Goal: Task Accomplishment & Management: Use online tool/utility

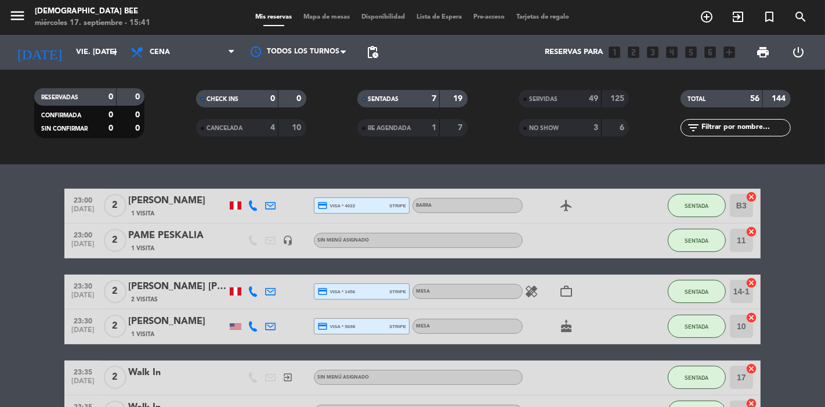
scroll to position [212, 0]
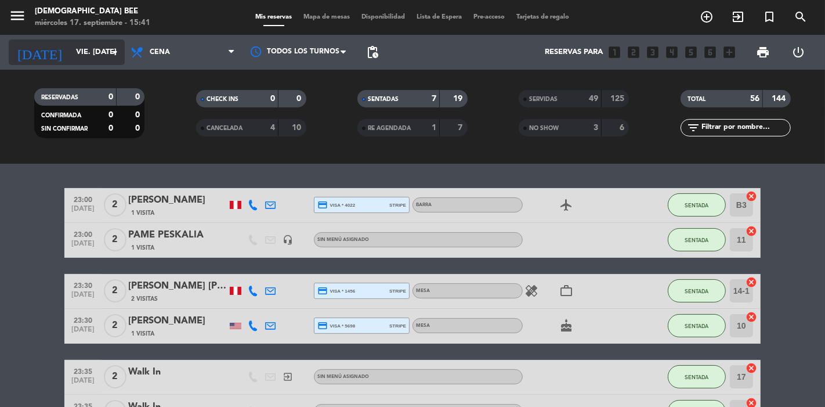
click at [94, 62] on input "vie. [DATE]" at bounding box center [120, 52] width 101 height 21
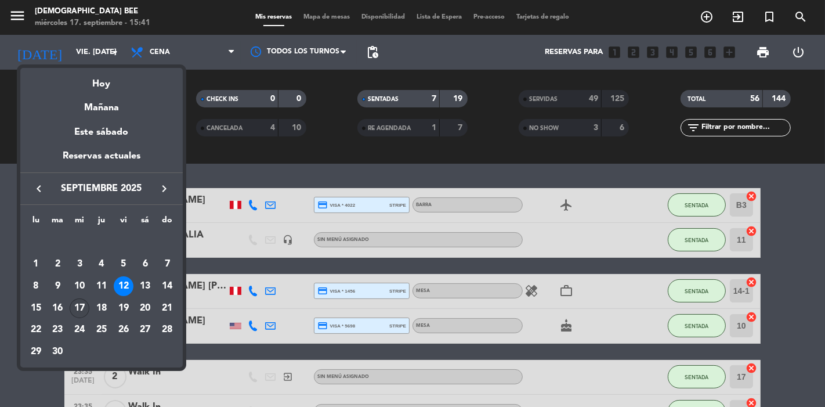
click at [81, 306] on div "17" at bounding box center [80, 308] width 20 height 20
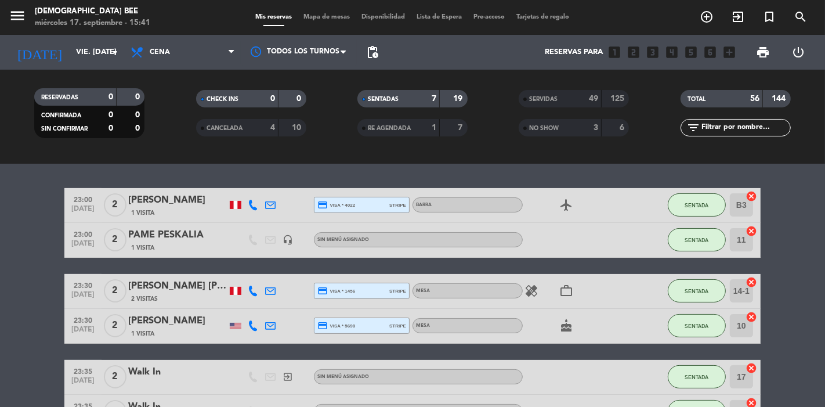
type input "mié. [DATE]"
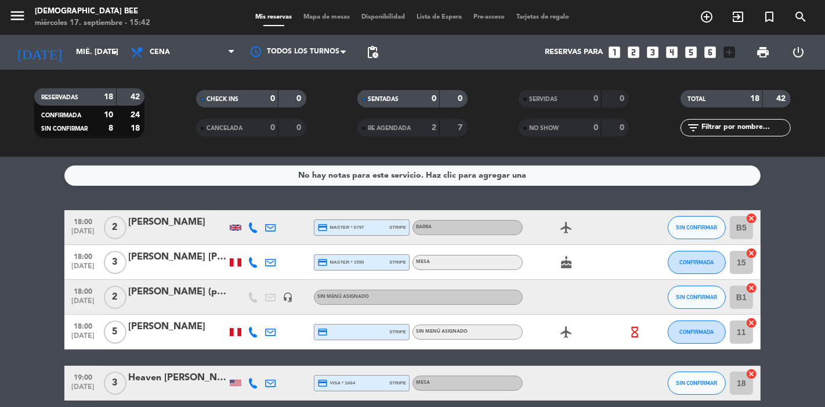
scroll to position [218, 0]
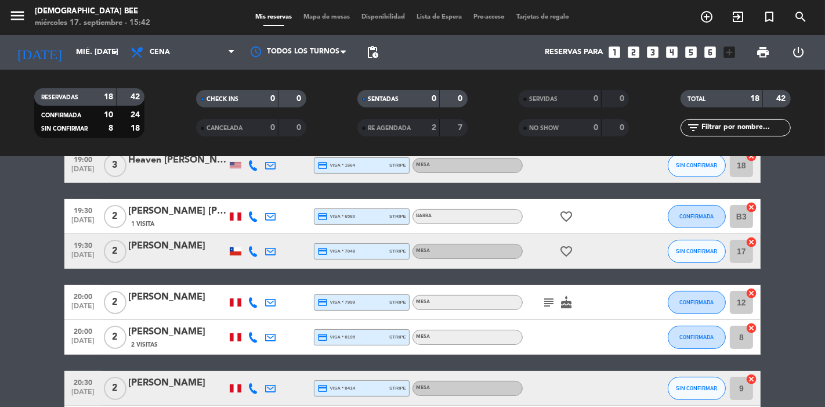
click at [550, 307] on icon "subject" at bounding box center [549, 302] width 14 height 14
click at [0, 290] on bookings-row "18:00 [DATE] 2 [PERSON_NAME] credit_card master * 6797 stripe Barra airplanemod…" at bounding box center [412, 362] width 825 height 740
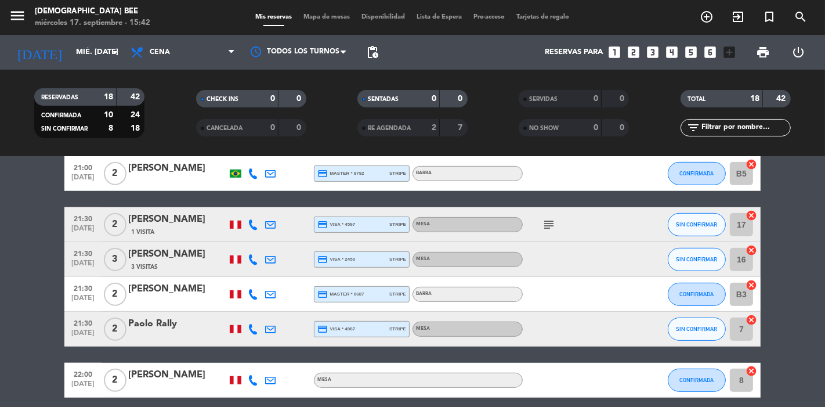
scroll to position [601, 0]
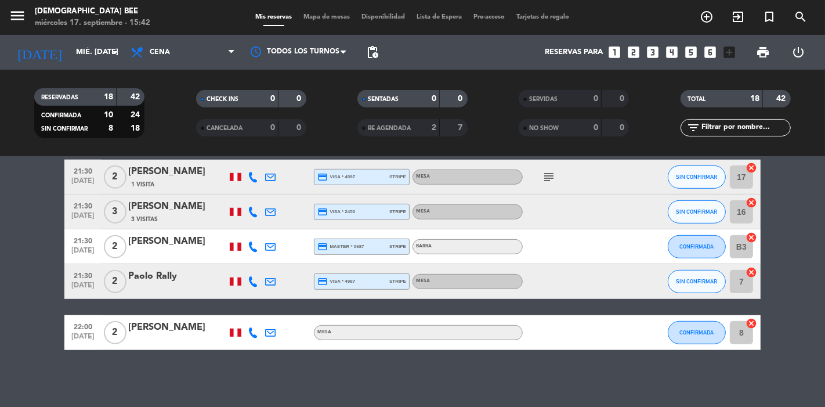
click at [333, 17] on span "Mapa de mesas" at bounding box center [327, 17] width 58 height 6
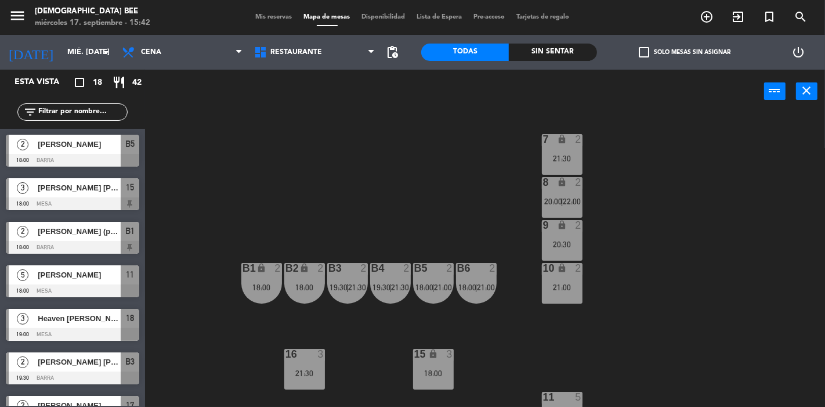
scroll to position [111, 0]
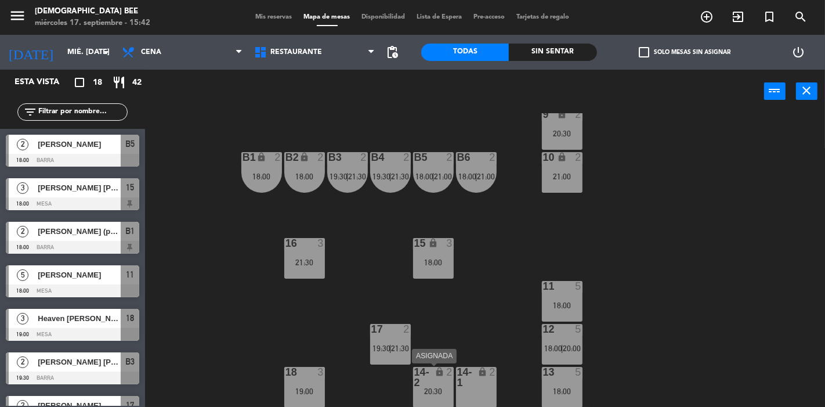
click at [453, 377] on div "2" at bounding box center [449, 372] width 7 height 10
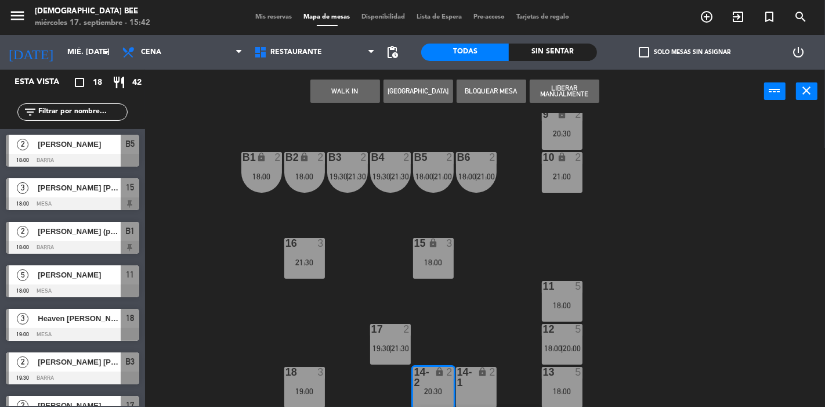
scroll to position [152, 0]
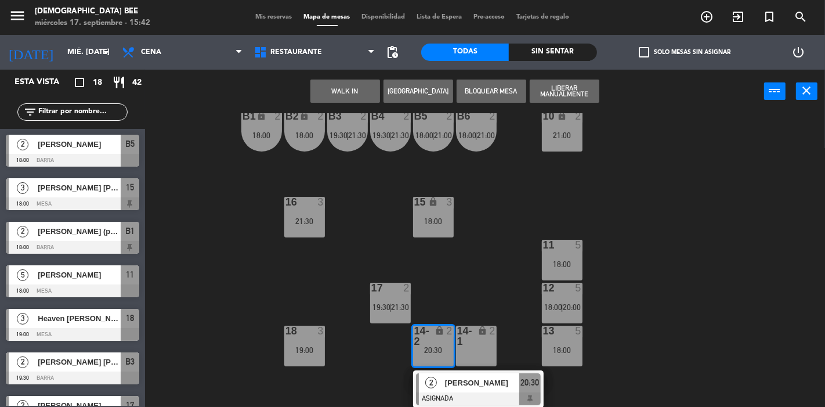
click at [663, 337] on div "7 lock 2 21:30 8 lock 2 20:00 | 22:00 9 lock 2 20:30 B1 lock 2 18:00 B2 lock 2 …" at bounding box center [489, 260] width 672 height 294
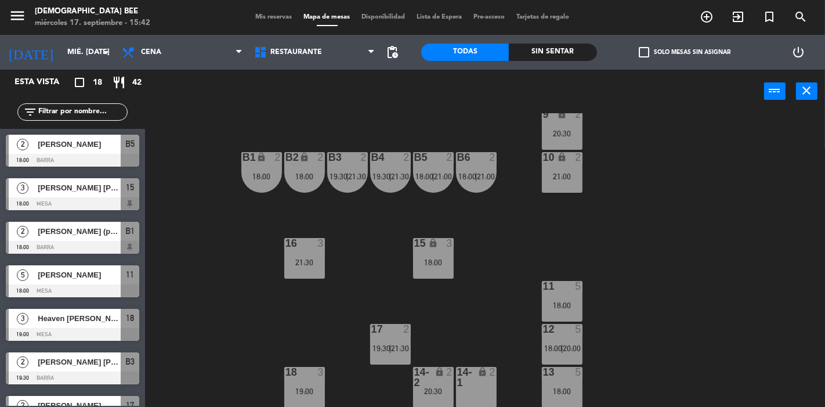
click at [563, 292] on div "11 5 18:00" at bounding box center [562, 301] width 41 height 41
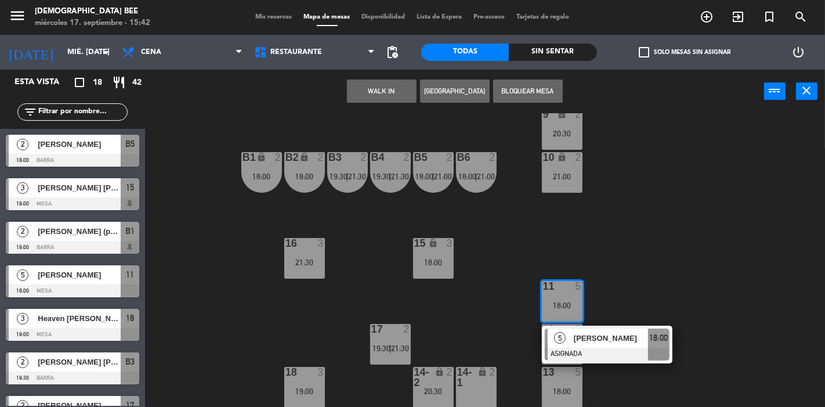
click at [617, 334] on span "[PERSON_NAME]" at bounding box center [611, 338] width 74 height 12
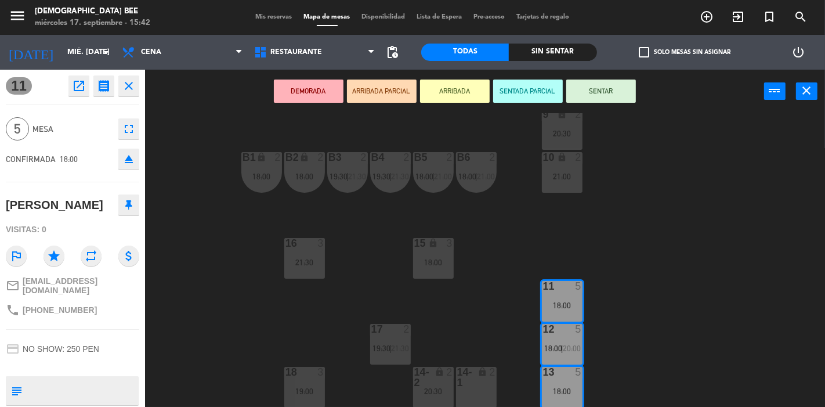
scroll to position [0, 0]
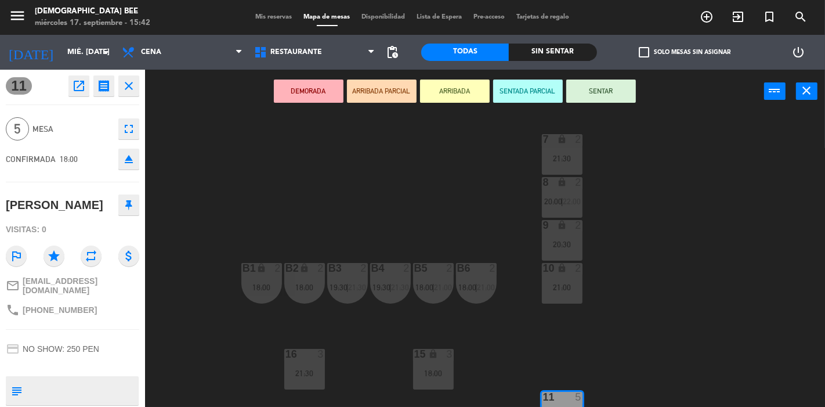
click at [687, 344] on div "7 lock 2 21:30 8 lock 2 20:00 | 22:00 9 lock 2 20:30 B1 lock 2 18:00 B2 lock 2 …" at bounding box center [489, 260] width 672 height 294
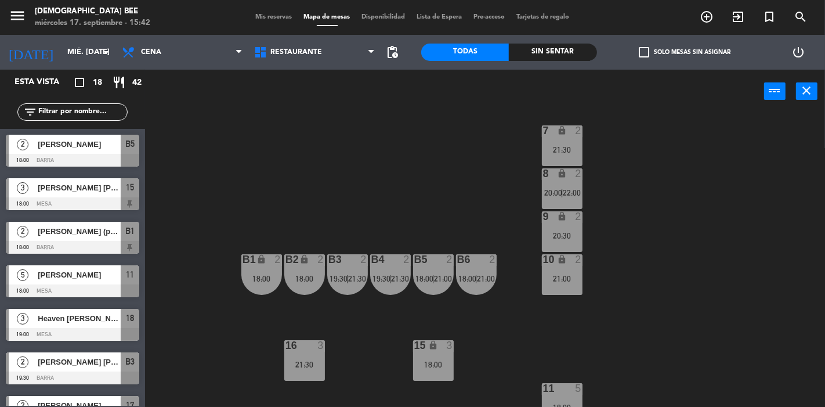
scroll to position [111, 0]
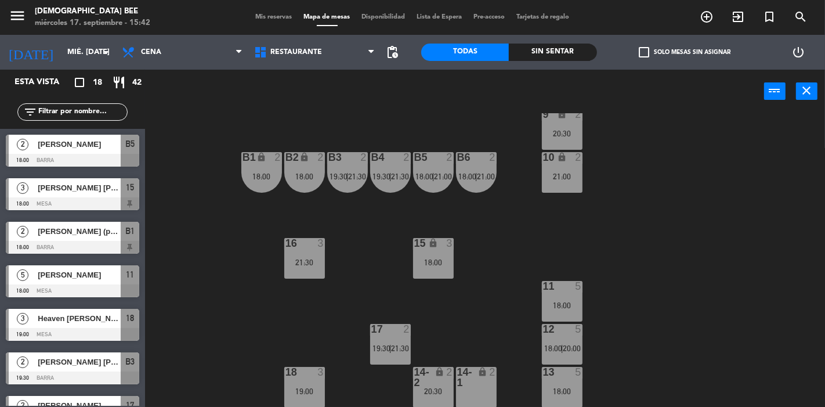
click at [573, 291] on div "5" at bounding box center [581, 286] width 19 height 10
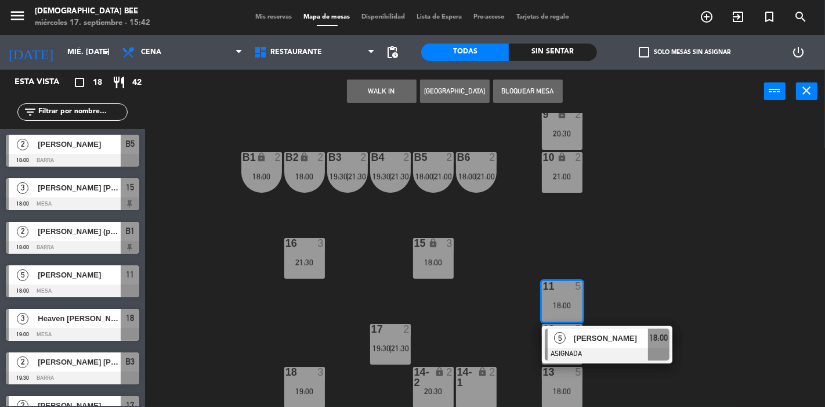
click at [585, 337] on span "[PERSON_NAME]" at bounding box center [611, 338] width 74 height 12
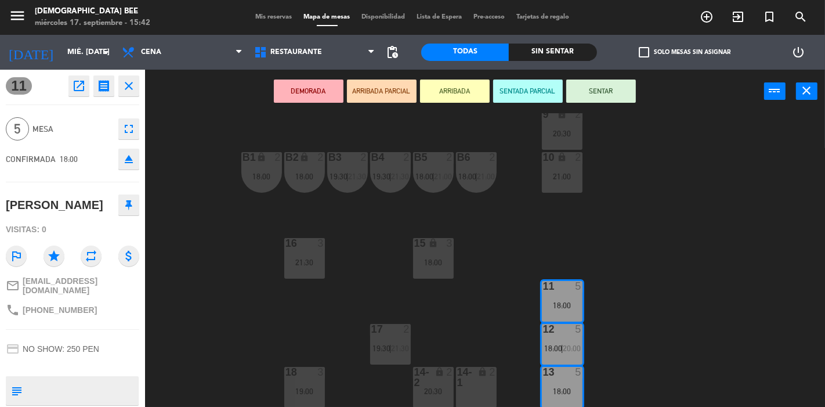
scroll to position [0, 0]
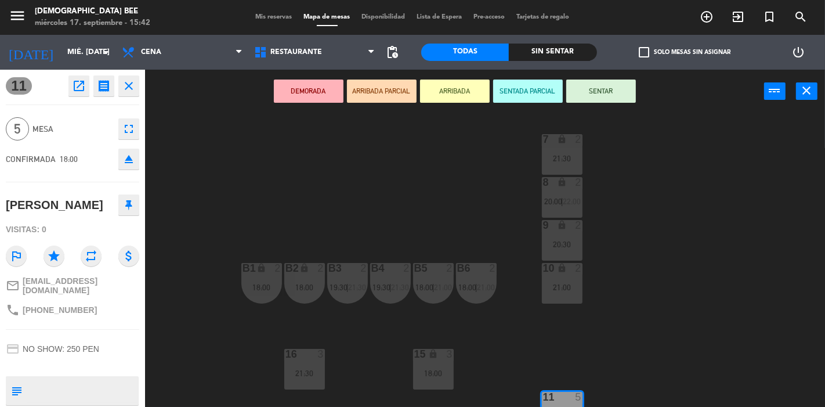
click at [651, 182] on div "7 lock 2 21:30 8 lock 2 20:00 | 22:00 9 lock 2 20:30 B1 lock 2 18:00 B2 lock 2 …" at bounding box center [489, 260] width 672 height 294
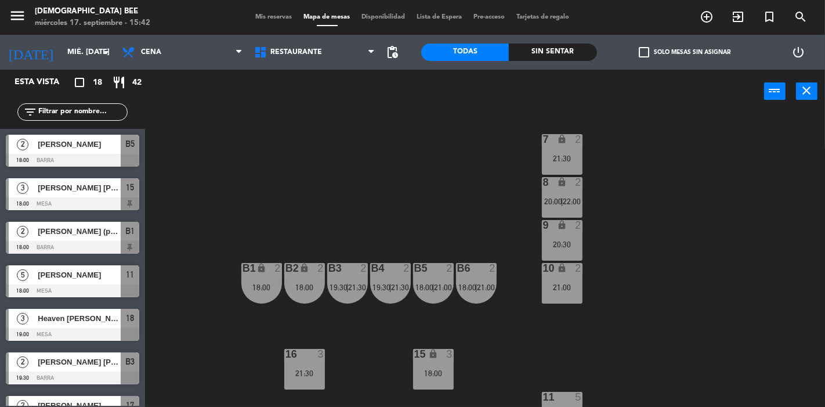
click at [544, 243] on div "20:30" at bounding box center [562, 244] width 41 height 8
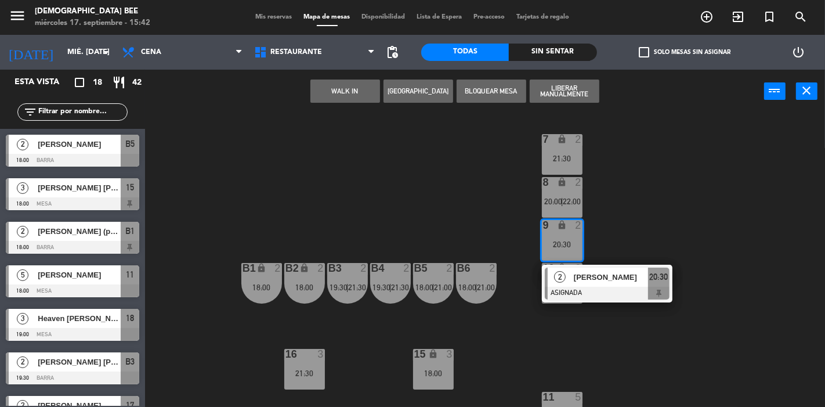
click at [633, 368] on div "7 lock 2 21:30 8 lock 2 20:00 | 22:00 9 lock 2 20:30 2 [PERSON_NAME] ASIGNADA 2…" at bounding box center [489, 260] width 672 height 294
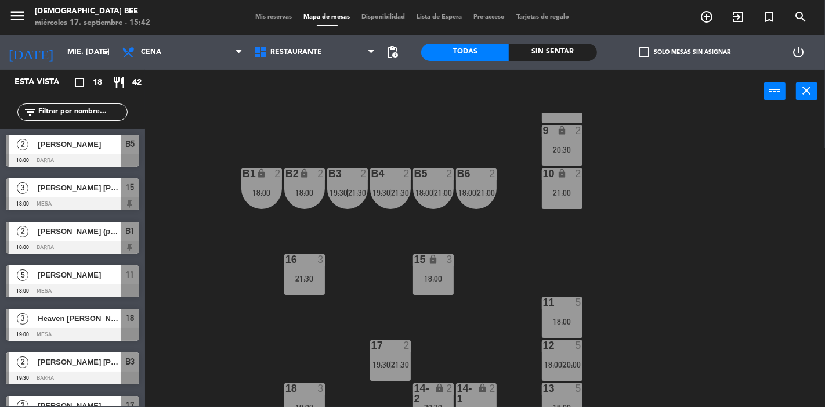
scroll to position [96, 0]
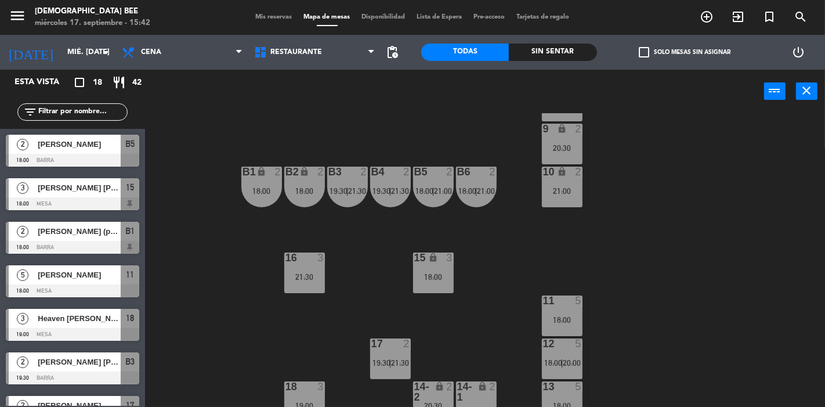
click at [573, 335] on div "7 lock 2 21:30 8 lock 2 20:00 | 22:00 9 lock 2 20:30 B1 lock 2 18:00 B2 lock 2 …" at bounding box center [489, 260] width 672 height 294
click at [567, 323] on div "18:00" at bounding box center [562, 320] width 41 height 8
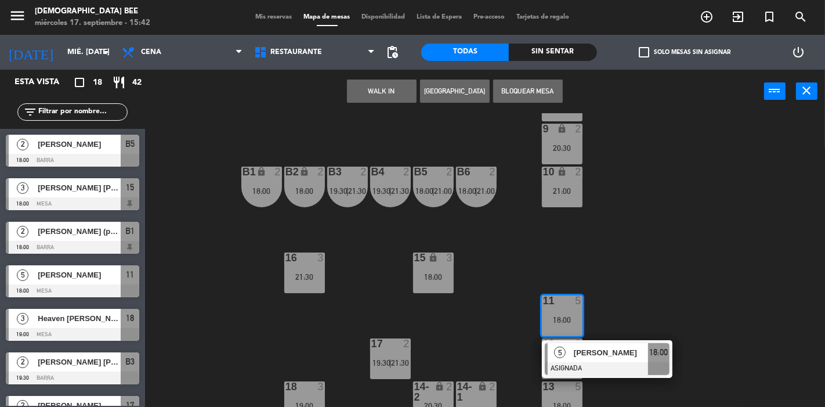
click at [595, 349] on span "[PERSON_NAME]" at bounding box center [611, 352] width 74 height 12
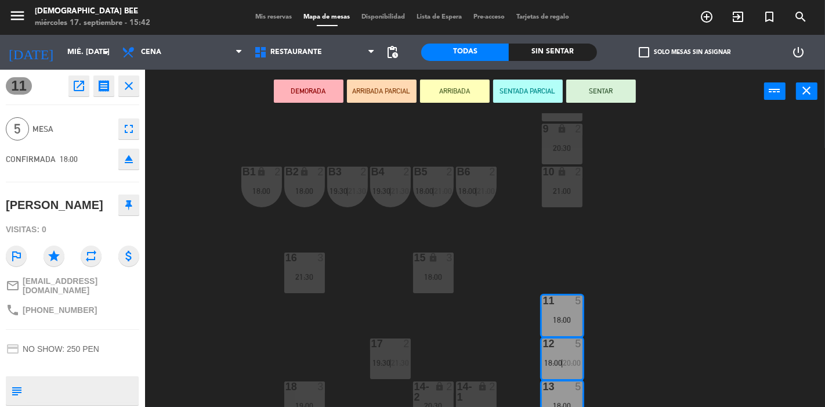
click at [566, 190] on div "21:00" at bounding box center [562, 191] width 41 height 8
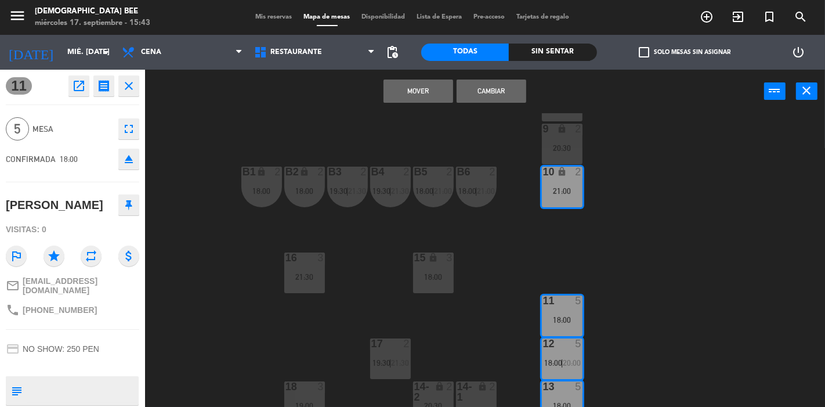
click at [560, 138] on div "9 lock 2 20:30" at bounding box center [562, 144] width 41 height 41
click at [429, 88] on button "Mover y Unir" at bounding box center [419, 91] width 70 height 23
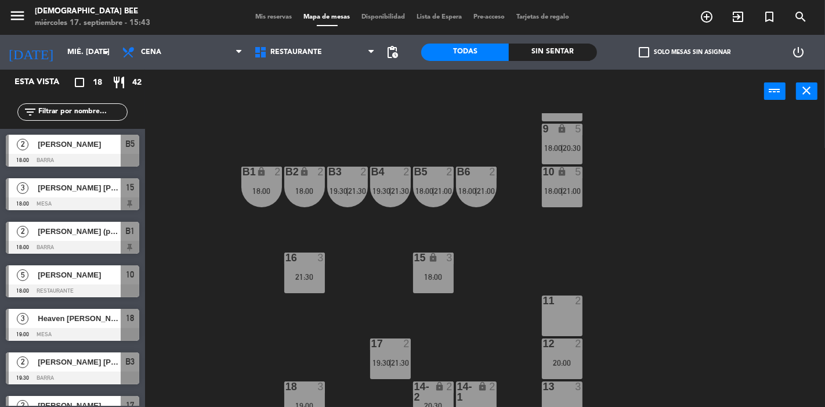
scroll to position [111, 0]
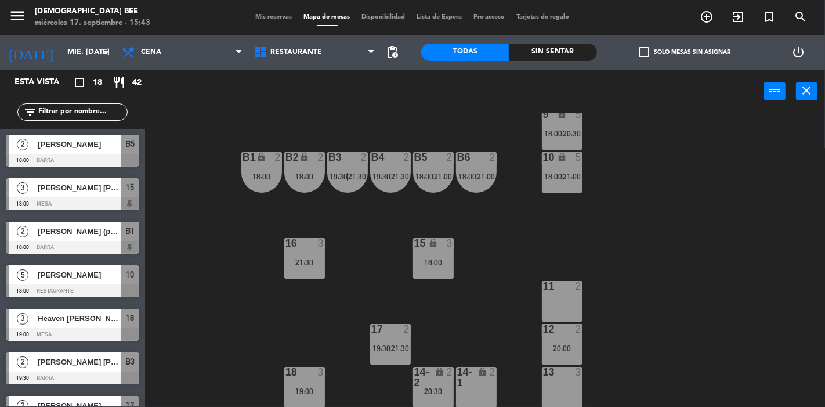
click at [421, 384] on div "14-2" at bounding box center [413, 377] width 19 height 21
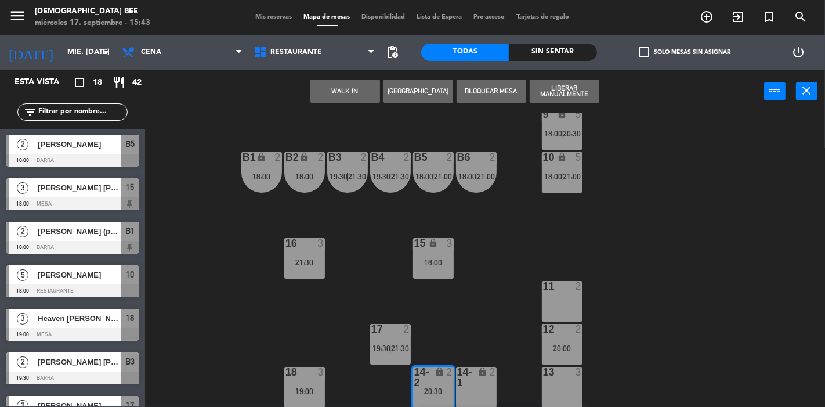
click at [601, 256] on div "7 lock 2 21:30 8 lock 2 20:00 | 22:00 9 lock 5 18:00 | 20:30 B1 lock 2 18:00 B2…" at bounding box center [489, 260] width 672 height 294
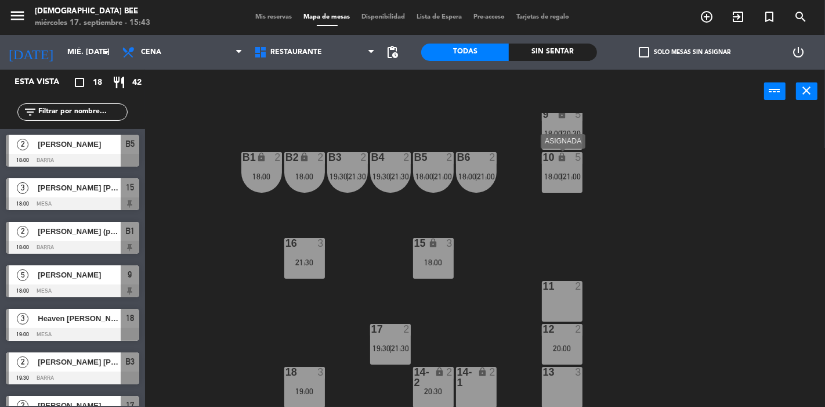
click at [559, 178] on span "18:00" at bounding box center [553, 176] width 18 height 9
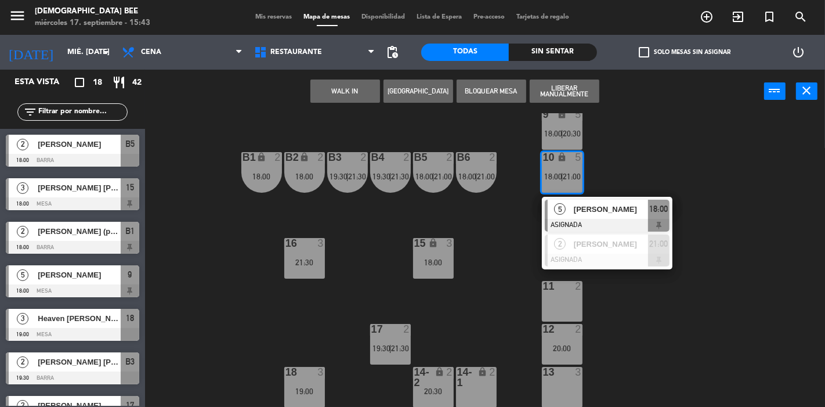
click at [583, 207] on span "[PERSON_NAME]" at bounding box center [611, 209] width 74 height 12
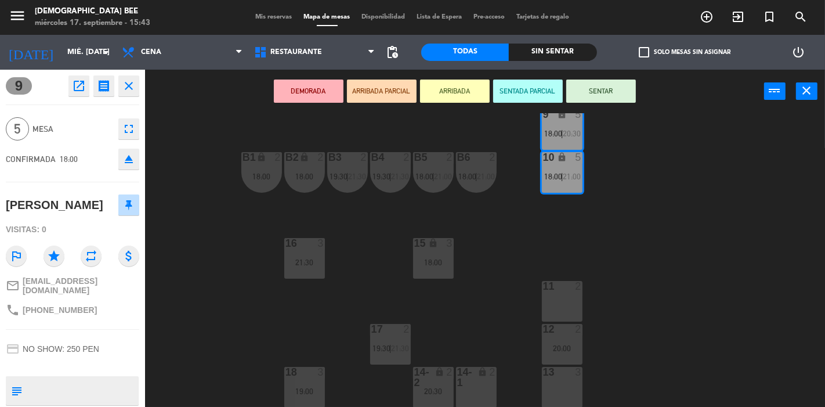
click at [471, 395] on div "14-1 lock 2" at bounding box center [476, 387] width 41 height 41
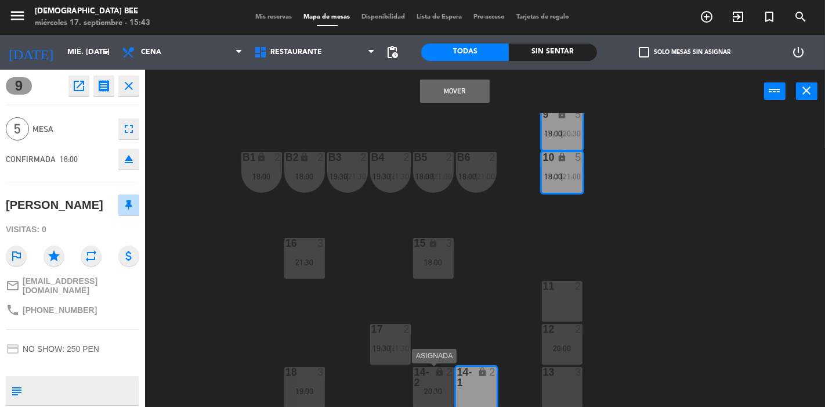
click at [436, 389] on div "20:30" at bounding box center [433, 391] width 41 height 8
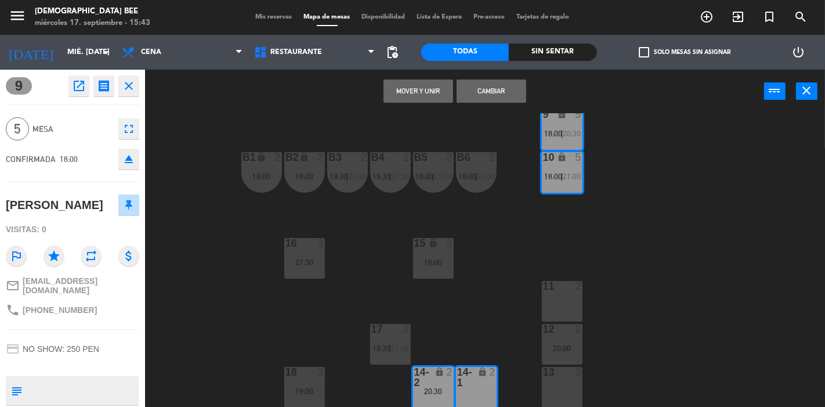
click at [428, 93] on button "Mover y Unir" at bounding box center [419, 91] width 70 height 23
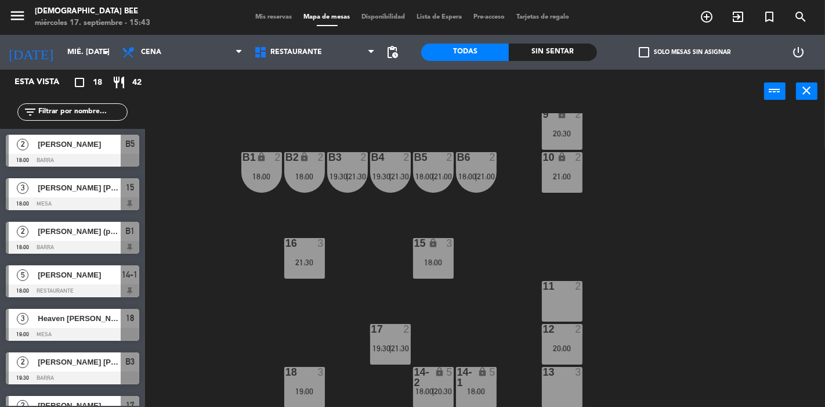
click at [568, 341] on div "12 2 20:00" at bounding box center [562, 344] width 41 height 41
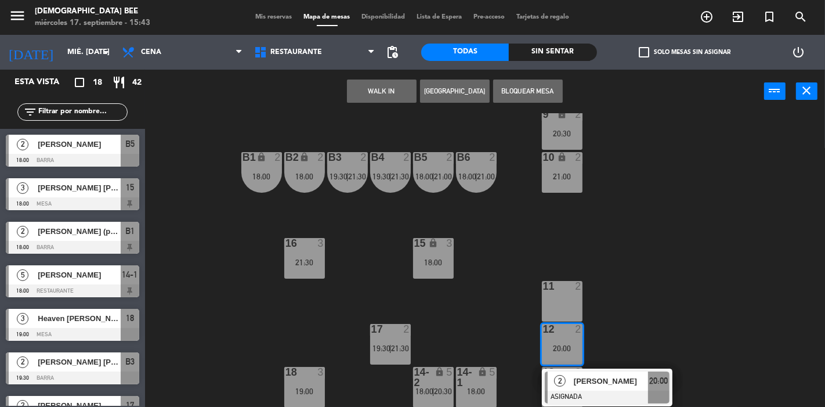
click at [615, 393] on div at bounding box center [607, 397] width 125 height 13
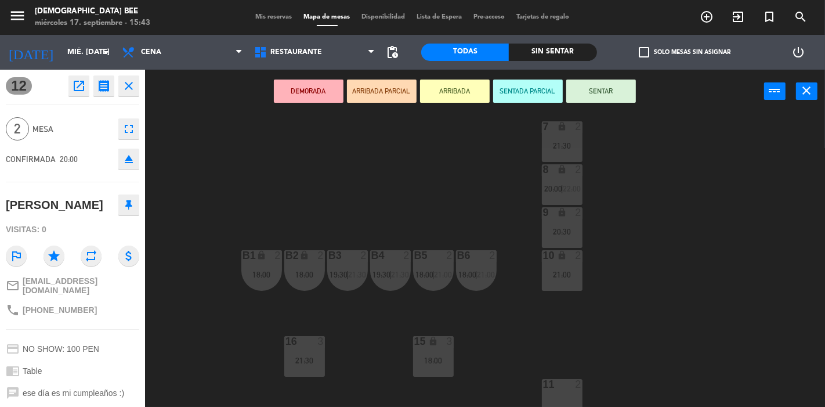
scroll to position [12, 0]
click at [645, 333] on div "7 lock 2 21:30 8 lock 2 20:00 | 22:00 9 lock 2 20:30 B1 lock 2 18:00 B2 lock 2 …" at bounding box center [489, 260] width 672 height 294
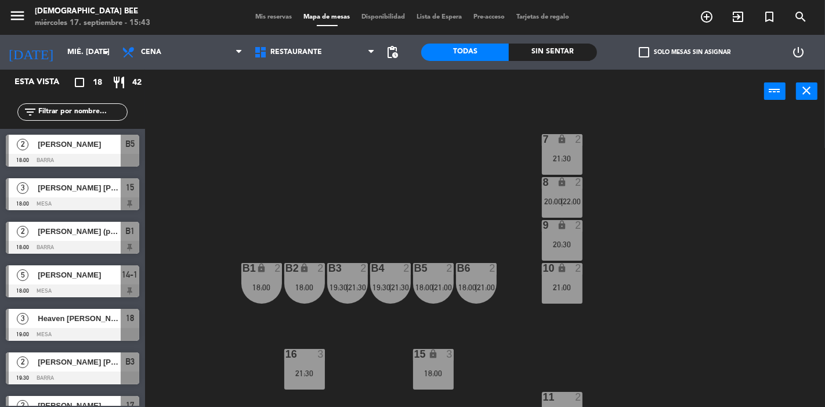
scroll to position [111, 0]
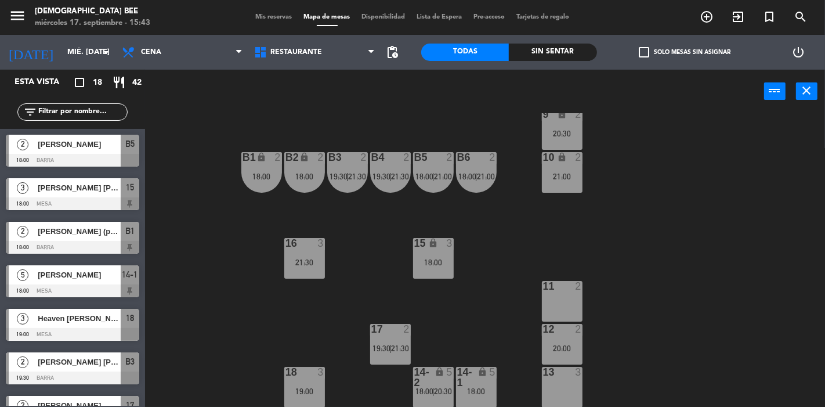
click at [568, 354] on div "12 2 20:00" at bounding box center [562, 344] width 41 height 41
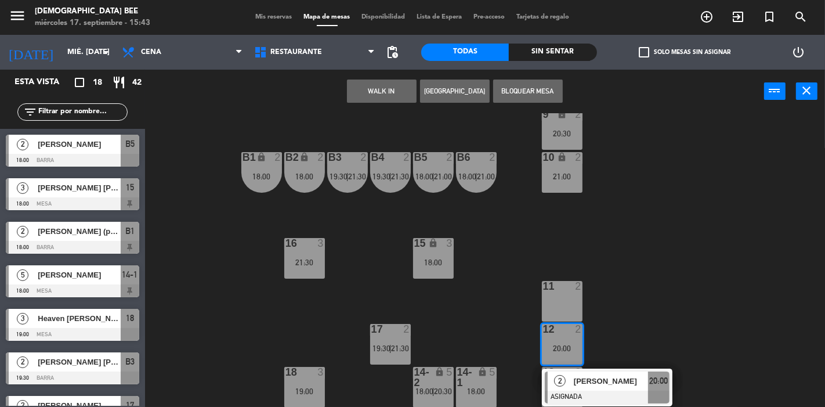
click at [646, 321] on div "7 lock 2 21:30 8 lock 2 20:00 | 22:00 9 lock 2 20:30 B1 lock 2 18:00 B2 lock 2 …" at bounding box center [489, 260] width 672 height 294
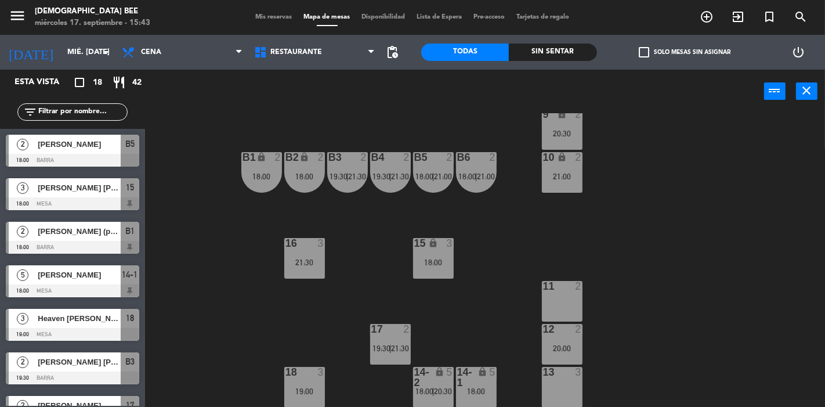
scroll to position [0, 0]
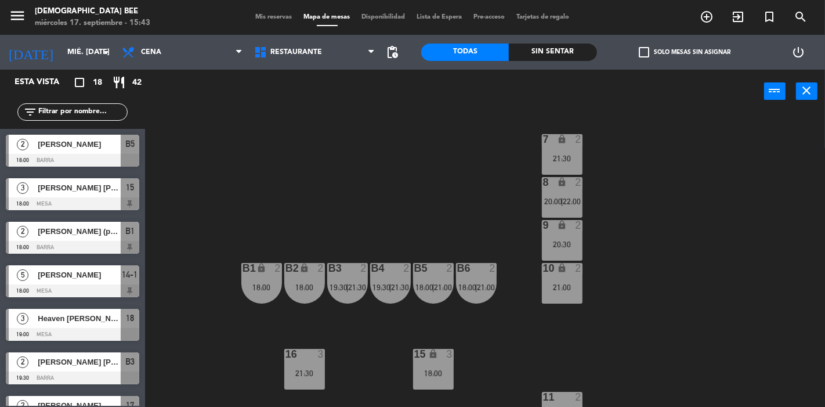
click at [566, 153] on div "7 lock 2 21:30" at bounding box center [562, 154] width 41 height 41
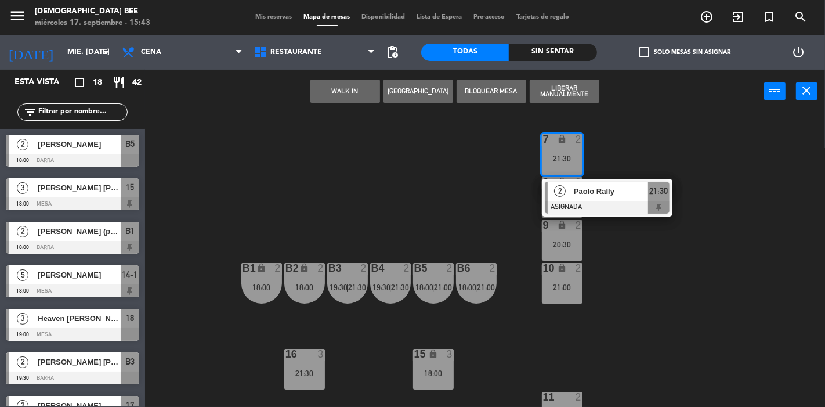
click at [614, 245] on div "7 lock 2 21:30 2 [PERSON_NAME] ASIGNADA 21:30 8 lock 2 20:00 | 22:00 9 lock 2 2…" at bounding box center [489, 260] width 672 height 294
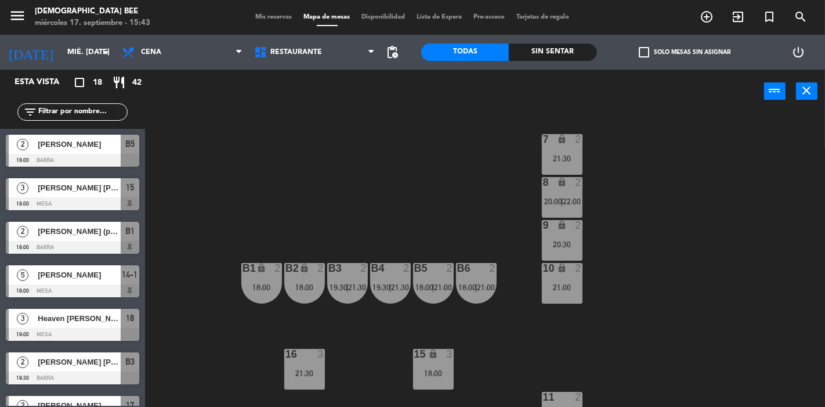
click at [578, 198] on span "22:00" at bounding box center [572, 201] width 18 height 9
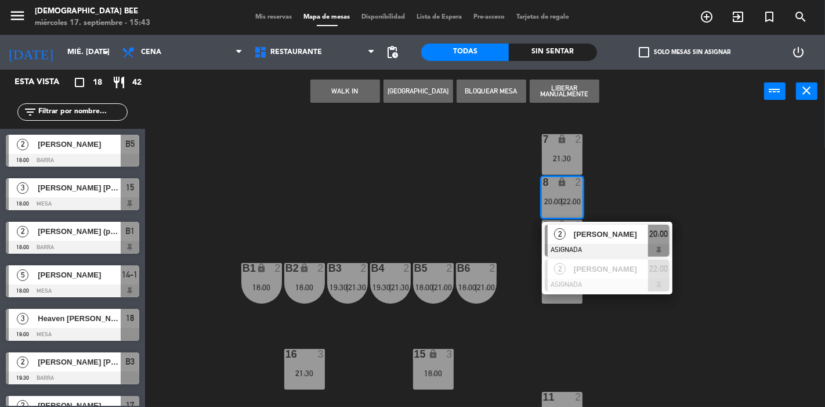
click at [634, 336] on div "7 lock 2 21:30 8 lock 2 20:00 | 22:00 2 [PERSON_NAME] ASIGNADA 20:00 2 [PERSON_…" at bounding box center [489, 260] width 672 height 294
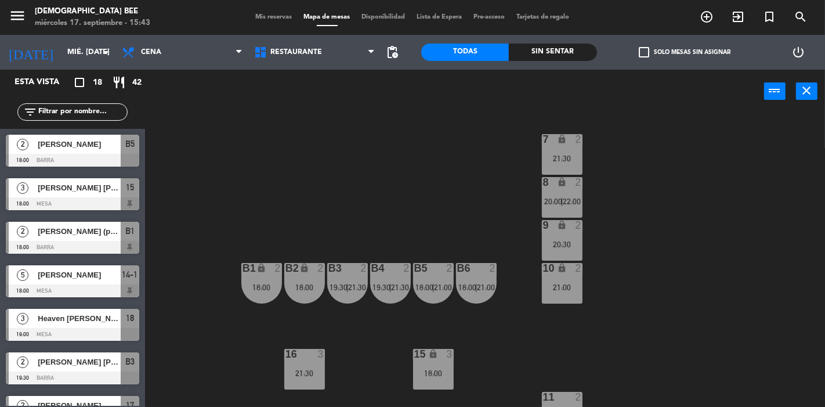
click at [573, 251] on div "9 lock 2 20:30" at bounding box center [562, 240] width 41 height 41
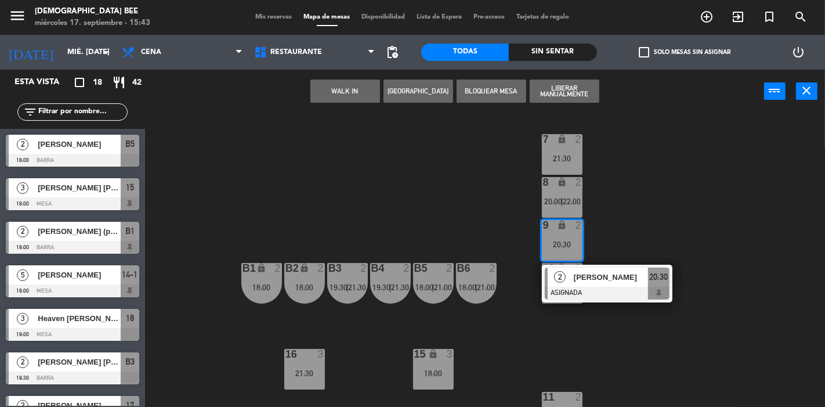
click at [598, 367] on div "7 lock 2 21:30 8 lock 2 20:00 | 22:00 9 lock 2 20:30 2 [PERSON_NAME] ASIGNADA 2…" at bounding box center [489, 260] width 672 height 294
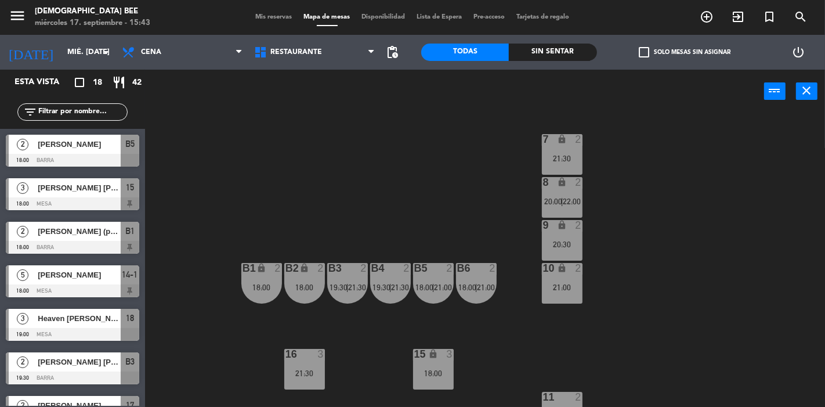
scroll to position [74, 0]
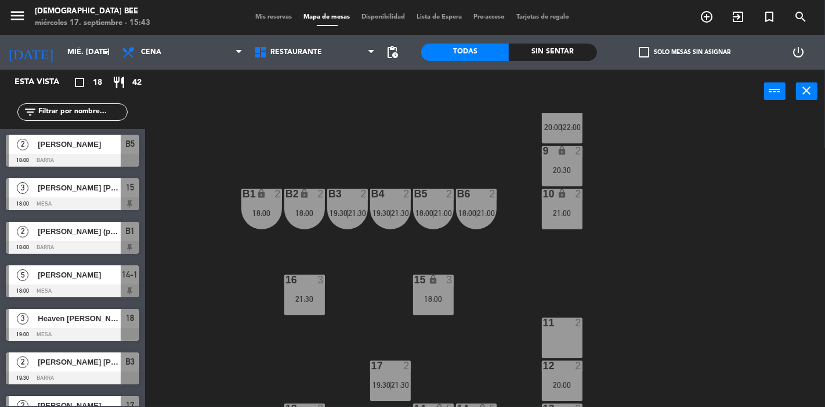
click at [331, 208] on span "19:30" at bounding box center [339, 212] width 18 height 9
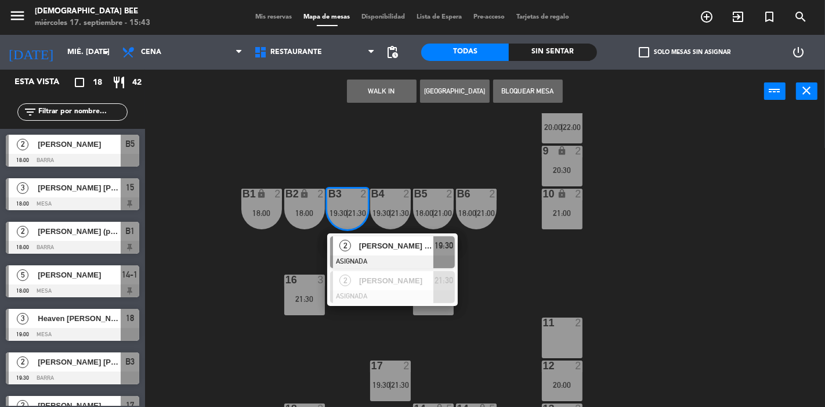
click at [467, 269] on div "7 lock 2 21:30 8 lock 2 20:00 | 22:00 9 lock 2 20:30 B1 lock 2 18:00 B2 lock 2 …" at bounding box center [489, 260] width 672 height 294
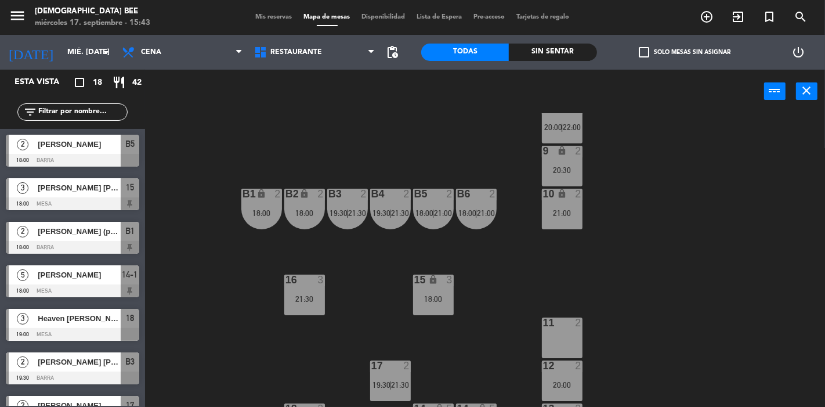
click at [472, 217] on div "B6 2 18:00 | 21:00" at bounding box center [476, 209] width 41 height 41
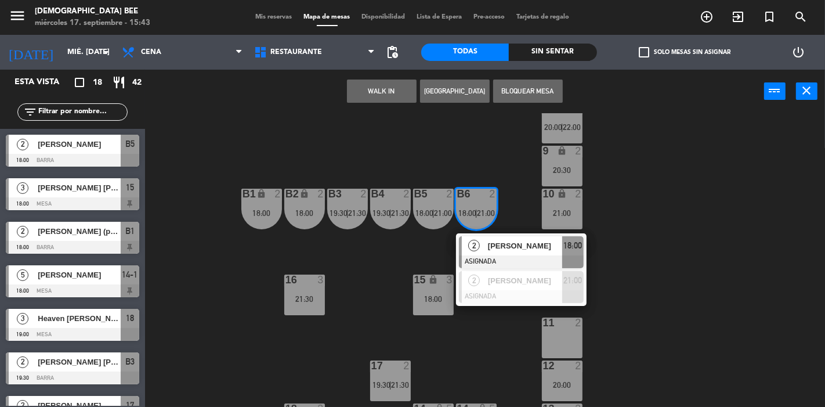
click at [404, 266] on div "7 lock 2 21:30 8 lock 2 20:00 | 22:00 9 lock 2 20:30 B1 lock 2 18:00 B2 lock 2 …" at bounding box center [489, 260] width 672 height 294
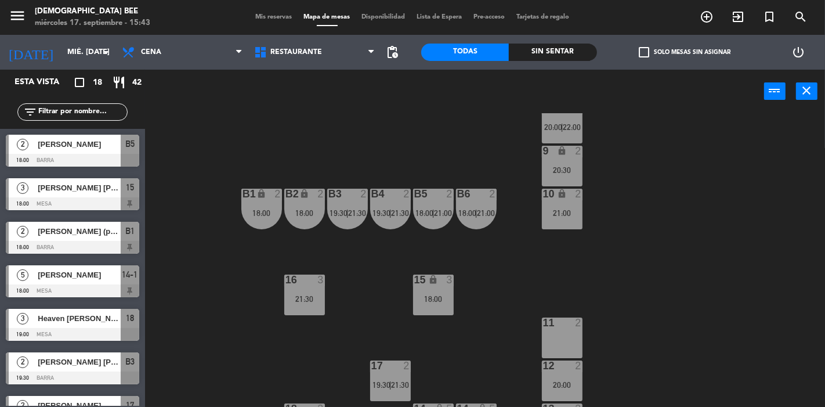
click at [265, 209] on div "18:00" at bounding box center [261, 213] width 41 height 8
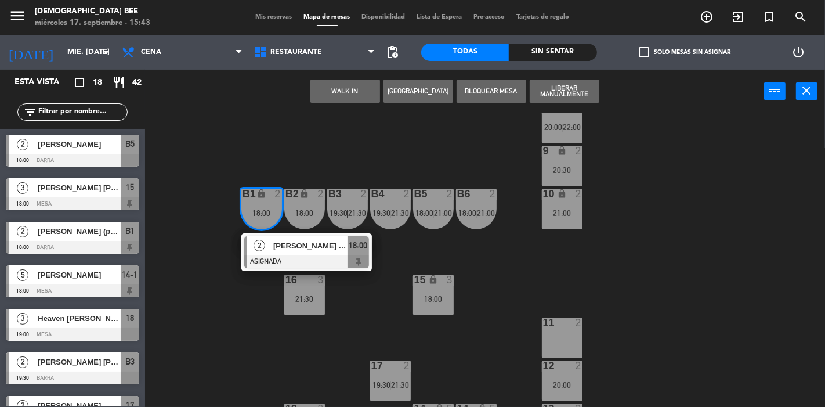
click at [257, 306] on div "7 lock 2 21:30 8 lock 2 20:00 | 22:00 9 lock 2 20:30 B1 lock 2 18:00 2 [PERSON_…" at bounding box center [489, 260] width 672 height 294
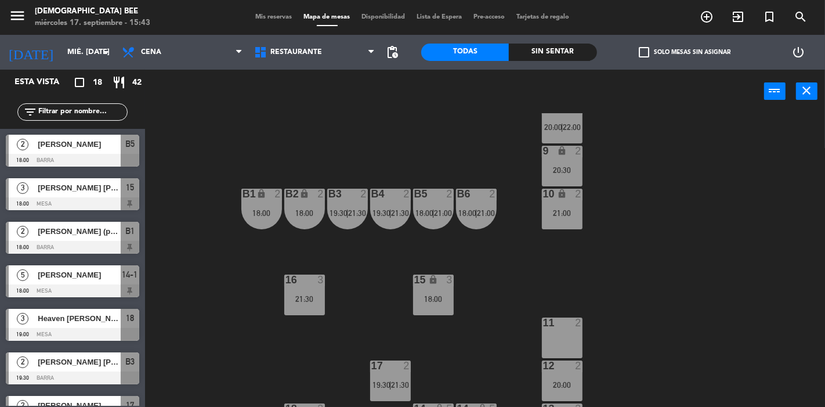
click at [294, 299] on div "21:30" at bounding box center [304, 299] width 41 height 8
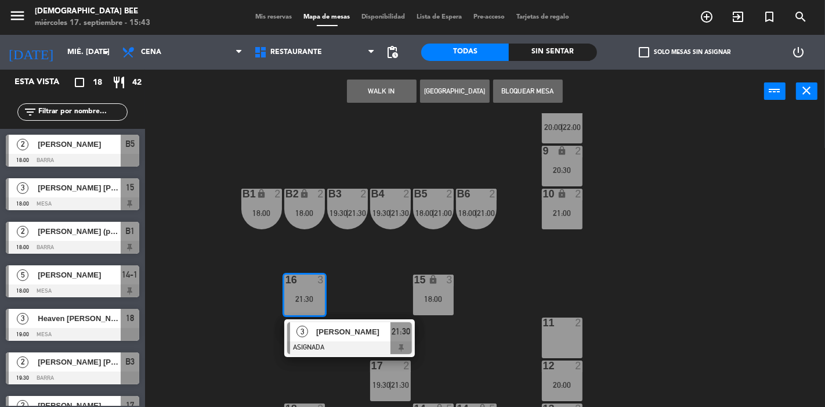
scroll to position [111, 0]
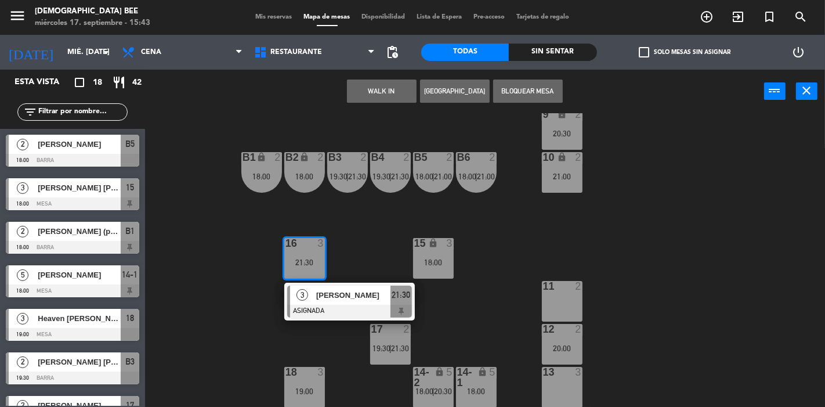
click at [418, 329] on div "2" at bounding box center [409, 329] width 19 height 10
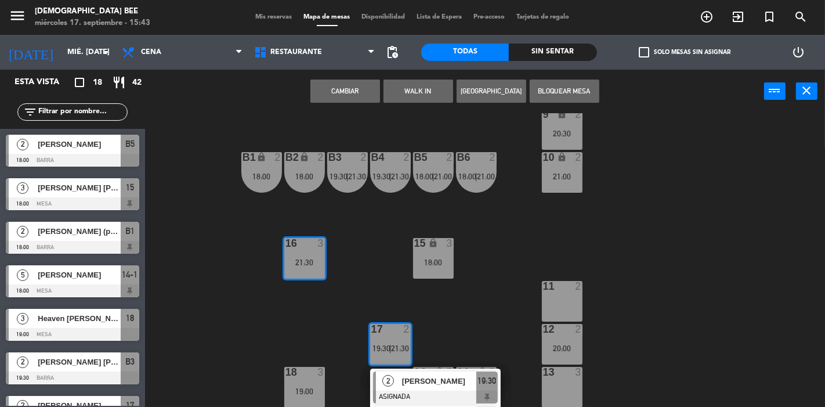
click at [304, 318] on div "7 lock 2 21:30 8 lock 2 20:00 | 22:00 9 lock 2 20:30 B1 lock 2 18:00 B2 lock 2 …" at bounding box center [489, 260] width 672 height 294
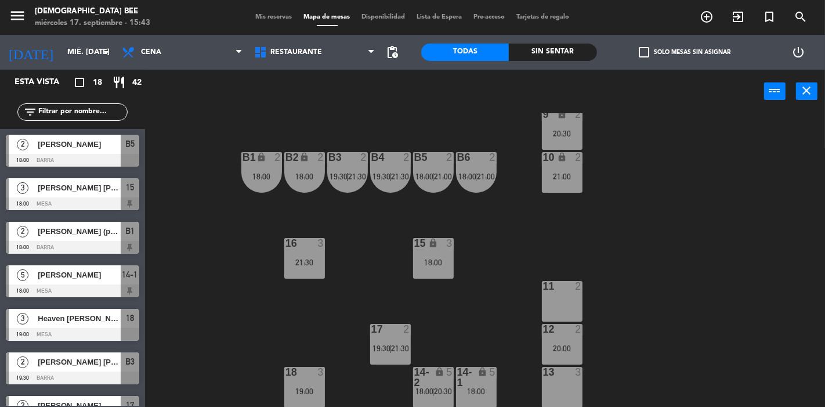
click at [431, 388] on span "18:00" at bounding box center [424, 390] width 18 height 9
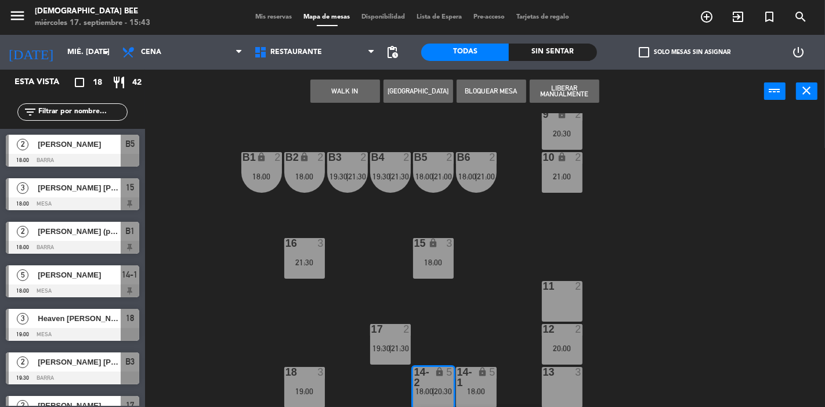
scroll to position [187, 0]
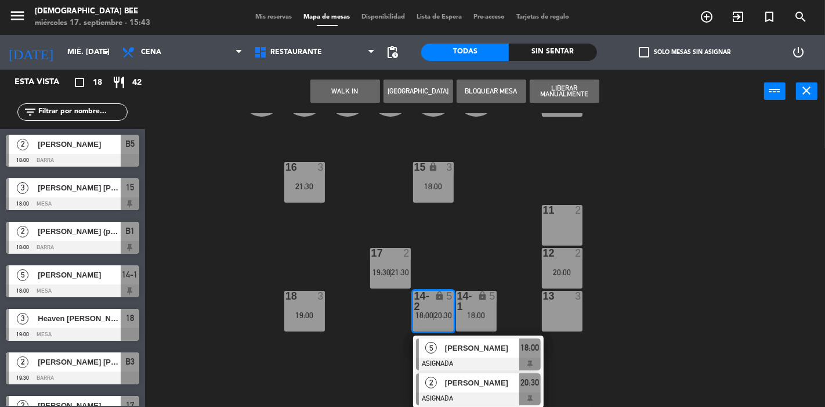
click at [485, 386] on span "[PERSON_NAME]" at bounding box center [482, 383] width 74 height 12
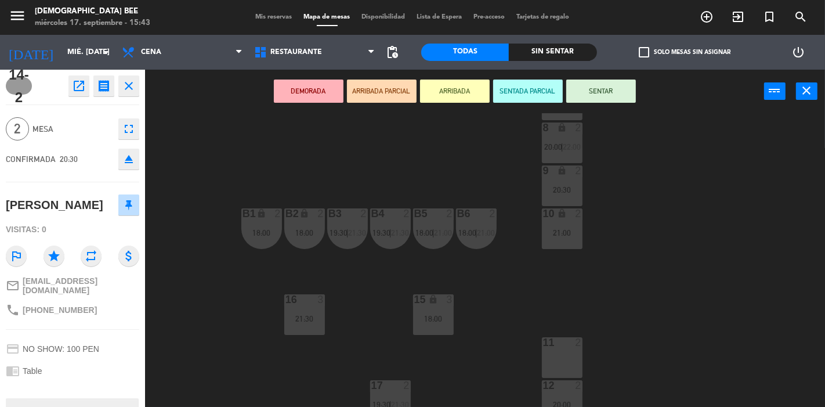
scroll to position [0, 0]
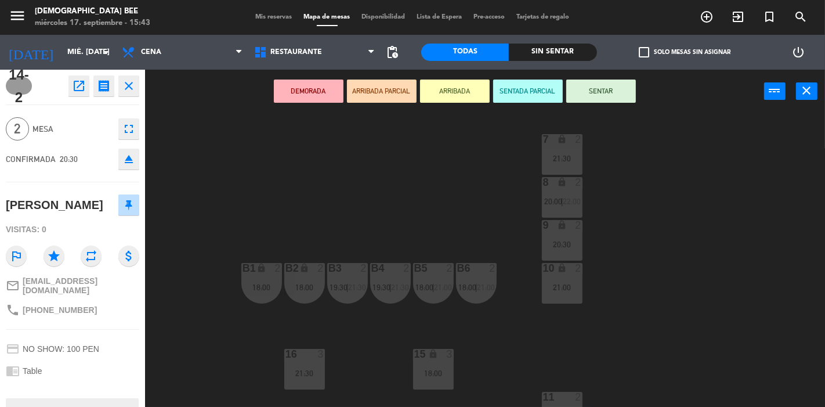
click at [613, 290] on div "7 lock 2 21:30 8 lock 2 20:00 | 22:00 9 lock 2 20:30 B1 lock 2 18:00 B2 lock 2 …" at bounding box center [489, 260] width 672 height 294
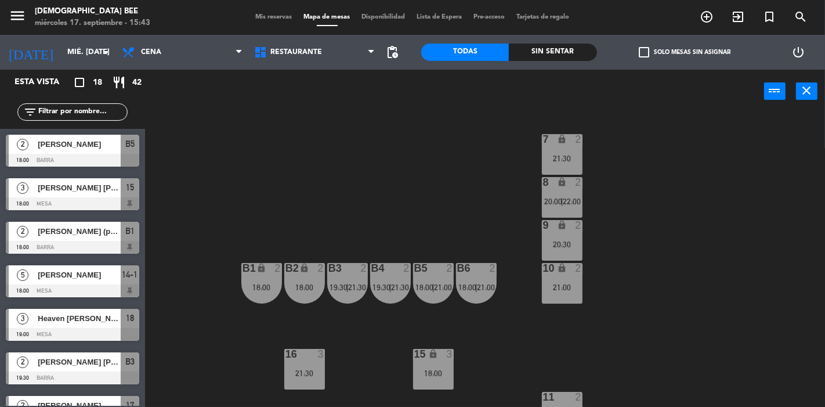
scroll to position [111, 0]
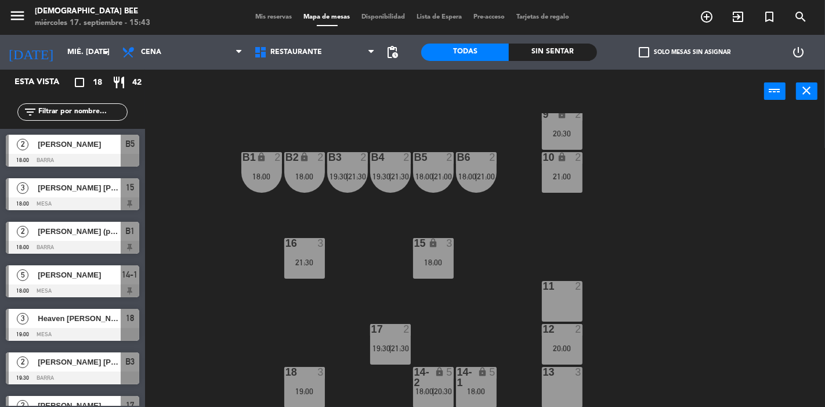
click at [381, 338] on div "17 2 19:30 | 21:30" at bounding box center [390, 344] width 41 height 41
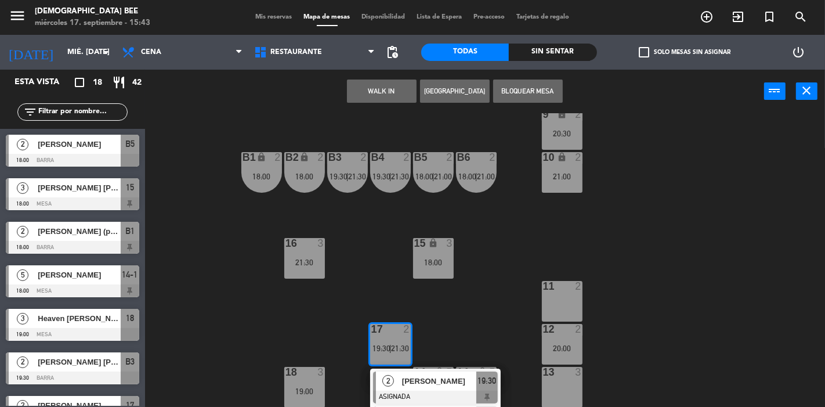
scroll to position [144, 0]
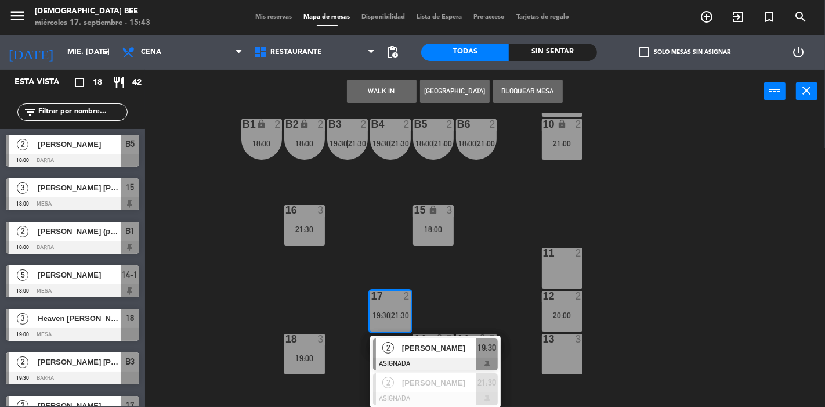
click at [630, 302] on div "7 lock 2 21:30 8 lock 2 20:00 | 22:00 9 lock 2 20:30 B1 lock 2 18:00 B2 lock 2 …" at bounding box center [489, 260] width 672 height 294
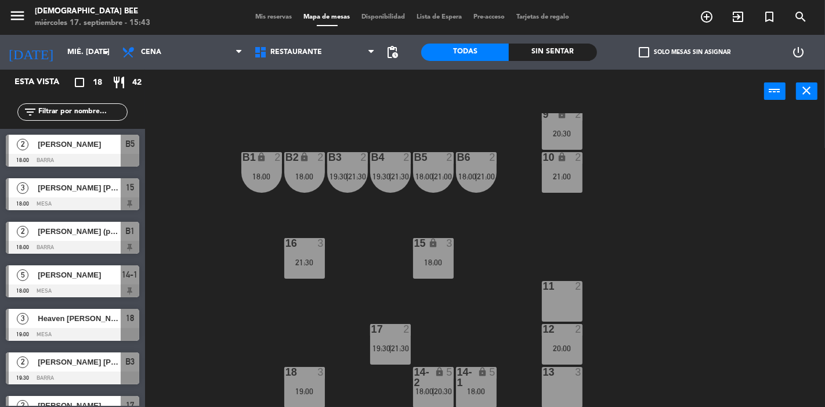
scroll to position [111, 0]
click at [270, 182] on div "B1 lock 2 18:00" at bounding box center [261, 172] width 41 height 41
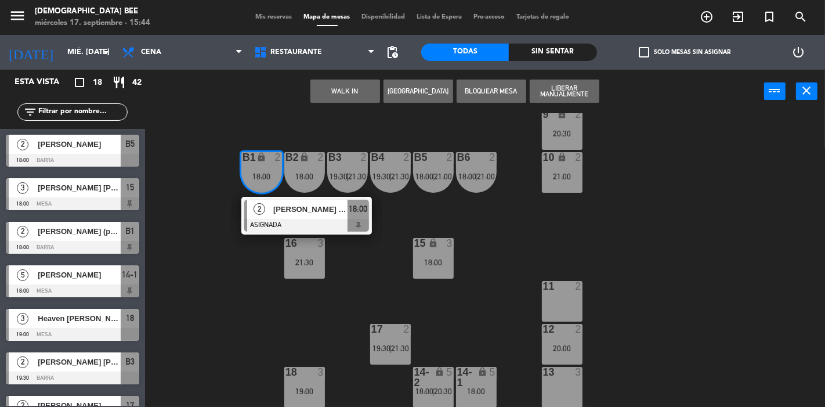
click at [374, 236] on div "7 lock 2 21:30 8 lock 2 20:00 | 22:00 9 lock 2 20:30 B1 lock 2 18:00 2 [PERSON_…" at bounding box center [489, 260] width 672 height 294
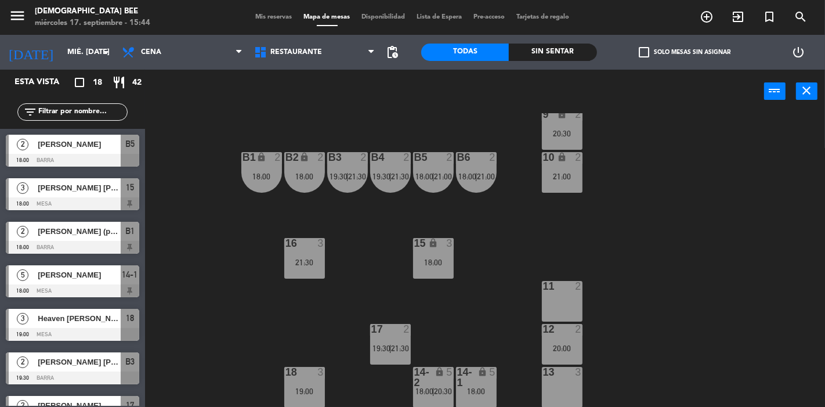
click at [297, 273] on div "16 3 21:30" at bounding box center [304, 258] width 41 height 41
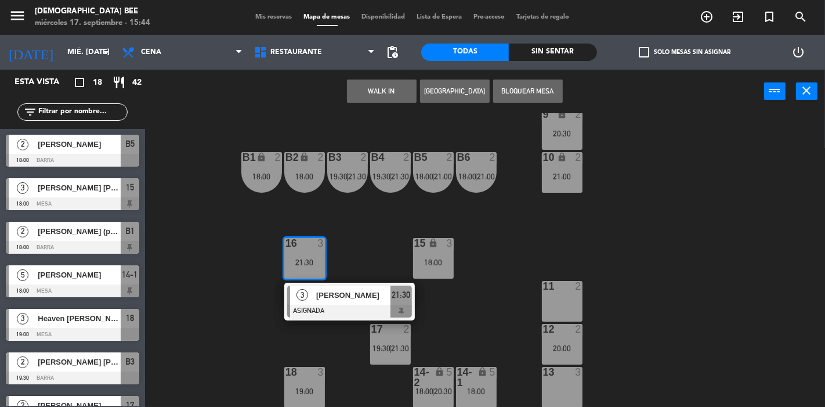
click at [355, 351] on div "7 lock 2 21:30 8 lock 2 20:00 | 22:00 9 lock 2 20:30 B1 lock 2 18:00 B2 lock 2 …" at bounding box center [489, 260] width 672 height 294
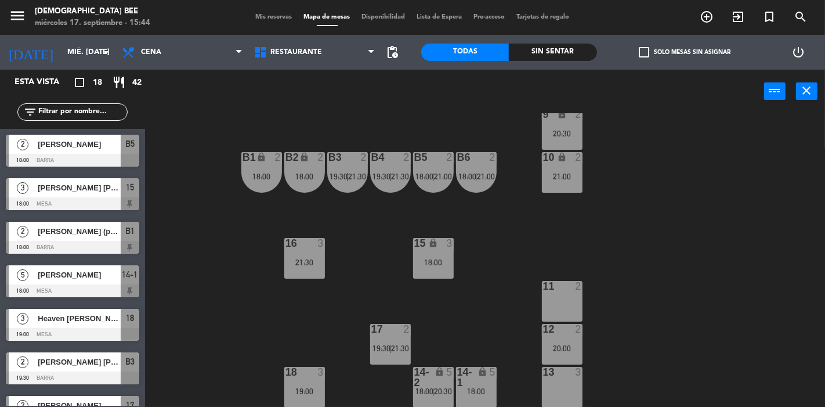
click at [394, 349] on span "21:30" at bounding box center [401, 348] width 18 height 9
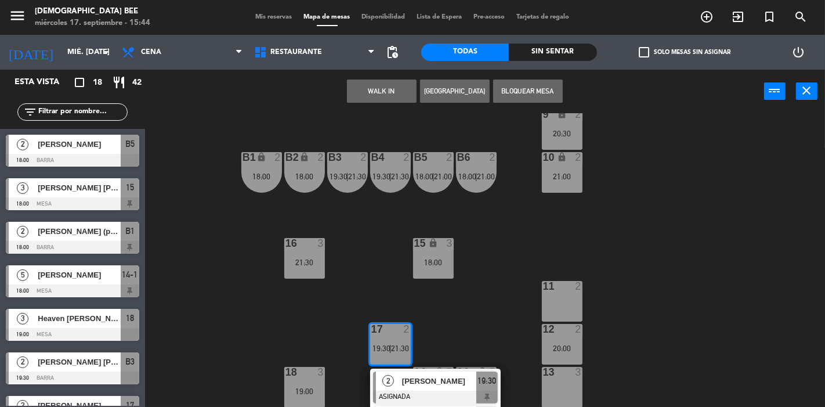
scroll to position [144, 0]
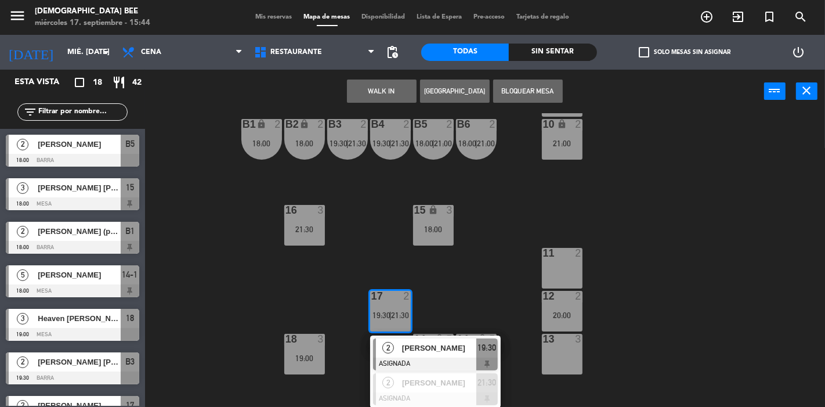
click at [446, 258] on div "7 lock 2 21:30 8 lock 2 20:00 | 22:00 9 lock 2 20:30 B1 lock 2 18:00 B2 lock 2 …" at bounding box center [489, 260] width 672 height 294
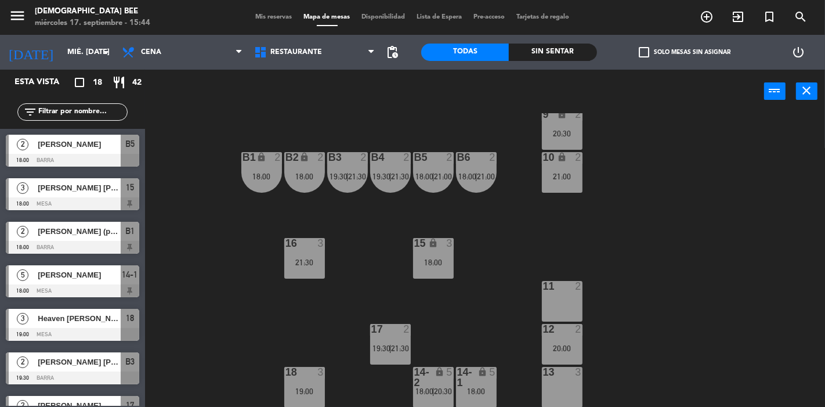
click at [306, 376] on div at bounding box center [304, 372] width 19 height 10
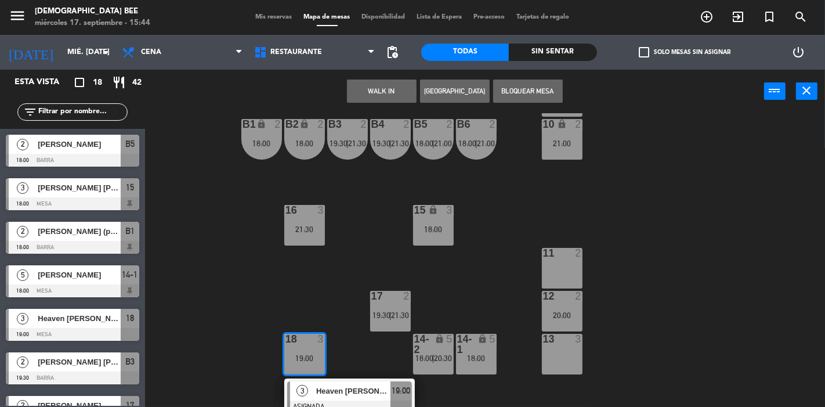
scroll to position [152, 0]
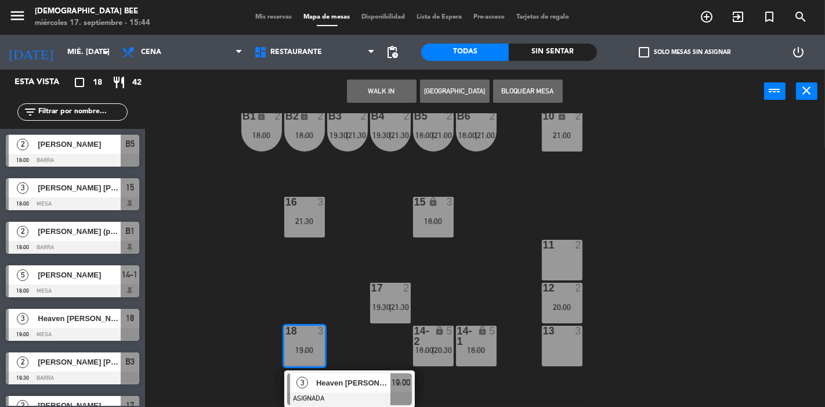
click at [457, 258] on div "7 lock 2 21:30 8 lock 2 20:00 | 22:00 9 lock 2 20:30 B1 lock 2 18:00 B2 lock 2 …" at bounding box center [489, 260] width 672 height 294
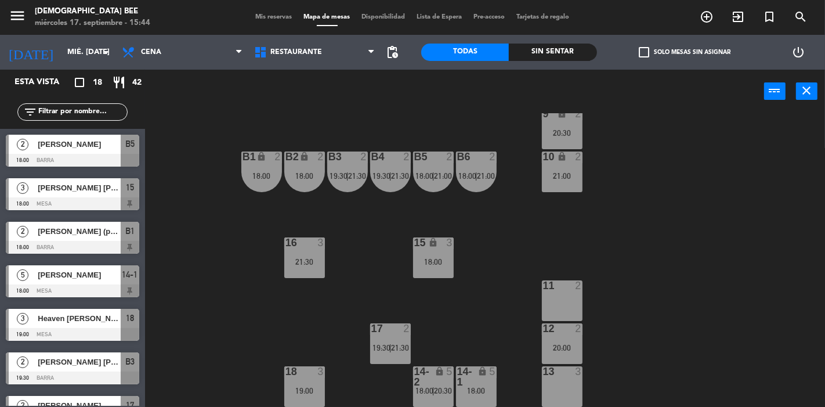
scroll to position [111, 0]
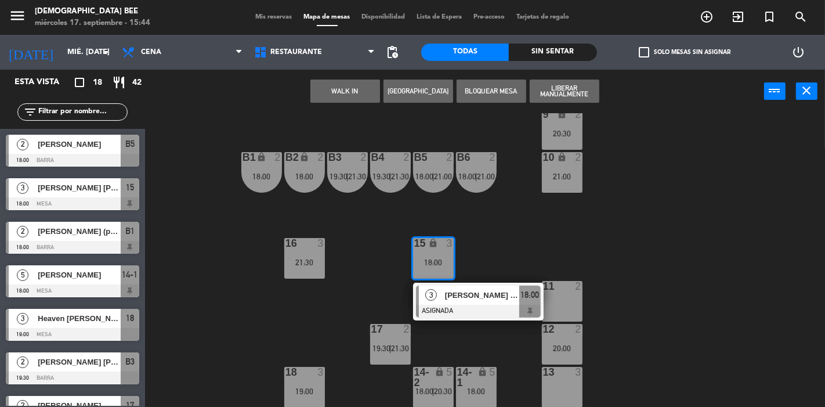
click at [537, 257] on div "7 lock 2 21:30 8 lock 2 20:00 | 22:00 9 lock 2 20:30 B1 lock 2 18:00 B2 lock 2 …" at bounding box center [489, 260] width 672 height 294
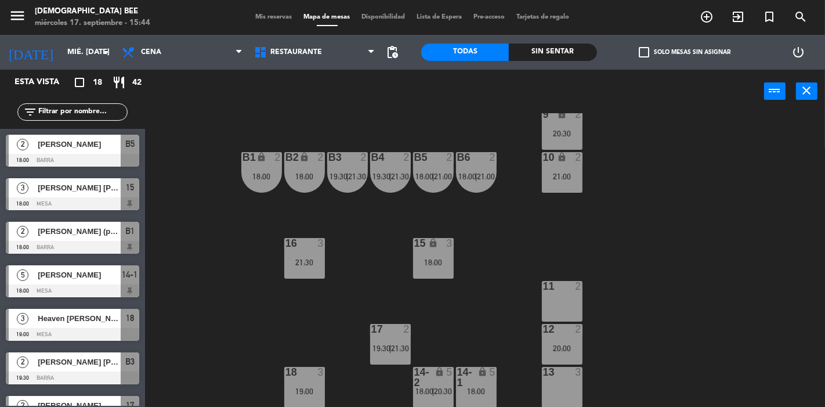
scroll to position [0, 0]
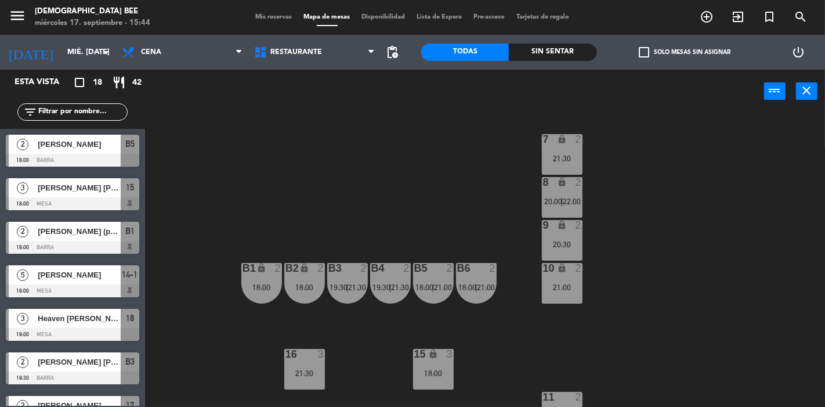
click at [555, 197] on span "20:00" at bounding box center [553, 201] width 18 height 9
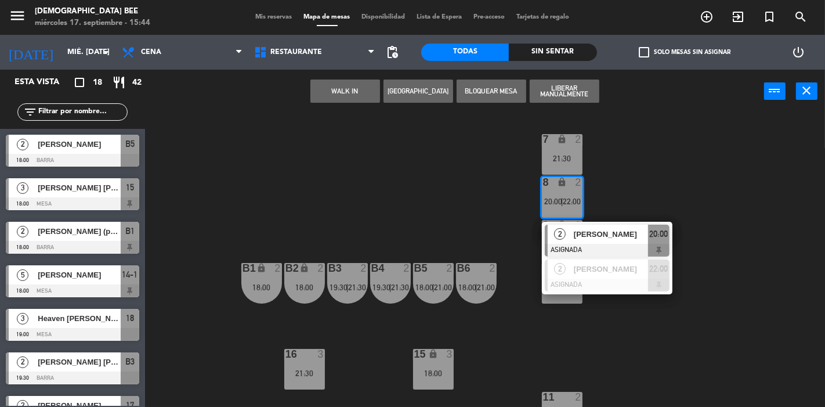
click at [543, 334] on div "7 lock 2 21:30 8 lock 2 20:00 | 22:00 2 [PERSON_NAME] ASIGNADA 20:00 2 [PERSON_…" at bounding box center [489, 260] width 672 height 294
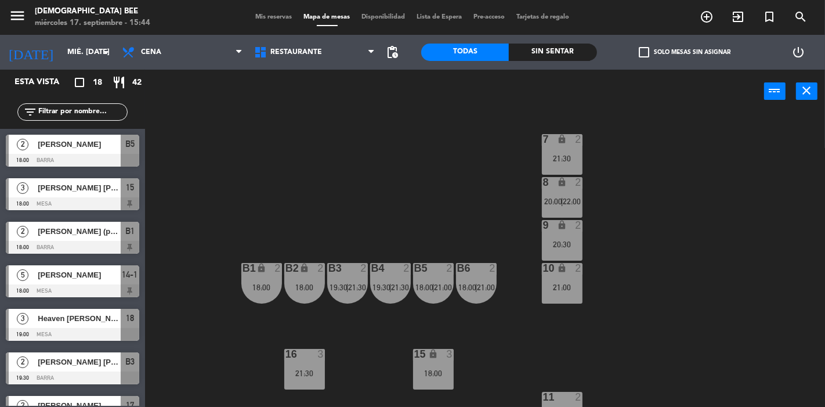
click at [485, 290] on span "21:00" at bounding box center [487, 287] width 18 height 9
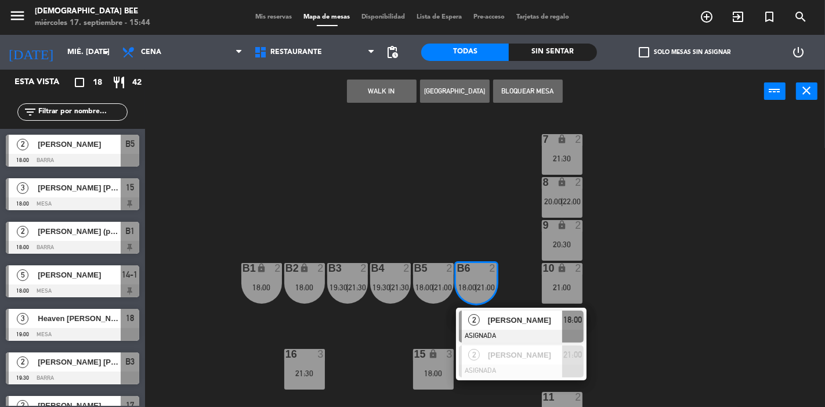
click at [698, 204] on div "7 lock 2 21:30 8 lock 2 20:00 | 22:00 9 lock 2 20:30 B1 lock 2 18:00 B2 lock 2 …" at bounding box center [489, 260] width 672 height 294
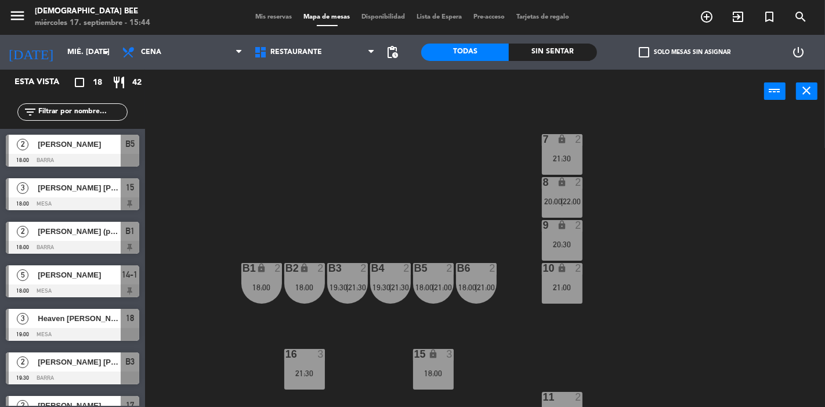
scroll to position [111, 0]
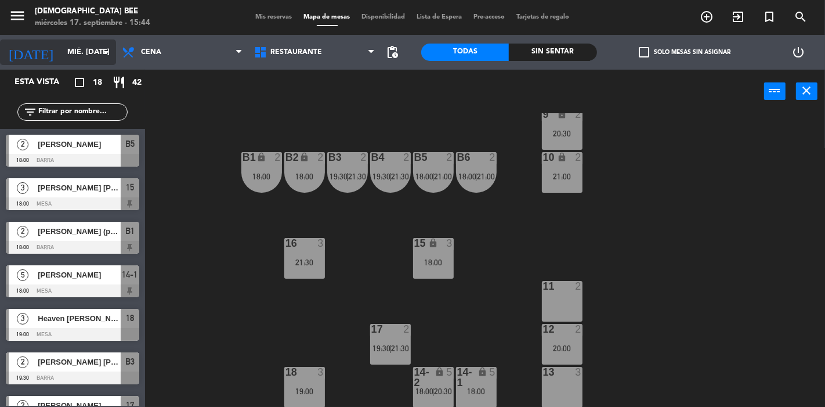
click at [75, 50] on input "mié. [DATE]" at bounding box center [112, 52] width 101 height 21
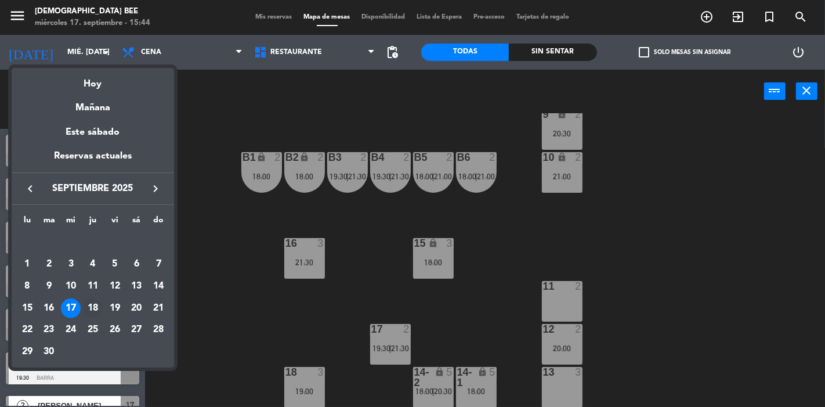
click at [95, 305] on div "18" at bounding box center [93, 308] width 20 height 20
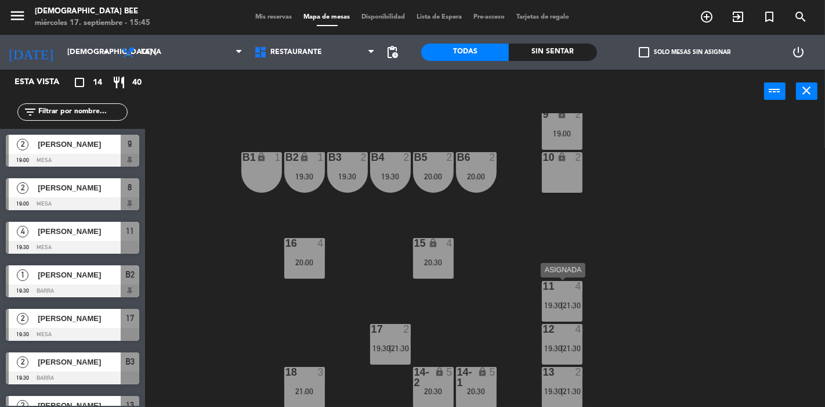
click at [554, 292] on div "11 4" at bounding box center [562, 287] width 41 height 12
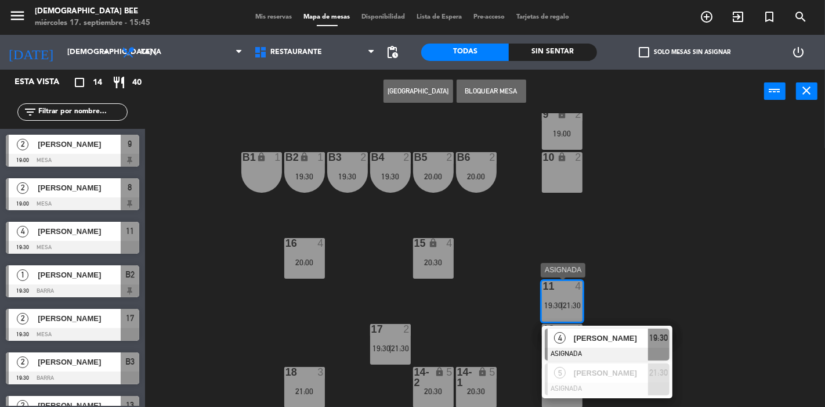
click at [575, 343] on span "Amanda Pareja" at bounding box center [611, 338] width 74 height 12
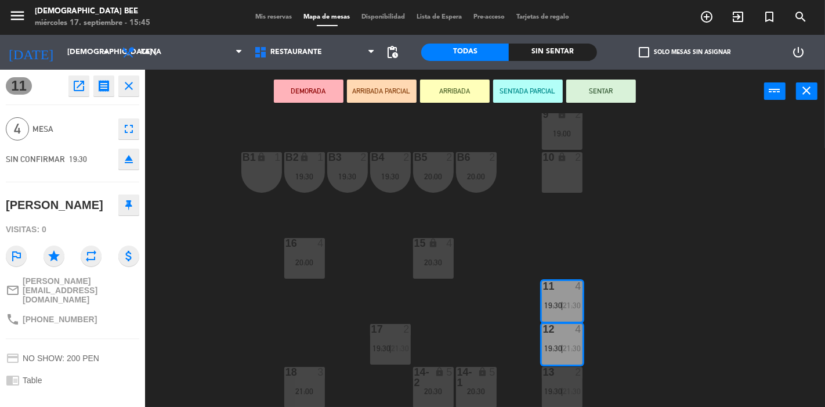
click at [456, 332] on div "7 lock 2 8 lock 2 19:00 9 lock 2 19:00 B1 lock 1 B2 lock 1 19:30 B3 2 19:30 B4 …" at bounding box center [489, 260] width 672 height 294
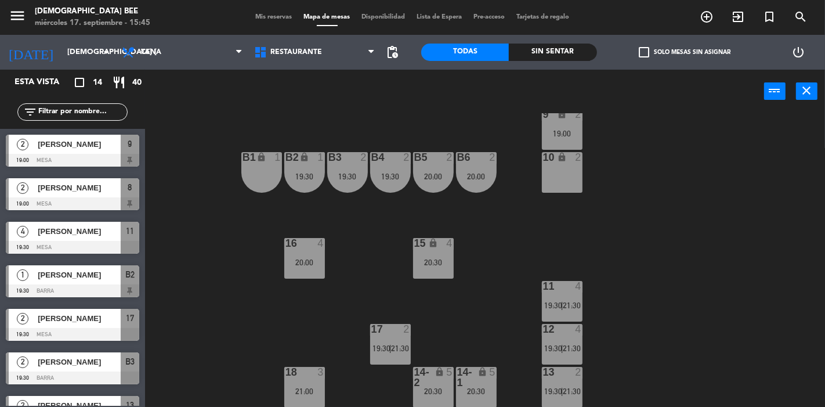
click at [292, 269] on div "16 4 20:00" at bounding box center [304, 258] width 41 height 41
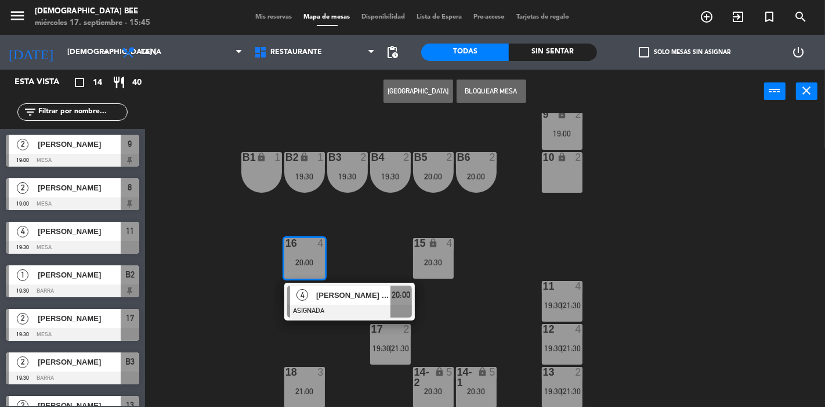
click at [363, 262] on div "7 lock 2 8 lock 2 19:00 9 lock 2 19:00 B1 lock 1 B2 lock 1 19:30 B3 2 19:30 B4 …" at bounding box center [489, 260] width 672 height 294
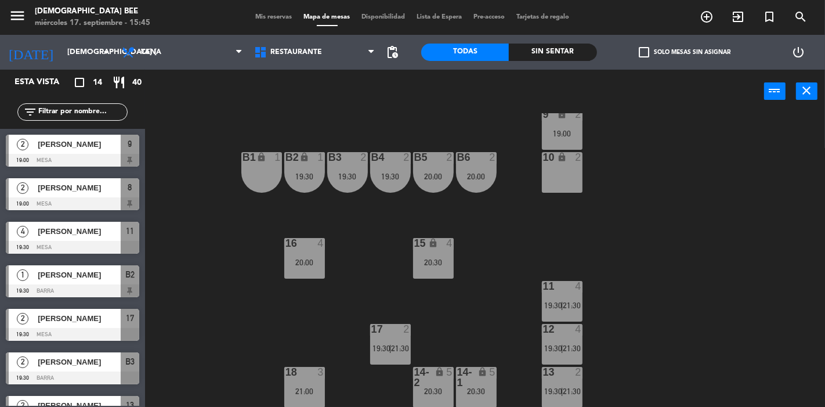
click at [451, 259] on div "20:30" at bounding box center [433, 262] width 41 height 8
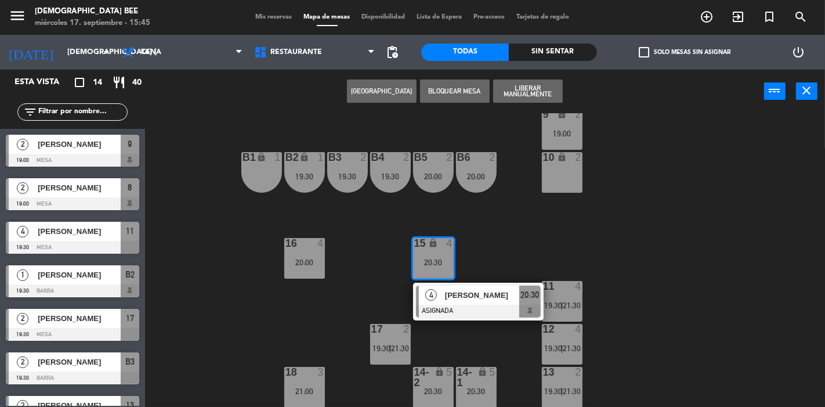
click at [505, 262] on div "7 lock 2 8 lock 2 19:00 9 lock 2 19:00 B1 lock 1 B2 lock 1 19:30 B3 2 19:30 B4 …" at bounding box center [489, 260] width 672 height 294
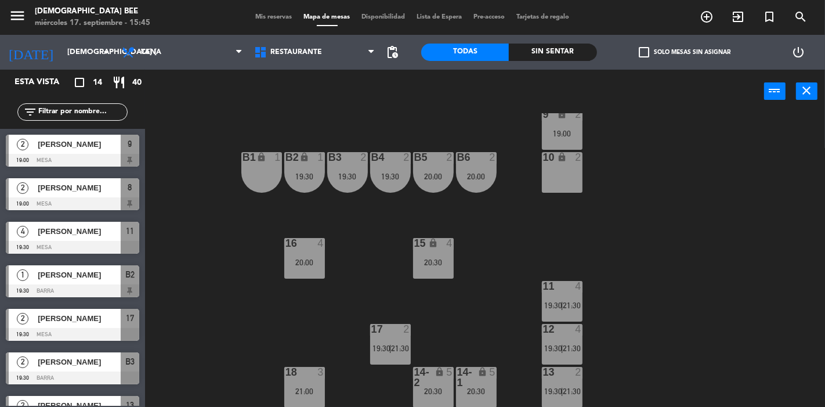
click at [476, 382] on div "lock" at bounding box center [476, 377] width 19 height 21
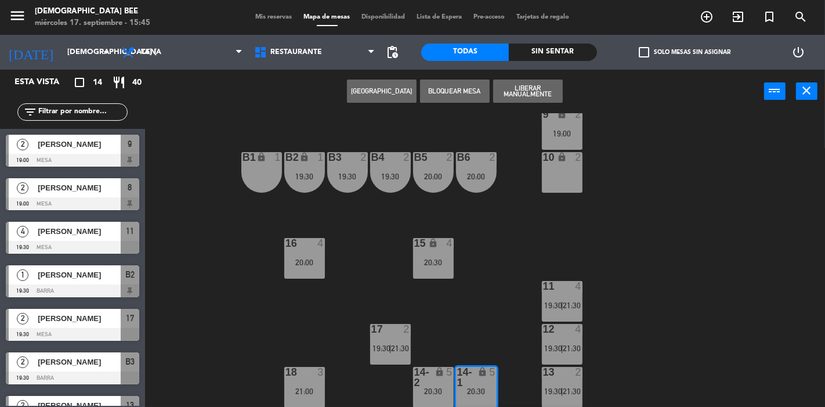
scroll to position [152, 0]
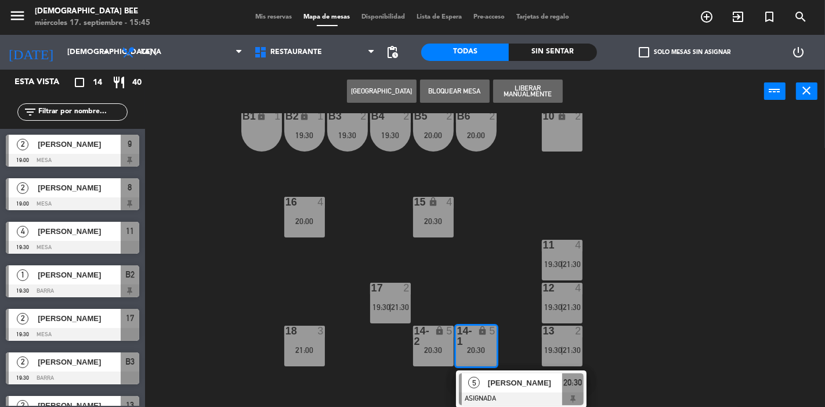
click at [646, 317] on div "7 lock 2 8 lock 2 19:00 9 lock 2 19:00 B1 lock 1 B2 lock 1 19:30 B3 2 19:30 B4 …" at bounding box center [489, 260] width 672 height 294
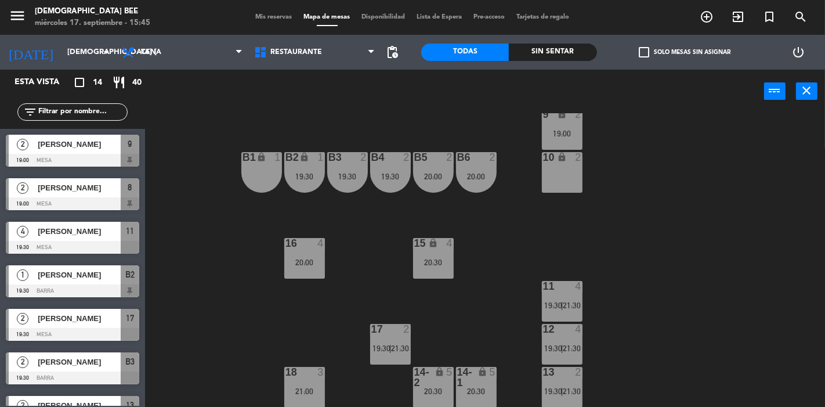
click at [573, 305] on span "21:30" at bounding box center [572, 305] width 18 height 9
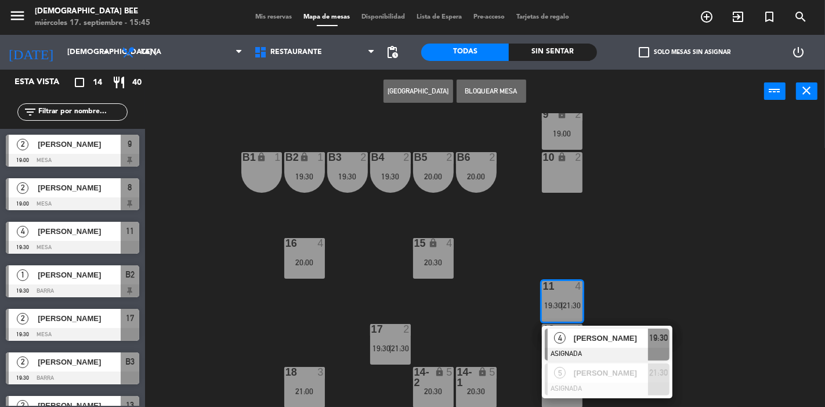
click at [584, 341] on span "Amanda Pareja" at bounding box center [611, 338] width 74 height 12
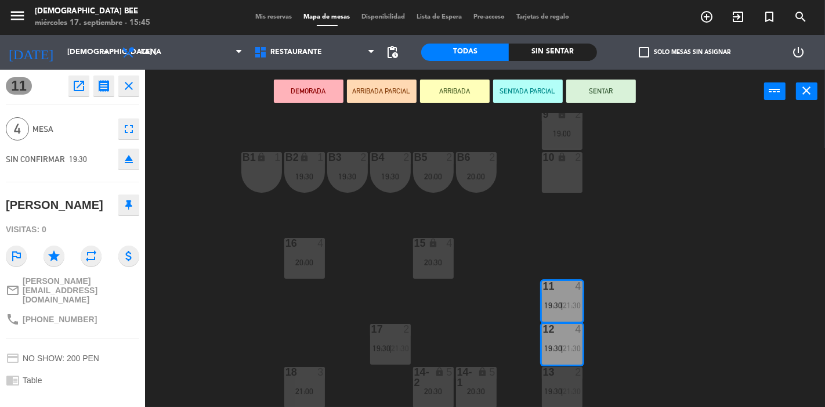
scroll to position [0, 0]
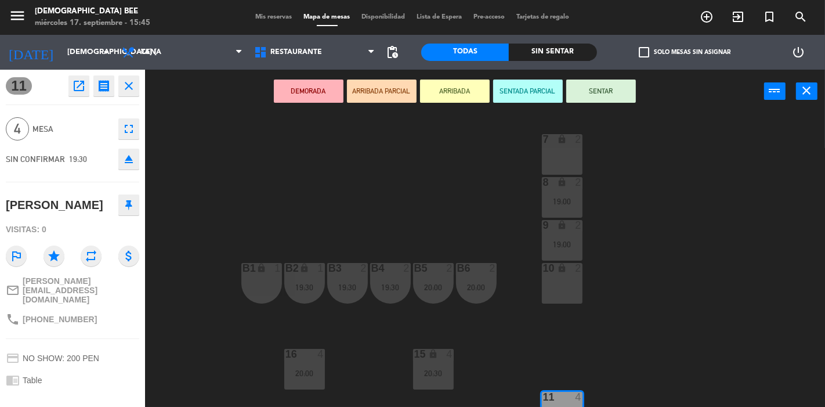
click at [623, 279] on div "7 lock 2 8 lock 2 19:00 9 lock 2 19:00 B1 lock 1 B2 lock 1 19:30 B3 2 19:30 B4 …" at bounding box center [489, 260] width 672 height 294
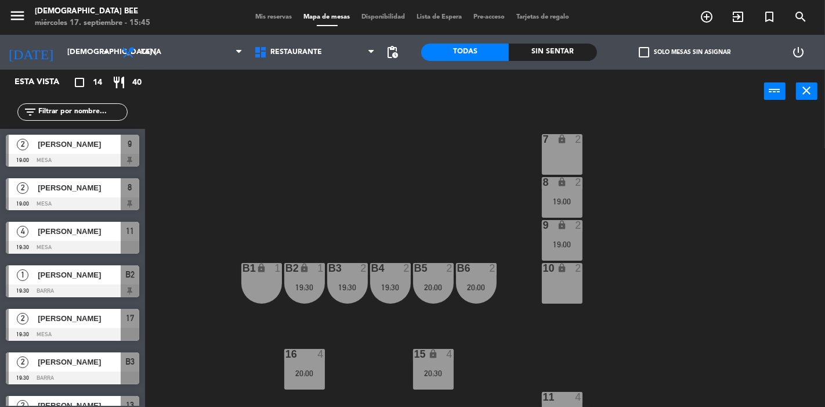
click at [566, 199] on div "19:00" at bounding box center [562, 201] width 41 height 8
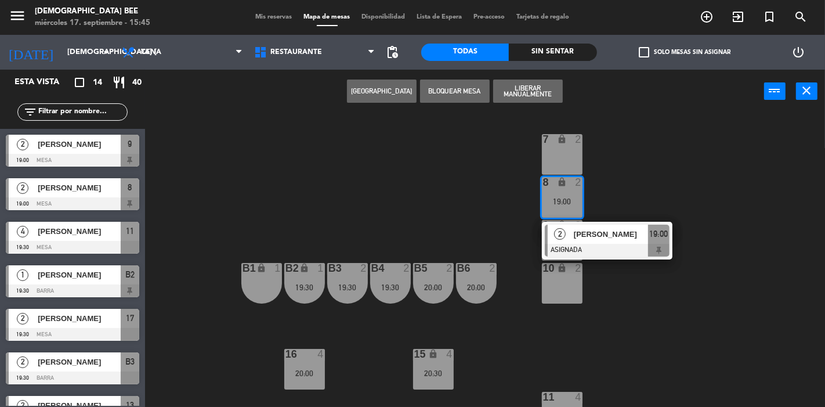
click at [579, 239] on span "Jenny Evans" at bounding box center [611, 234] width 74 height 12
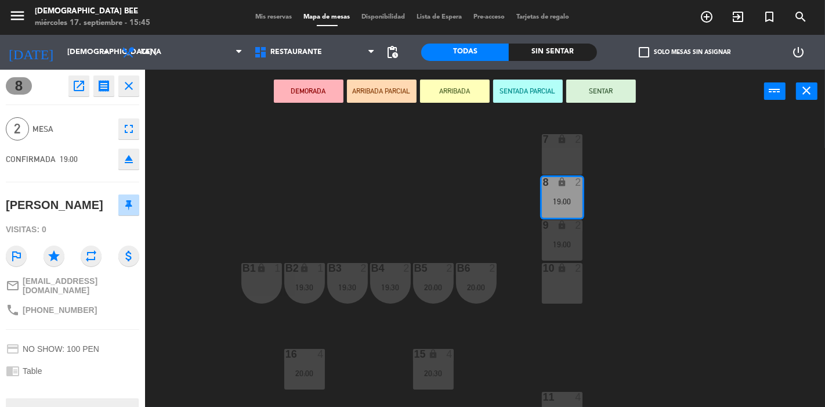
click at [569, 152] on div "7 lock 2" at bounding box center [562, 154] width 41 height 41
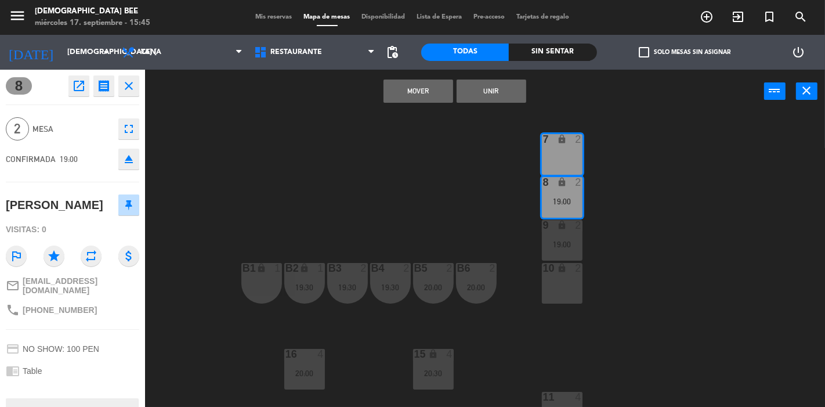
click at [445, 86] on button "Mover" at bounding box center [419, 91] width 70 height 23
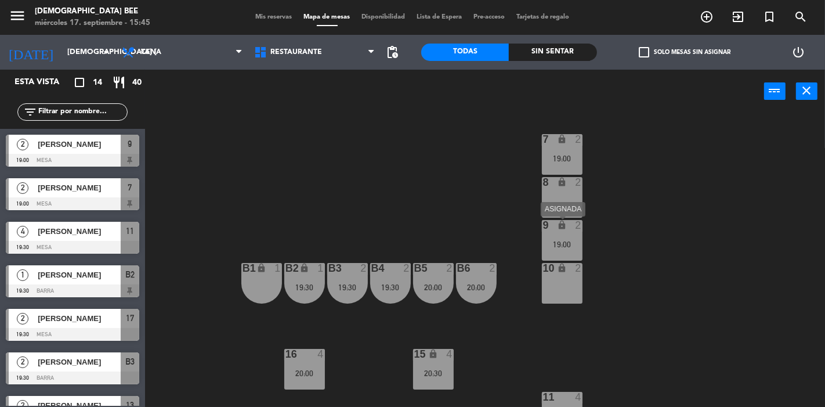
click at [555, 239] on div "9 lock 2 19:00" at bounding box center [562, 240] width 41 height 41
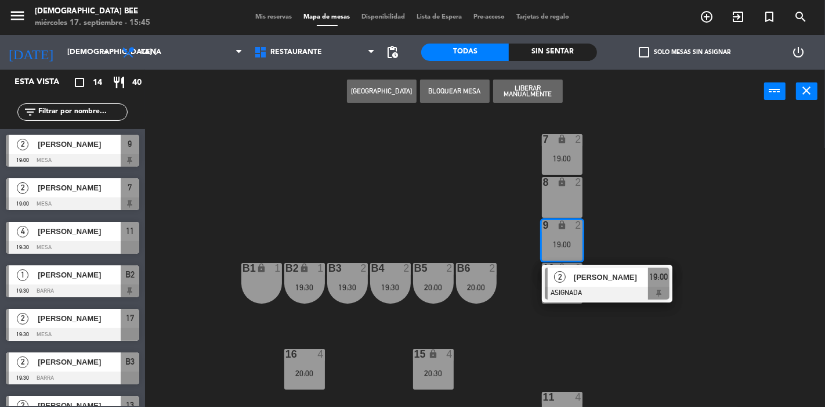
click at [570, 285] on div "2" at bounding box center [560, 277] width 25 height 19
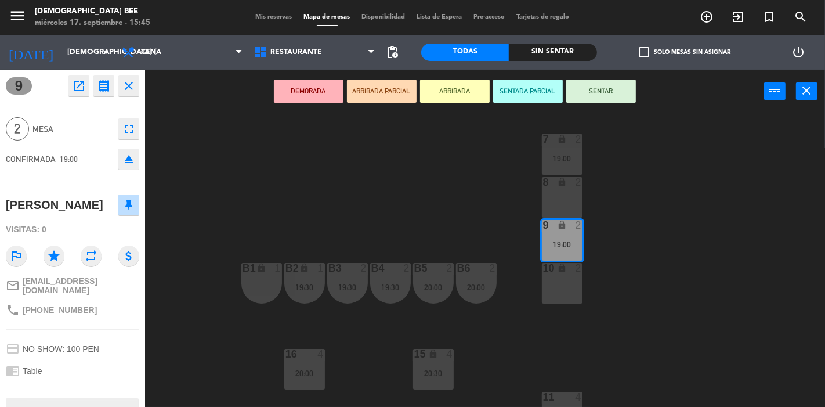
click at [561, 196] on div "8 lock 2" at bounding box center [562, 197] width 41 height 41
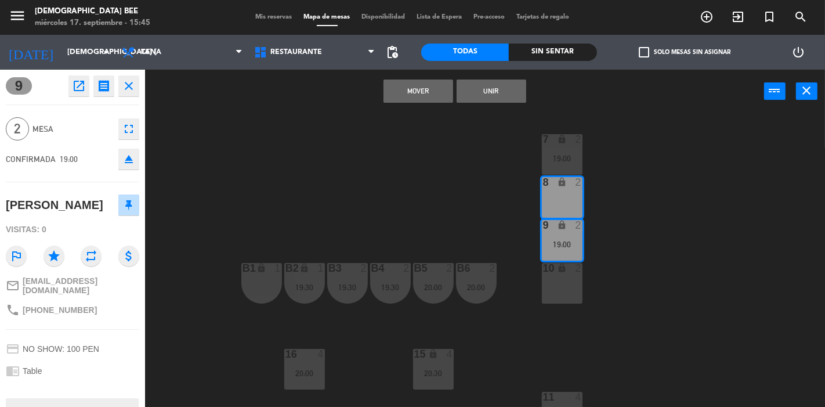
click at [392, 86] on button "Mover" at bounding box center [419, 91] width 70 height 23
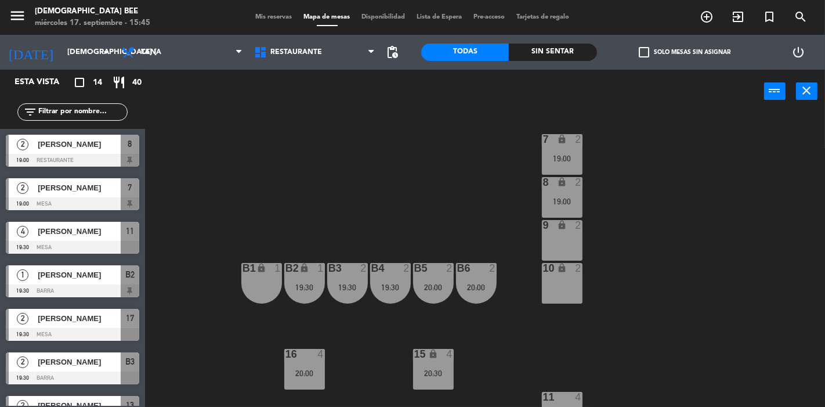
scroll to position [111, 0]
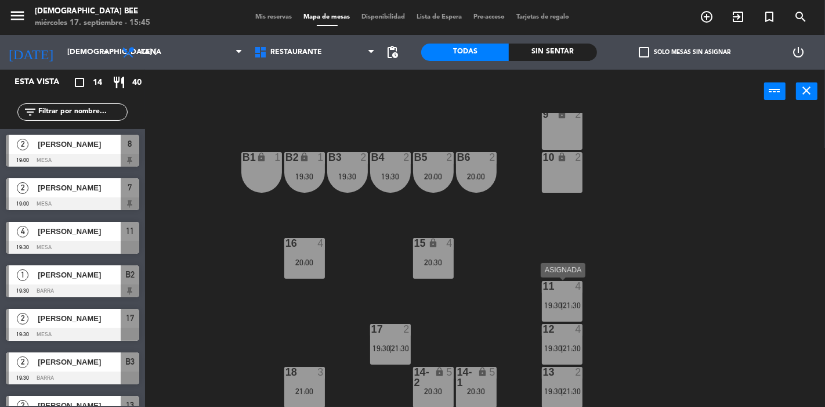
click at [558, 303] on span "19:30" at bounding box center [553, 305] width 18 height 9
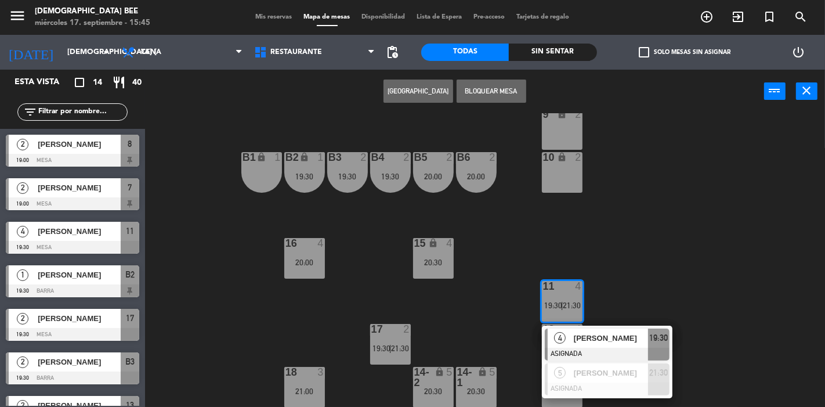
click at [583, 340] on span "Amanda Pareja" at bounding box center [611, 338] width 74 height 12
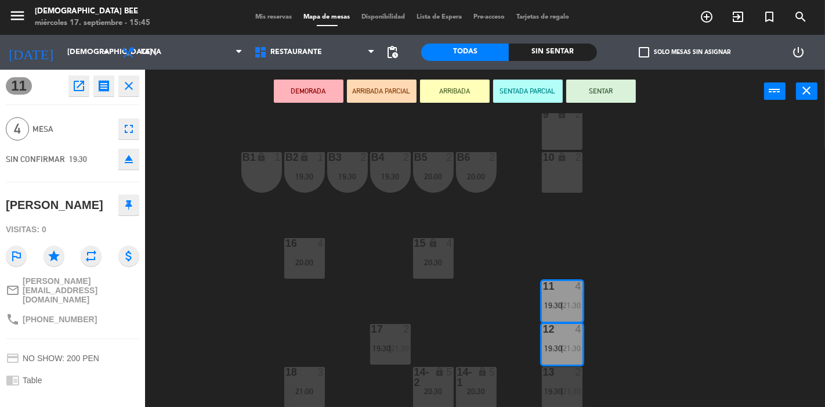
scroll to position [63, 0]
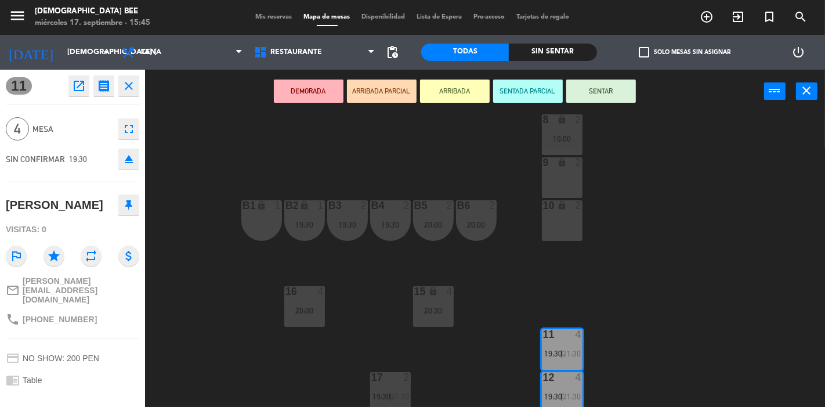
click at [560, 229] on div "10 lock 2" at bounding box center [562, 220] width 41 height 41
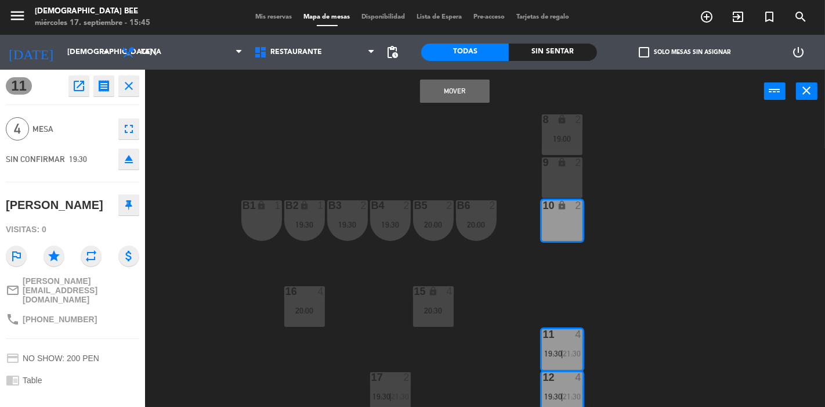
click at [560, 171] on div "9 lock 2" at bounding box center [562, 177] width 41 height 41
click at [456, 93] on button "Mover y Unir" at bounding box center [455, 91] width 70 height 23
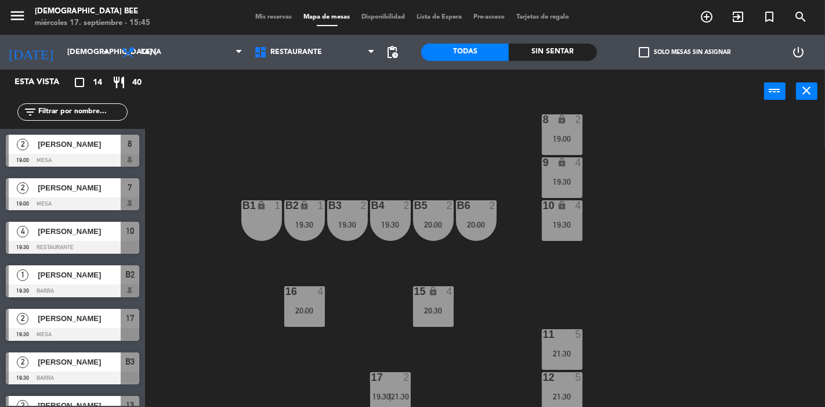
scroll to position [111, 0]
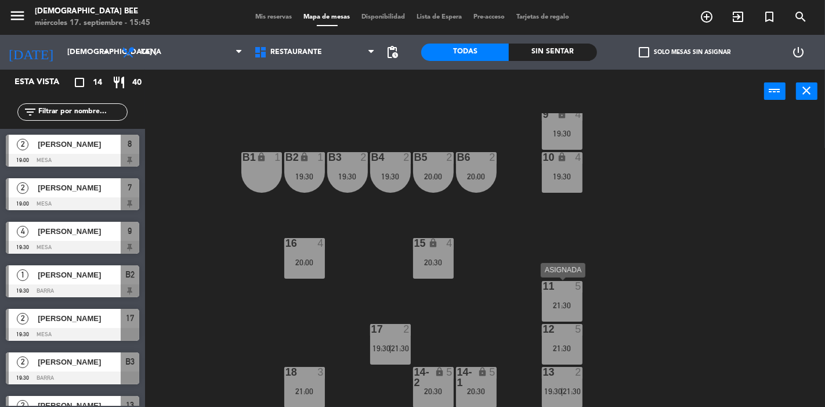
click at [566, 307] on div "21:30" at bounding box center [562, 305] width 41 height 8
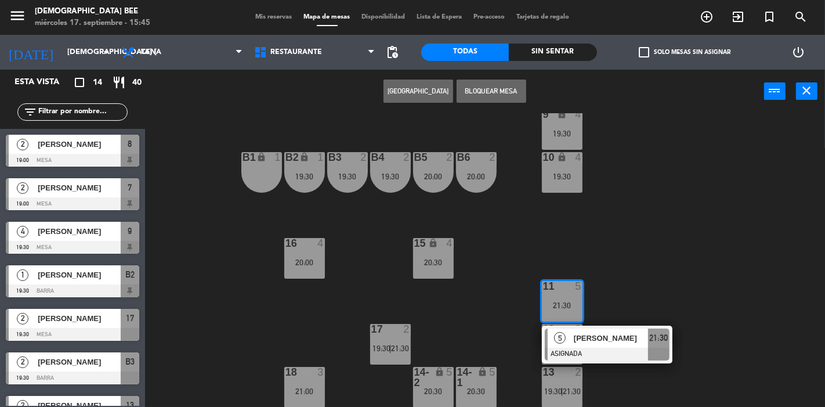
click at [631, 226] on div "7 lock 2 19:00 8 lock 2 19:00 9 lock 4 19:30 B1 lock 1 B2 lock 1 19:30 B3 2 19:…" at bounding box center [489, 260] width 672 height 294
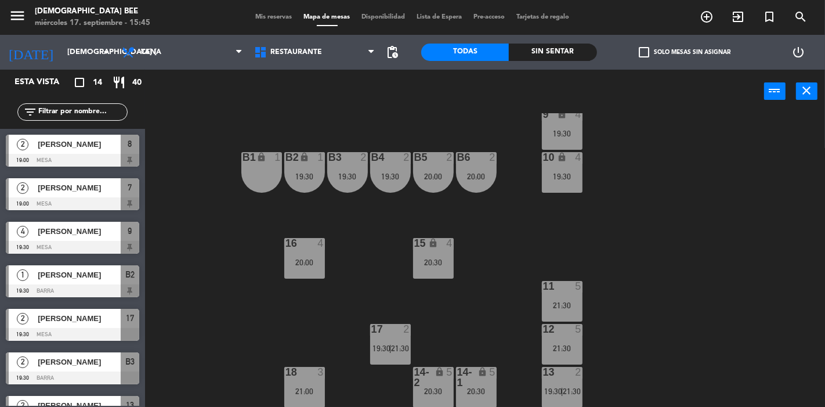
click at [570, 299] on div "11 5 21:30" at bounding box center [562, 301] width 41 height 41
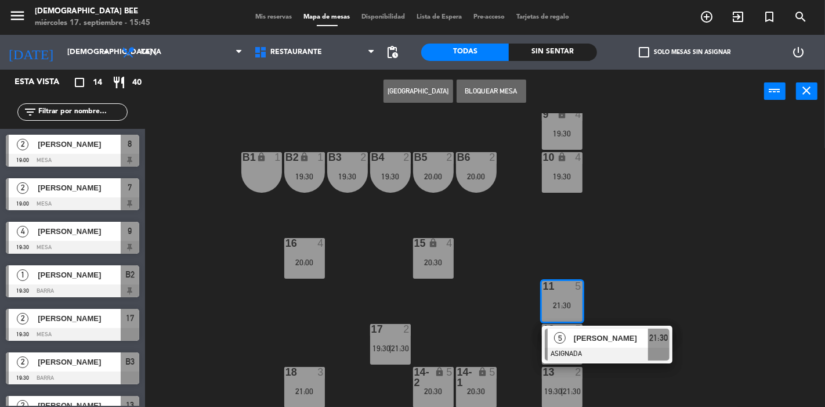
click at [615, 352] on div at bounding box center [607, 354] width 125 height 13
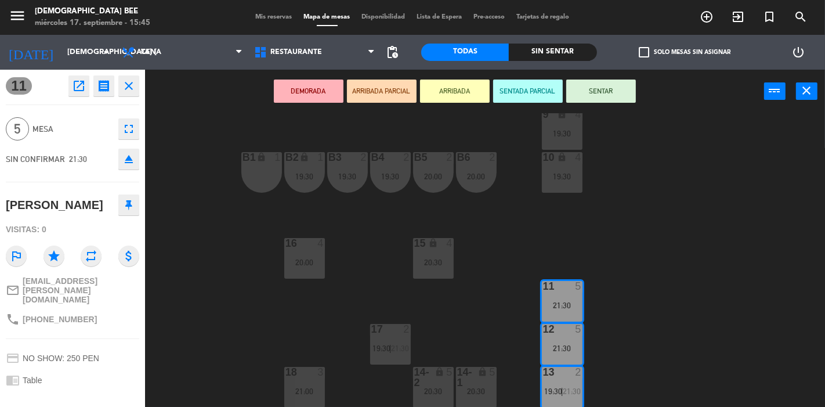
click at [615, 352] on div "7 lock 2 19:00 8 lock 2 19:00 9 lock 4 19:30 B1 lock 1 B2 lock 1 19:30 B3 2 19:…" at bounding box center [489, 260] width 672 height 294
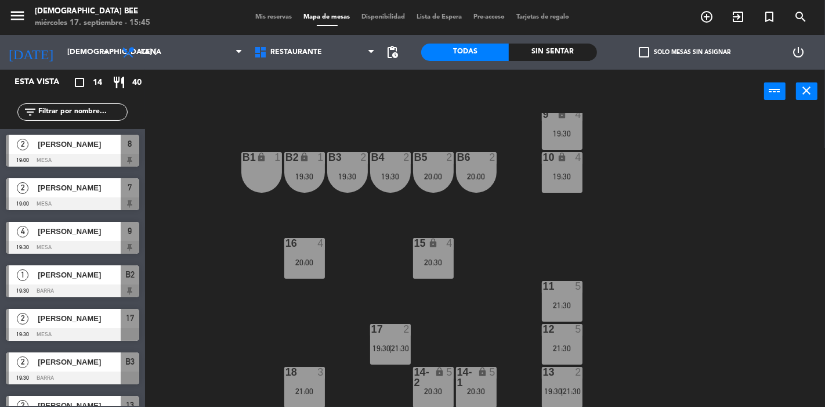
scroll to position [174, 0]
click at [549, 393] on span "19:30" at bounding box center [553, 390] width 18 height 9
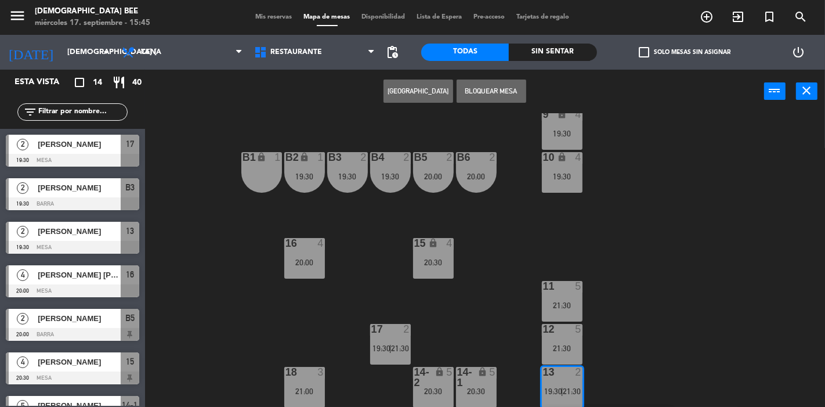
scroll to position [187, 0]
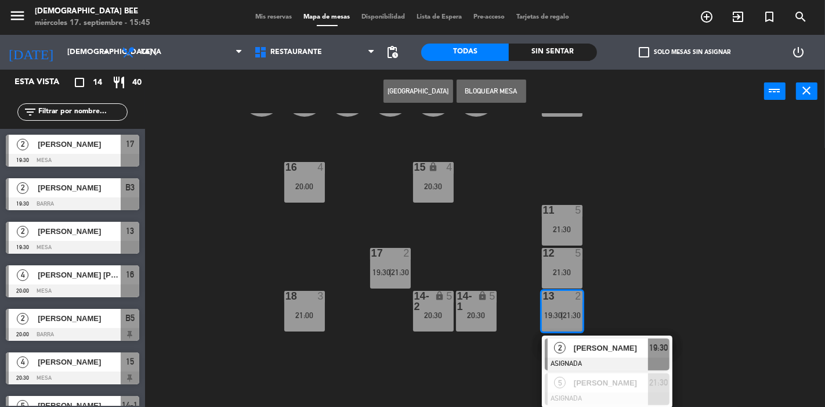
click at [467, 337] on div "7 lock 2 19:00 8 lock 2 19:00 9 lock 4 19:30 B1 lock 1 B2 lock 1 19:30 B3 2 19:…" at bounding box center [489, 260] width 672 height 294
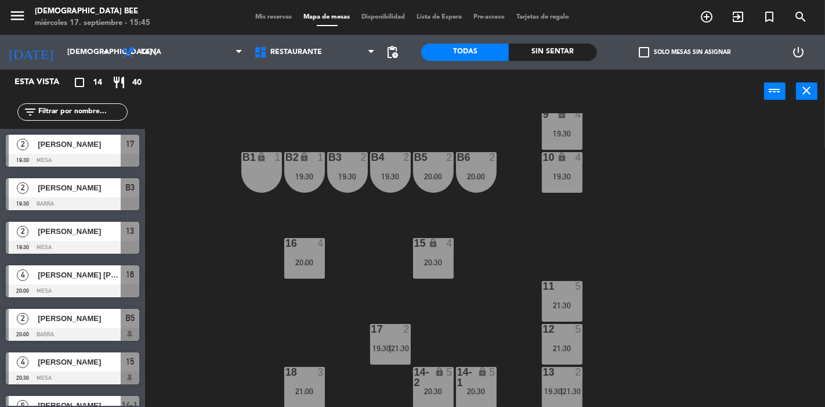
click at [465, 387] on div "20:30" at bounding box center [476, 391] width 41 height 8
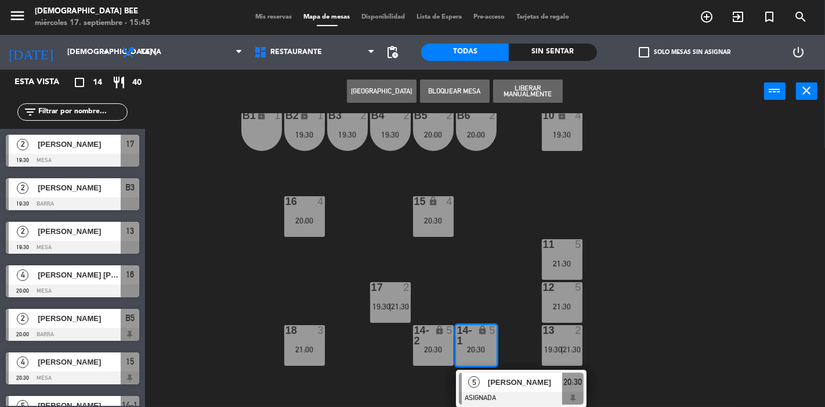
scroll to position [152, 0]
click at [516, 310] on div "7 lock 2 19:00 8 lock 2 19:00 9 lock 4 19:30 B1 lock 1 B2 lock 1 19:30 B3 2 19:…" at bounding box center [489, 260] width 672 height 294
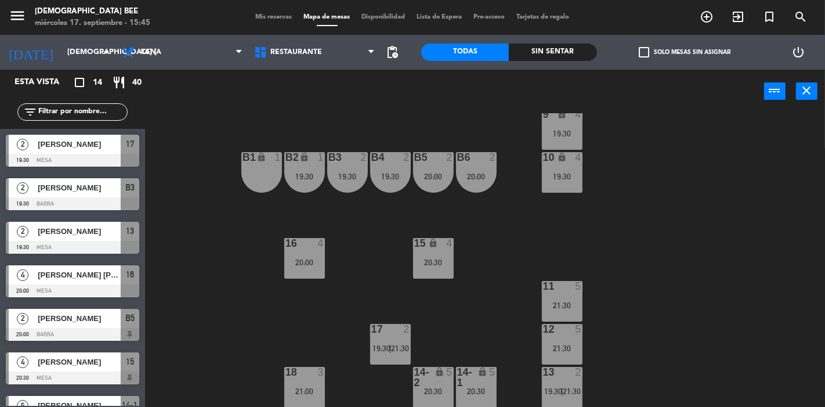
click at [572, 175] on div "19:30" at bounding box center [562, 176] width 41 height 8
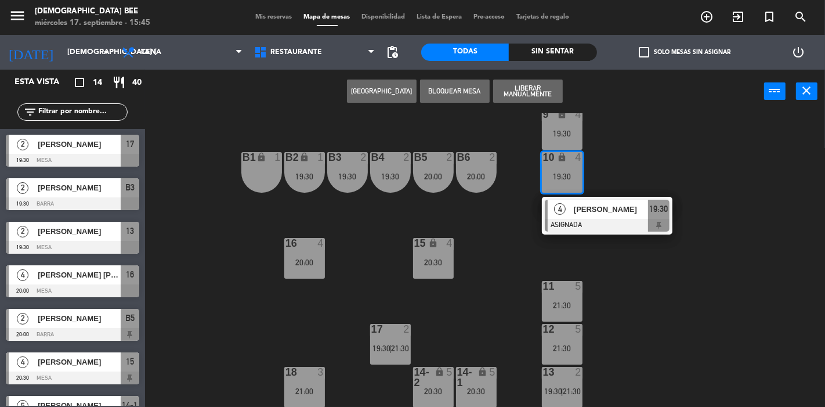
click at [711, 241] on div "7 lock 2 19:00 8 lock 2 19:00 9 lock 4 19:30 B1 lock 1 B2 lock 1 19:30 B3 2 19:…" at bounding box center [489, 260] width 672 height 294
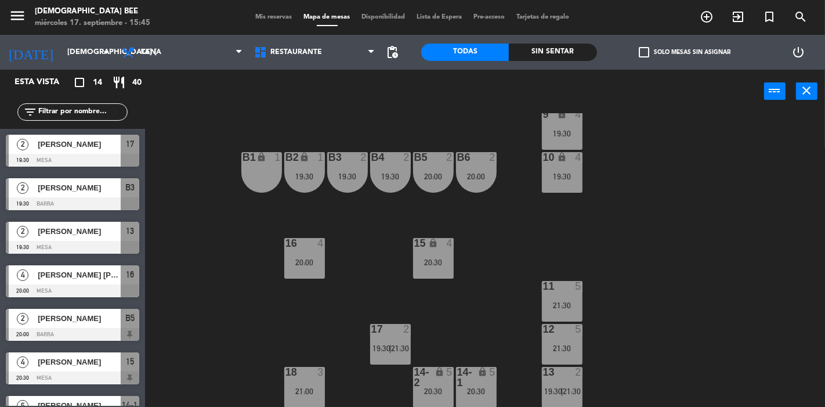
click at [565, 360] on div "12 5 21:30" at bounding box center [562, 344] width 41 height 41
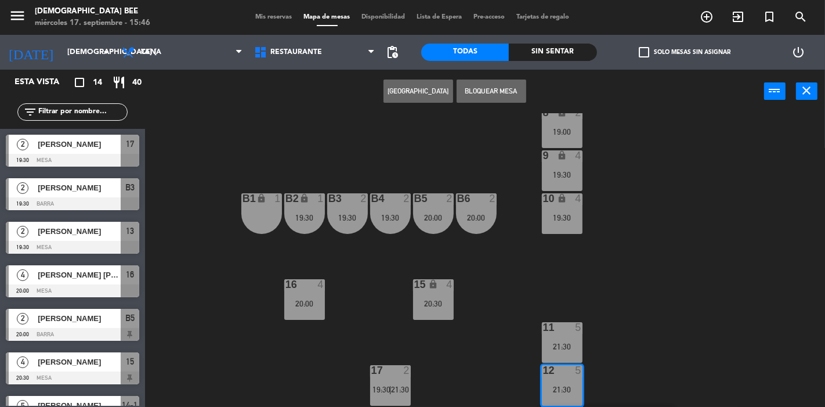
scroll to position [0, 0]
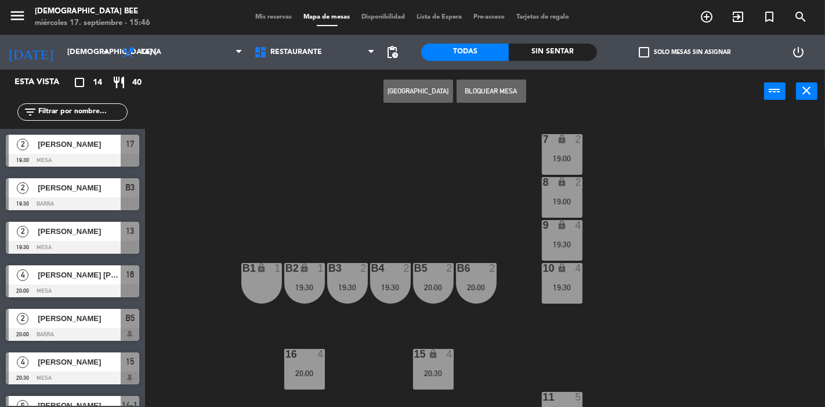
click at [641, 262] on div "7 lock 2 19:00 8 lock 2 19:00 9 lock 4 19:30 B1 lock 1 B2 lock 1 19:30 B3 2 19:…" at bounding box center [489, 260] width 672 height 294
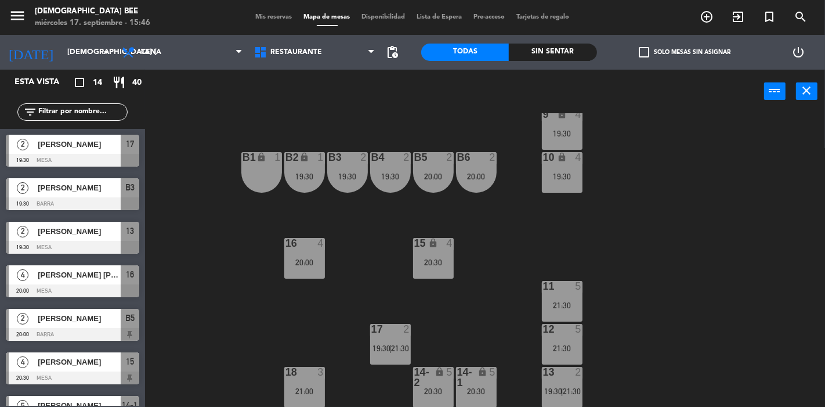
click at [573, 301] on div "21:30" at bounding box center [562, 305] width 41 height 8
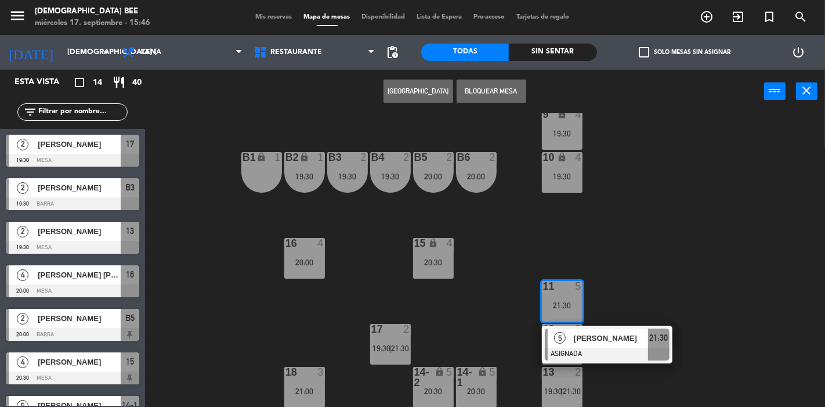
click at [588, 336] on span "Yanellie Lopez" at bounding box center [611, 338] width 74 height 12
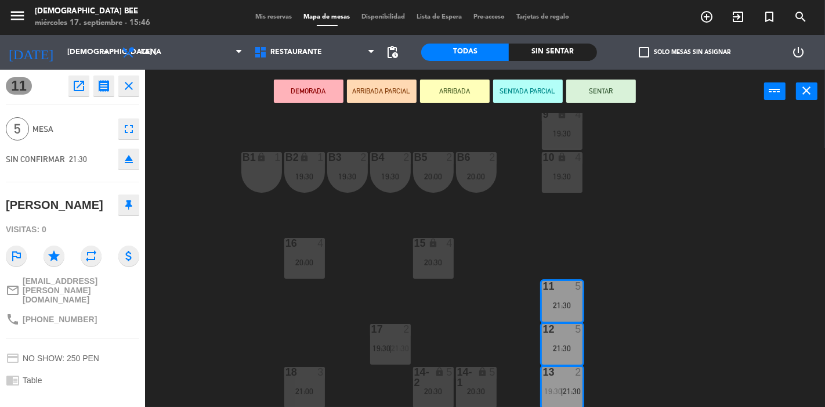
scroll to position [0, 0]
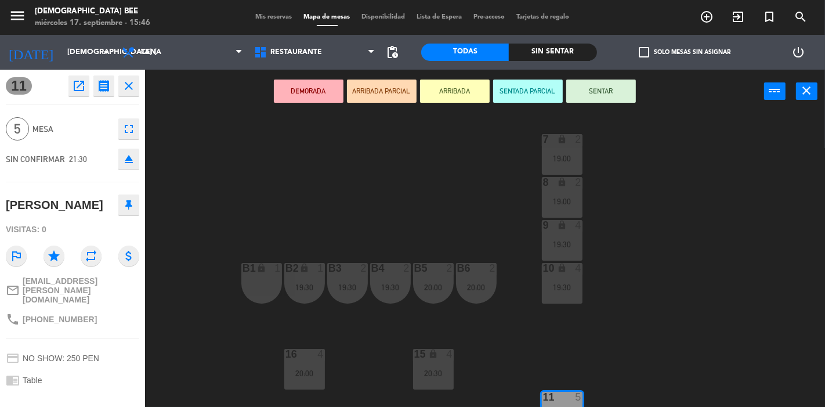
click at [569, 161] on div "19:00" at bounding box center [562, 158] width 41 height 8
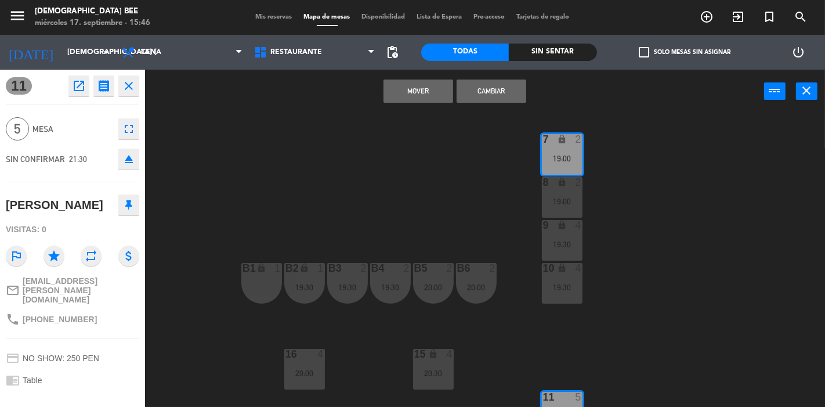
click at [566, 191] on div "8 lock 2 19:00" at bounding box center [562, 197] width 41 height 41
click at [430, 85] on button "Mover y Unir" at bounding box center [419, 91] width 70 height 23
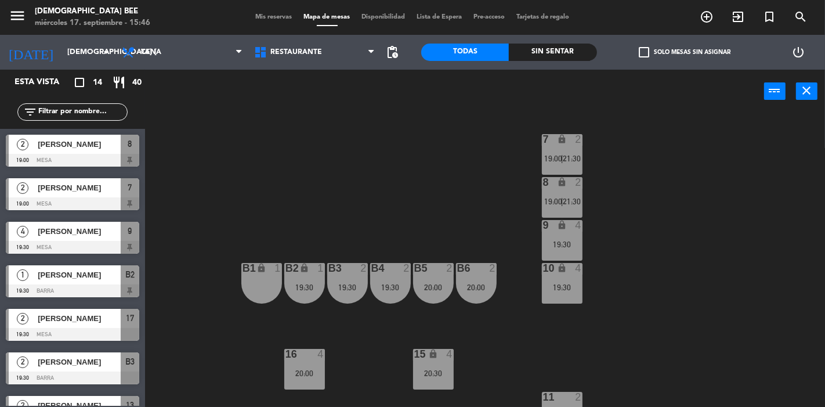
scroll to position [174, 0]
click at [693, 237] on div "7 lock 2 19:00 | 21:30 8 lock 2 19:00 | 21:30 9 lock 4 19:30 B1 lock 1 B2 lock …" at bounding box center [489, 260] width 672 height 294
click at [580, 191] on div "8 lock 2 19:00 | 21:30" at bounding box center [562, 197] width 41 height 41
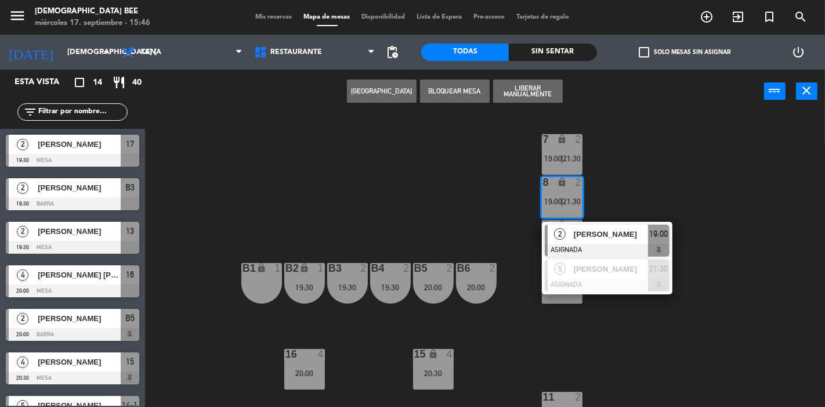
click at [637, 339] on div "7 lock 2 19:00 | 21:30 8 lock 2 19:00 | 21:30 2 Glorian Jackson ASIGNADA 19:00 …" at bounding box center [489, 260] width 672 height 294
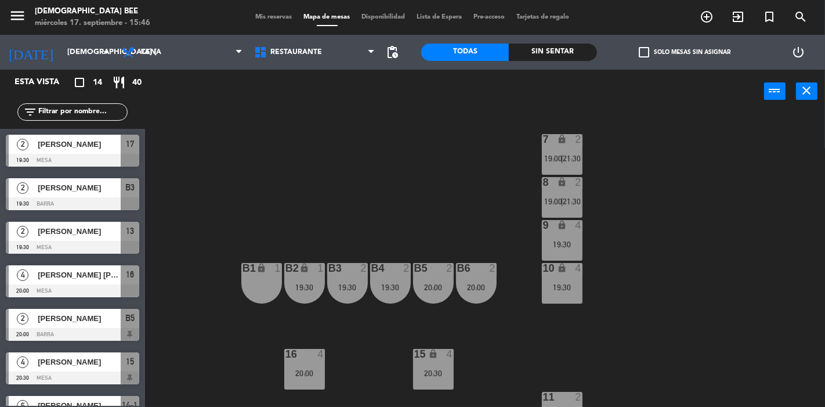
scroll to position [111, 0]
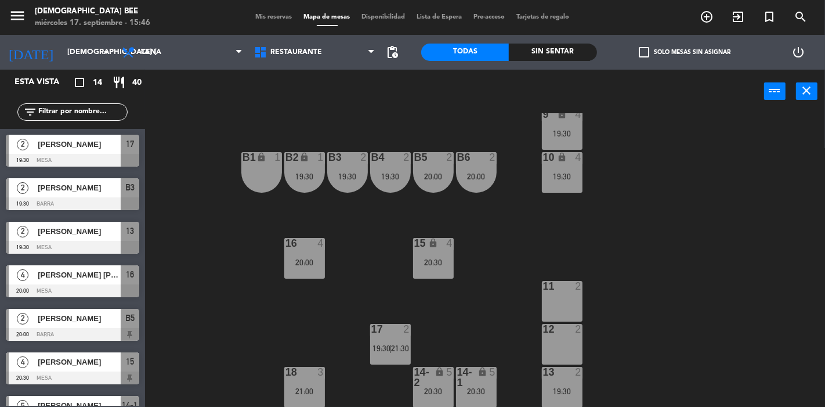
click at [565, 387] on div "19:30" at bounding box center [562, 391] width 41 height 8
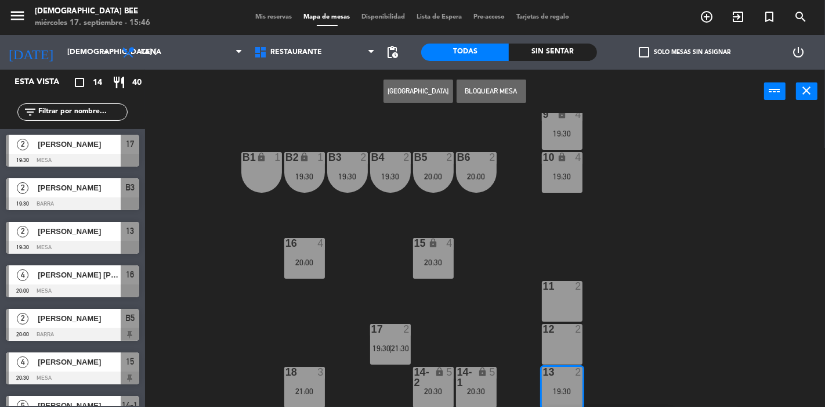
scroll to position [152, 0]
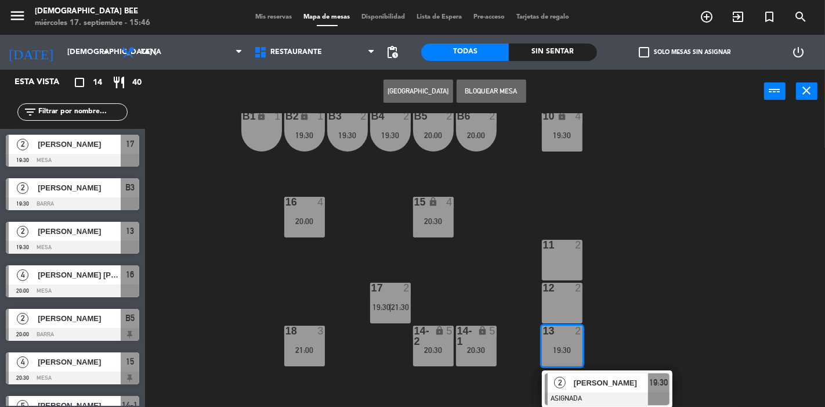
click at [584, 377] on span "roddy eguiguren" at bounding box center [611, 383] width 74 height 12
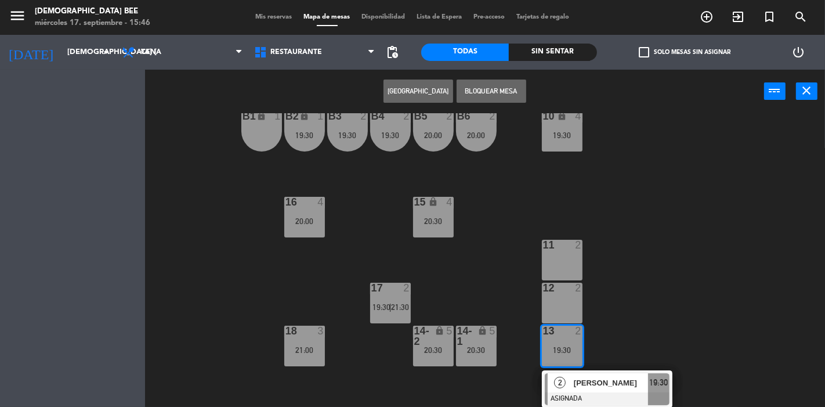
scroll to position [111, 0]
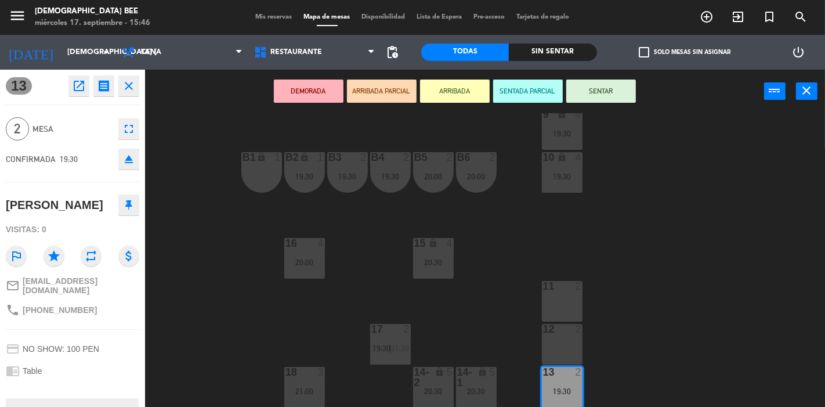
click at [584, 376] on div "2" at bounding box center [581, 372] width 19 height 10
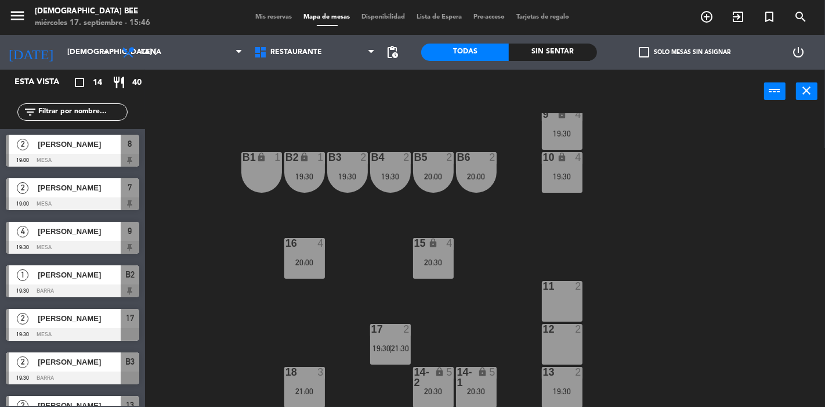
click at [431, 256] on div "15 lock 4 20:30" at bounding box center [433, 258] width 41 height 41
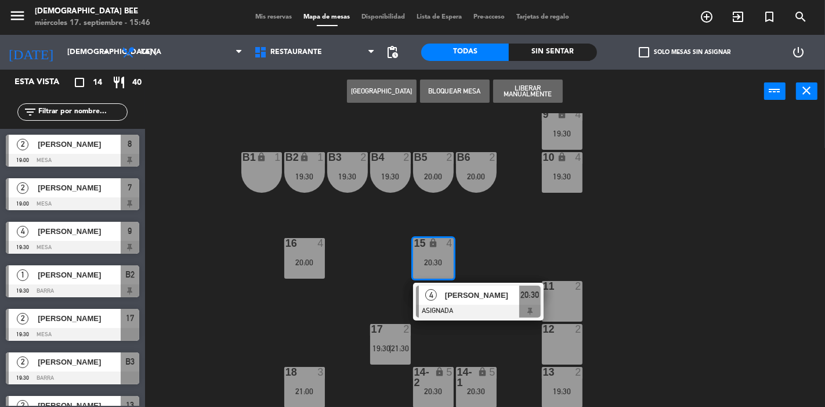
click at [388, 250] on div "7 lock 2 19:00 | 21:30 8 lock 2 19:00 | 21:30 9 lock 4 19:30 B1 lock 1 B2 lock …" at bounding box center [489, 260] width 672 height 294
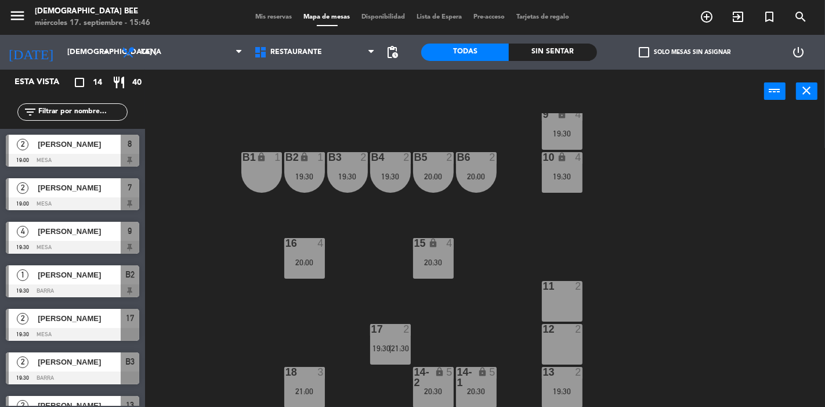
click at [479, 175] on div "20:00" at bounding box center [476, 176] width 41 height 8
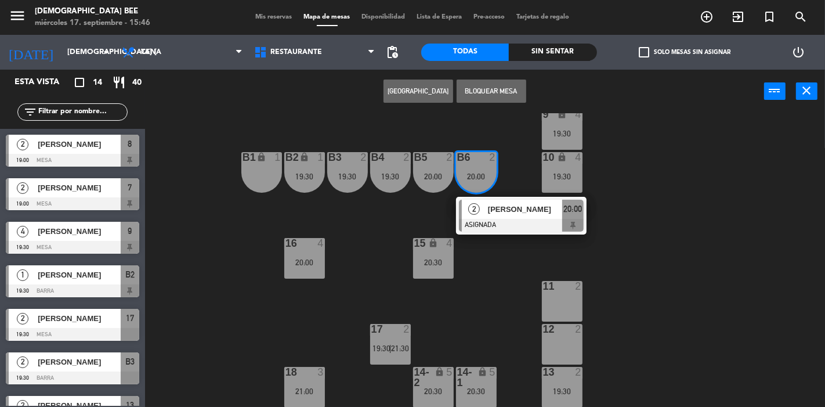
click at [410, 234] on div "7 lock 2 19:00 | 21:30 8 lock 2 19:00 | 21:30 9 lock 4 19:30 B1 lock 1 B2 lock …" at bounding box center [489, 260] width 672 height 294
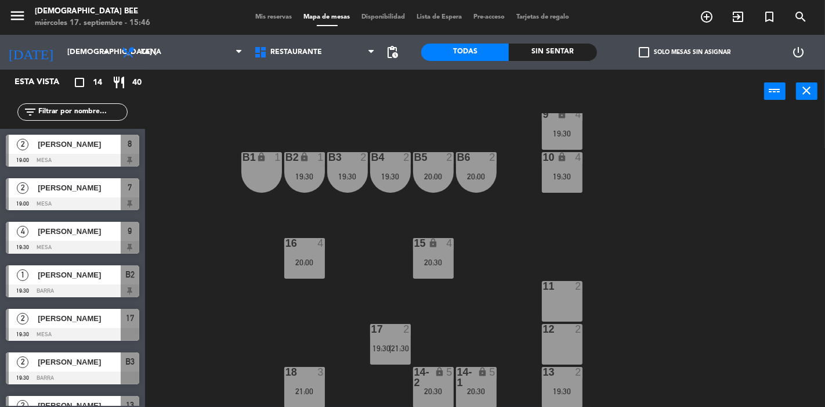
click at [355, 175] on div "19:30" at bounding box center [347, 176] width 41 height 8
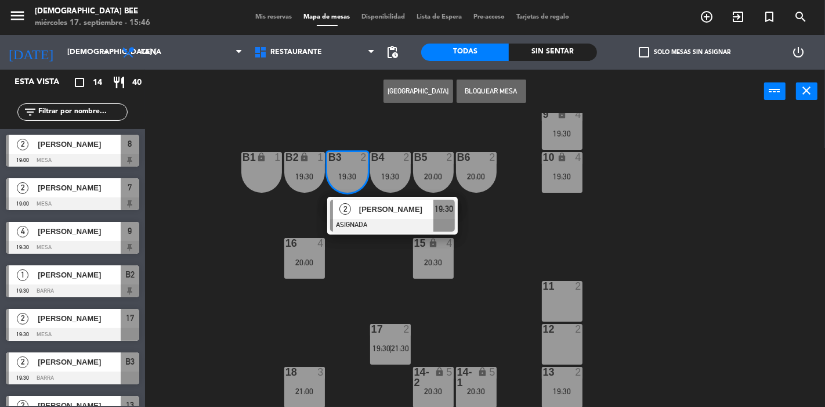
click at [382, 219] on div at bounding box center [392, 225] width 125 height 13
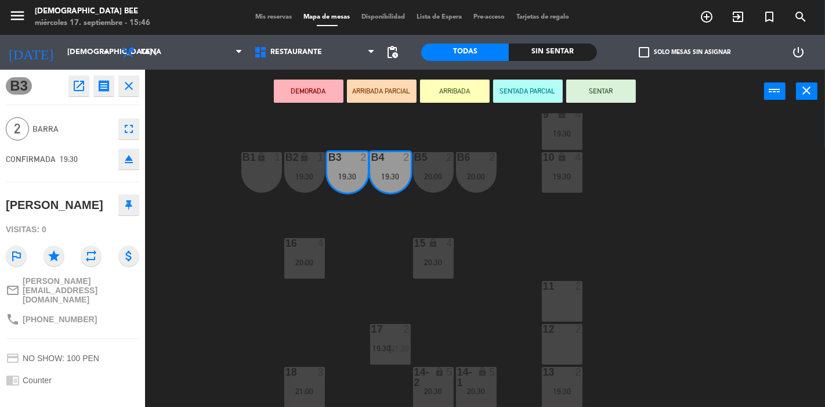
click at [373, 248] on div "7 lock 2 19:00 | 21:30 8 lock 2 19:00 | 21:30 9 lock 4 19:30 B1 lock 1 B2 lock …" at bounding box center [489, 260] width 672 height 294
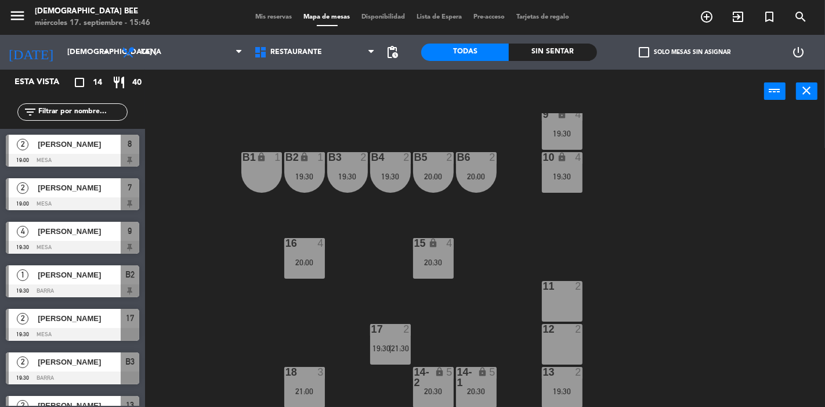
click at [300, 165] on div "B2 lock 1 19:30" at bounding box center [304, 172] width 41 height 41
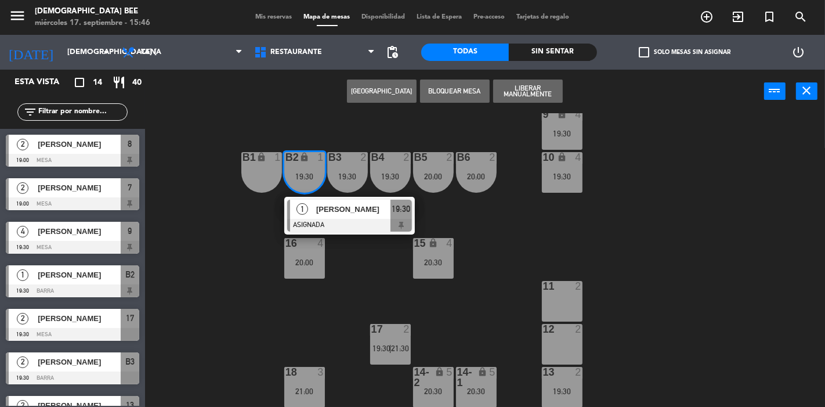
click at [565, 240] on div "7 lock 2 19:00 | 21:30 8 lock 2 19:00 | 21:30 9 lock 4 19:30 B1 lock 1 B2 lock …" at bounding box center [489, 260] width 672 height 294
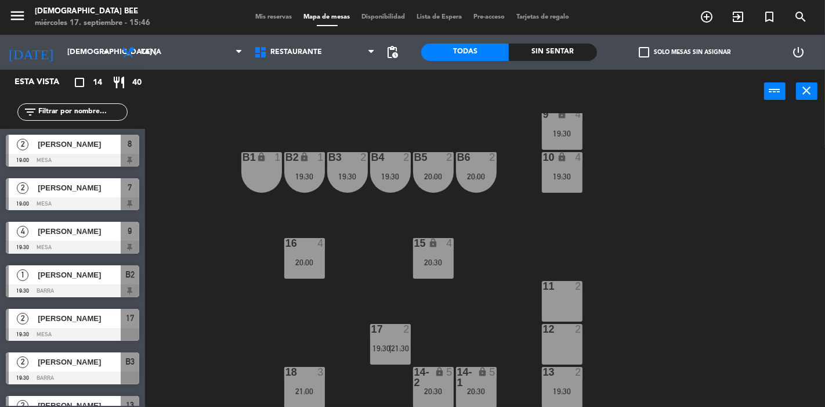
click at [482, 387] on div "20:30" at bounding box center [476, 391] width 41 height 8
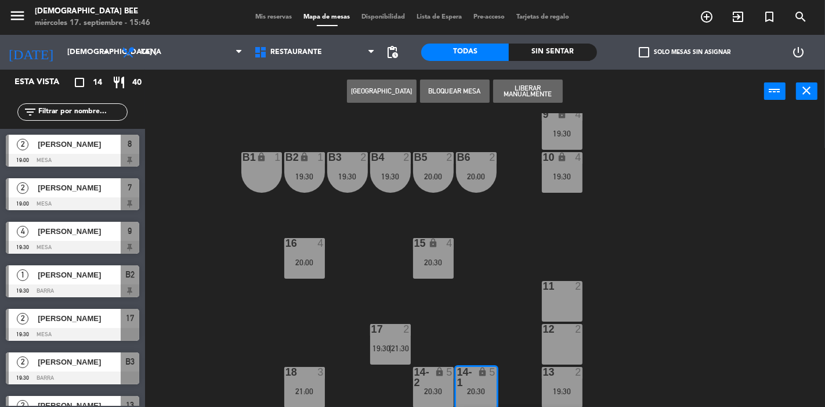
scroll to position [152, 0]
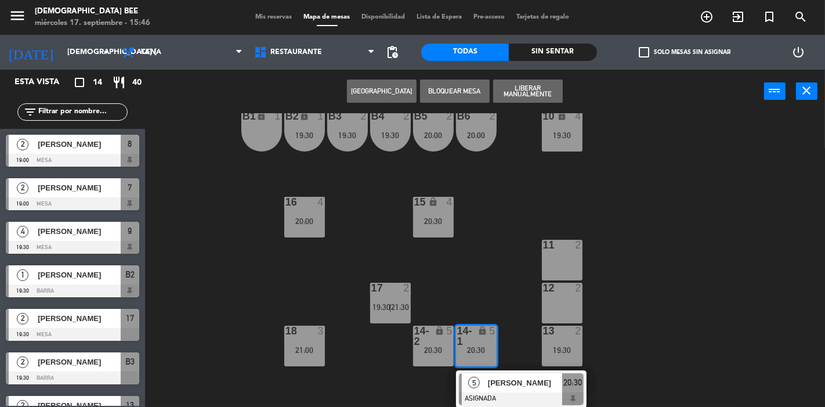
click at [695, 280] on div "7 lock 2 19:00 | 21:30 8 lock 2 19:00 | 21:30 9 lock 4 19:30 B1 lock 1 B2 lock …" at bounding box center [489, 260] width 672 height 294
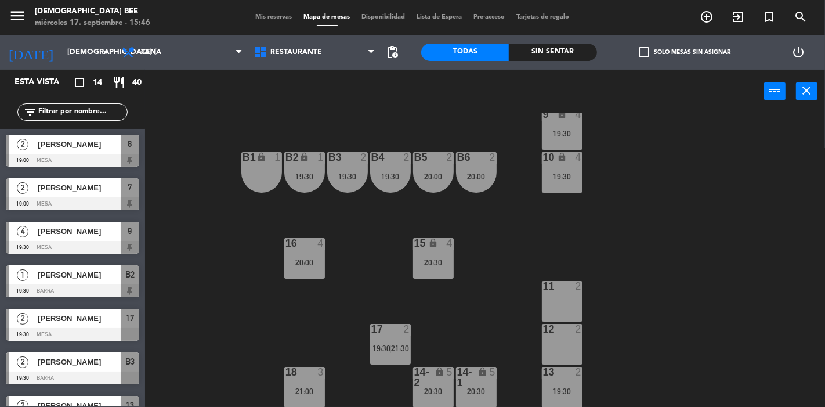
click at [393, 344] on span "21:30" at bounding box center [401, 348] width 18 height 9
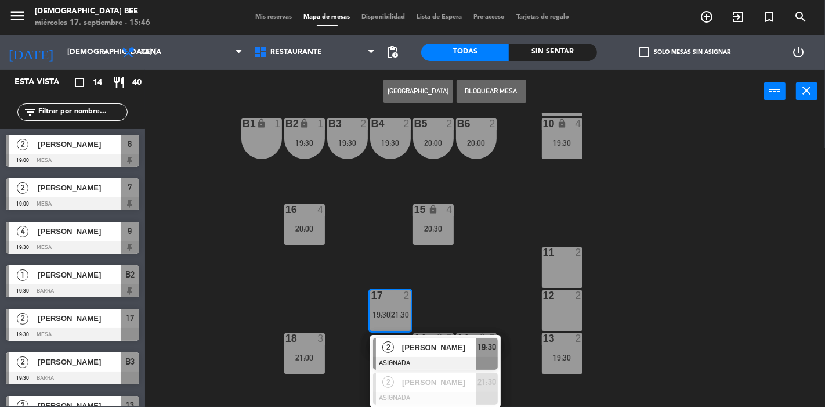
scroll to position [144, 0]
click at [303, 298] on div "7 lock 2 19:00 | 21:30 8 lock 2 19:00 | 21:30 9 lock 4 19:30 B1 lock 1 B2 lock …" at bounding box center [489, 260] width 672 height 294
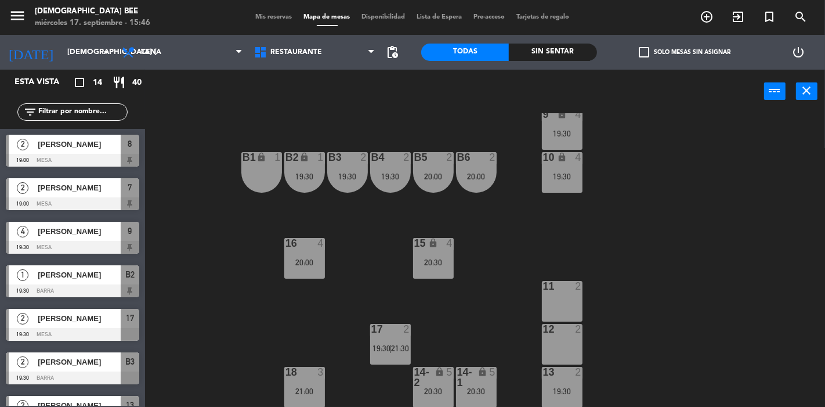
scroll to position [111, 0]
click at [292, 385] on div "18 3 21:00" at bounding box center [304, 387] width 41 height 41
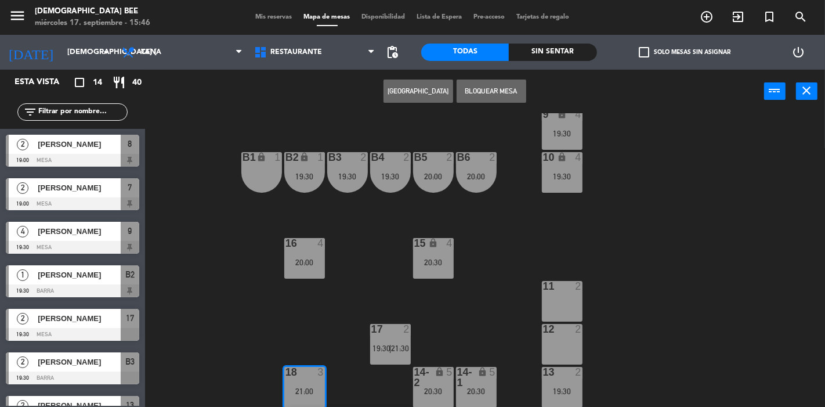
scroll to position [152, 0]
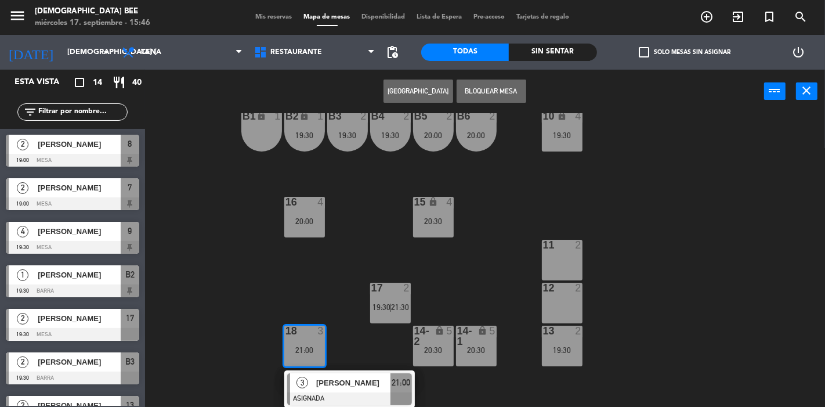
click at [643, 284] on div "7 lock 2 19:00 | 21:30 8 lock 2 19:00 | 21:30 9 lock 4 19:30 B1 lock 1 B2 lock …" at bounding box center [489, 260] width 672 height 294
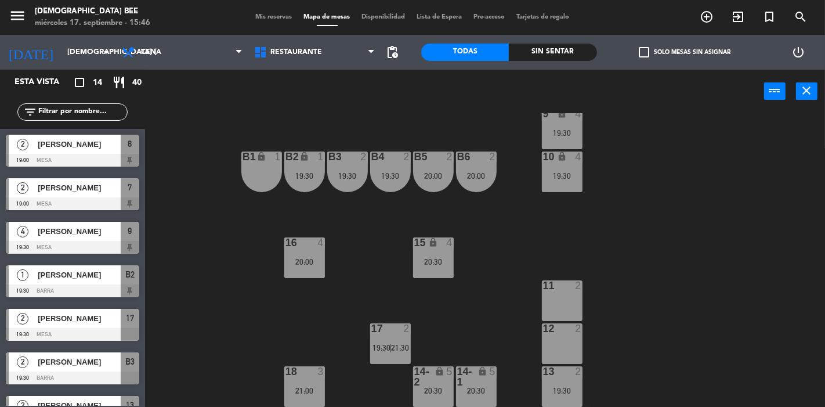
scroll to position [111, 0]
click at [62, 52] on input "jue. 18 sep." at bounding box center [112, 52] width 101 height 21
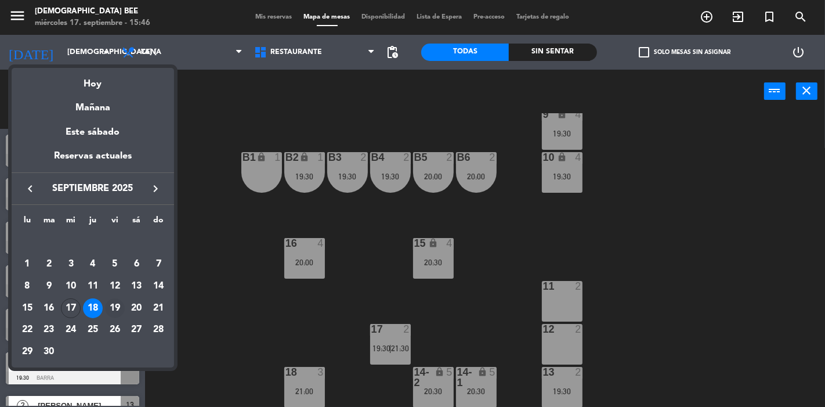
click at [114, 309] on div "19" at bounding box center [115, 308] width 20 height 20
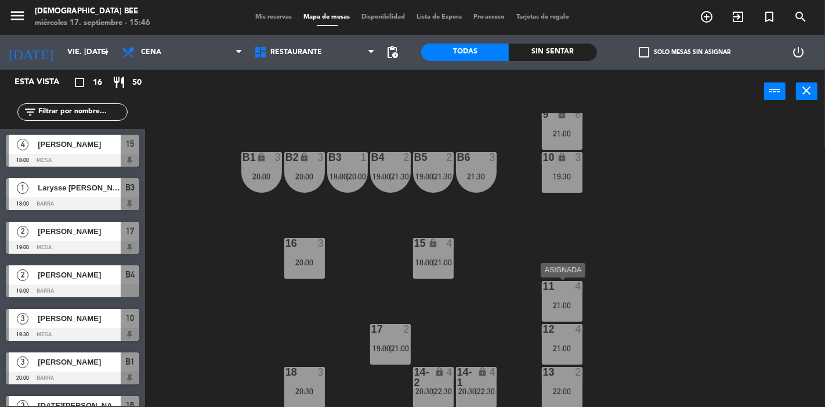
click at [565, 301] on div "21:00" at bounding box center [562, 305] width 41 height 8
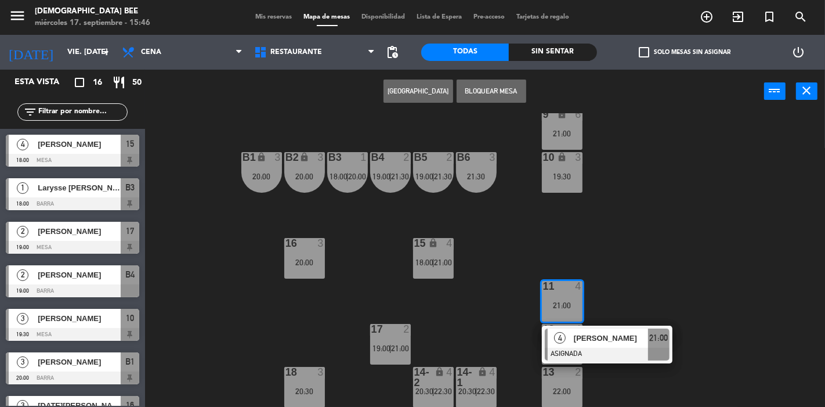
click at [592, 352] on div at bounding box center [607, 354] width 125 height 13
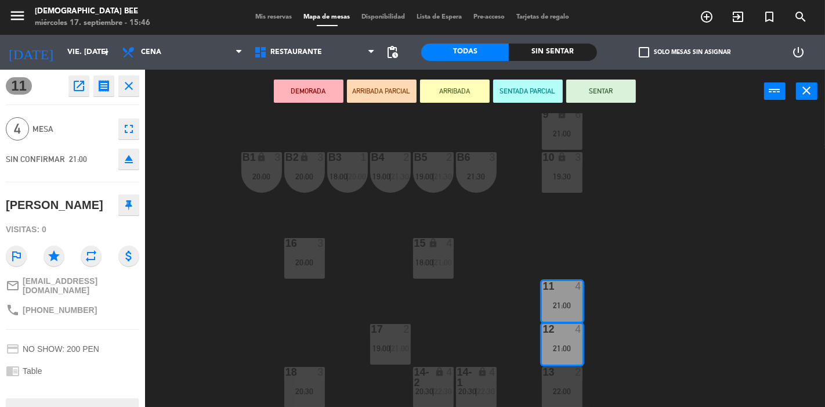
scroll to position [0, 0]
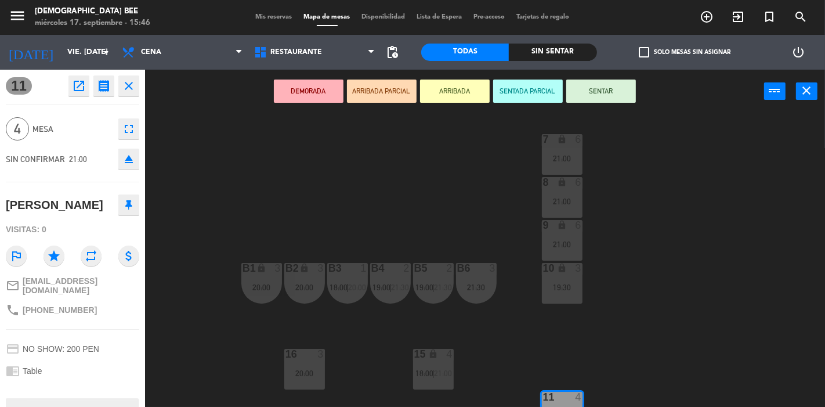
click at [639, 294] on div "7 lock 6 21:00 8 lock 6 21:00 9 lock 6 21:00 B1 lock 3 20:00 B2 lock 3 20:00 B3…" at bounding box center [489, 260] width 672 height 294
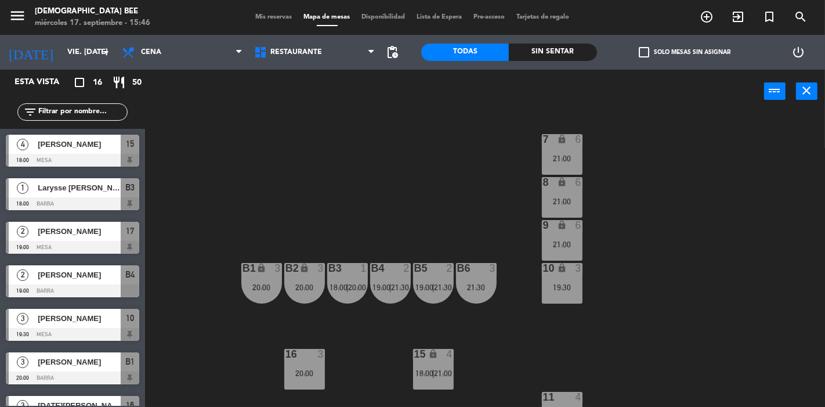
scroll to position [31, 0]
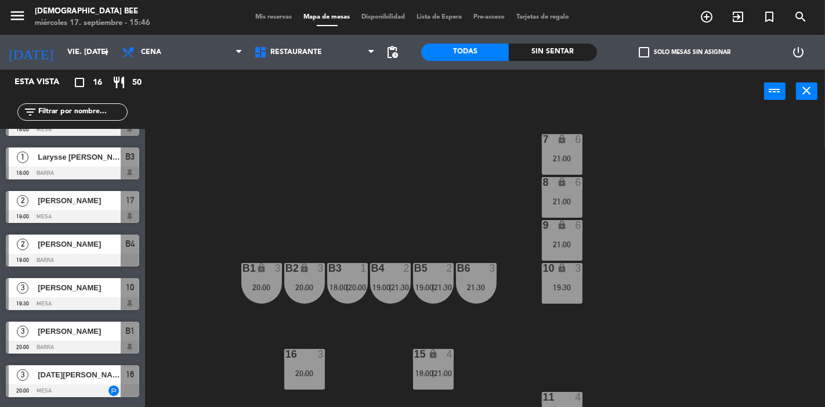
click at [564, 228] on icon "lock" at bounding box center [562, 225] width 10 height 10
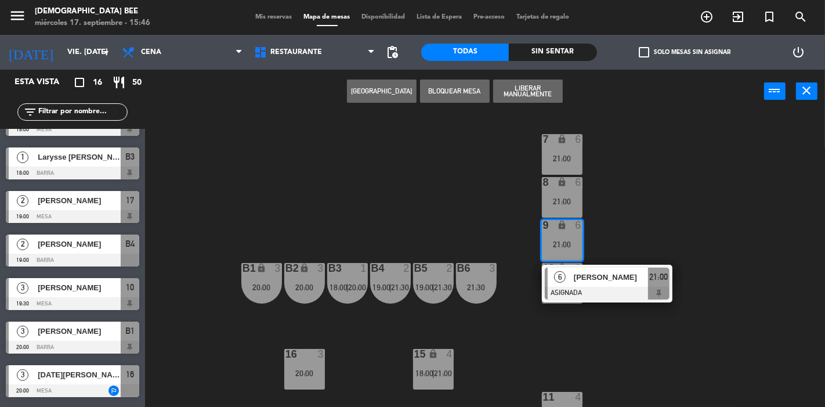
click at [638, 209] on div "7 lock 6 21:00 8 lock 6 21:00 9 lock 6 21:00 6 JUAN ALONSO CHECA ASIGNADA 21:00…" at bounding box center [489, 260] width 672 height 294
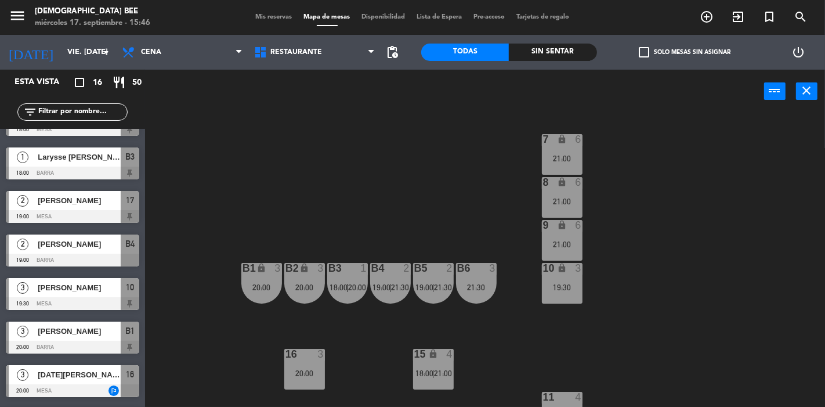
click at [569, 286] on div "19:30" at bounding box center [562, 287] width 41 height 8
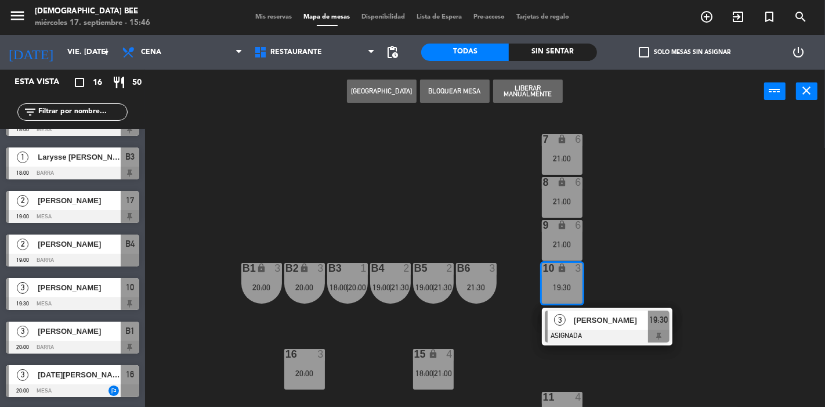
click at [634, 281] on div "7 lock 6 21:00 8 lock 6 21:00 9 lock 6 21:00 B1 lock 3 20:00 B2 lock 3 20:00 B3…" at bounding box center [489, 260] width 672 height 294
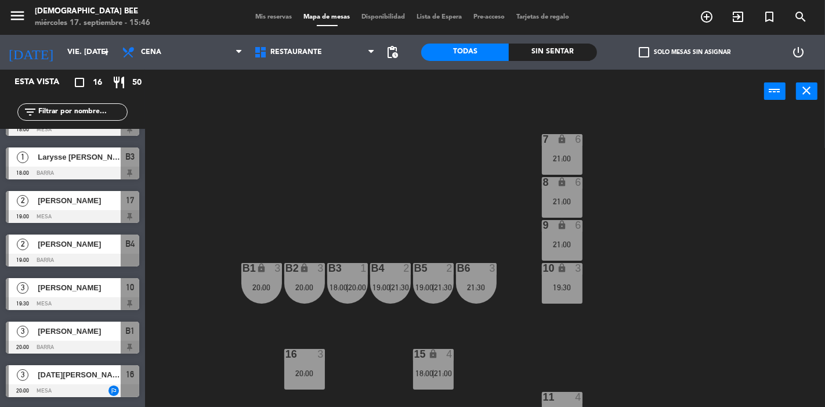
scroll to position [111, 0]
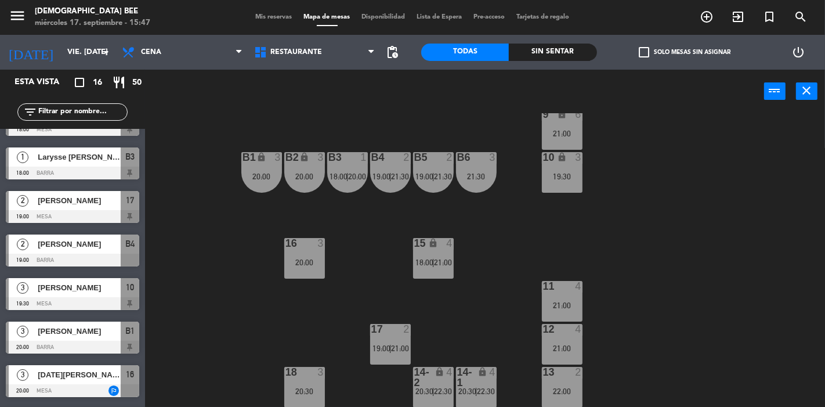
click at [422, 271] on div "15 lock 4 18:00 | 21:00" at bounding box center [433, 258] width 41 height 41
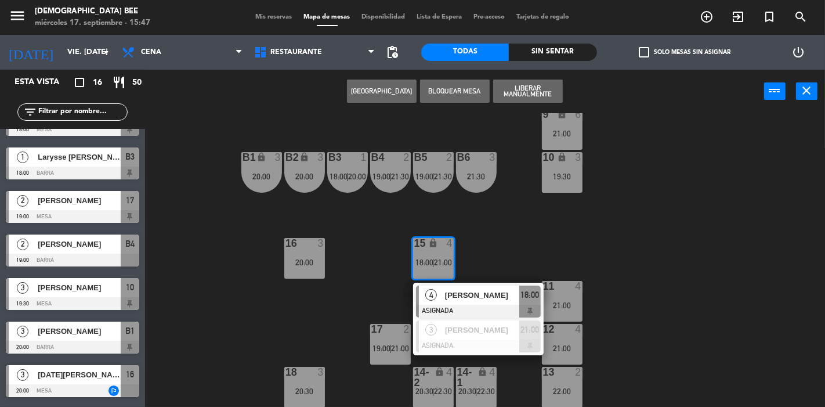
click at [537, 262] on div "7 lock 6 21:00 8 lock 6 21:00 9 lock 6 21:00 B1 lock 3 20:00 B2 lock 3 20:00 B3…" at bounding box center [489, 260] width 672 height 294
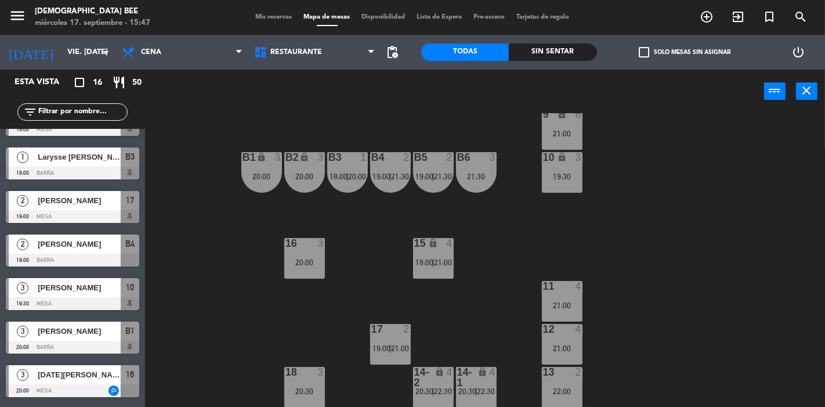
click at [396, 348] on span "21:00" at bounding box center [401, 348] width 18 height 9
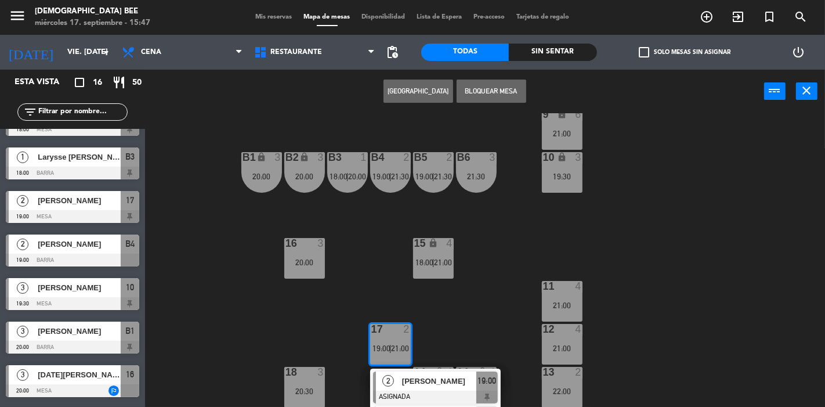
scroll to position [144, 0]
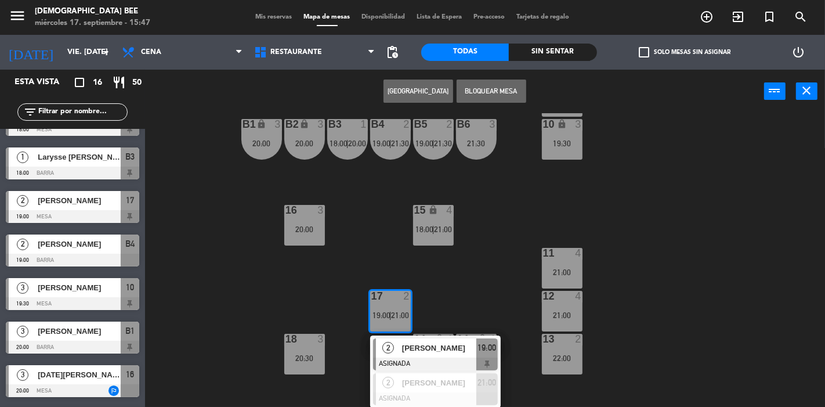
click at [505, 262] on div "7 lock 6 21:00 8 lock 6 21:00 9 lock 6 21:00 B1 lock 3 20:00 B2 lock 3 20:00 B3…" at bounding box center [489, 260] width 672 height 294
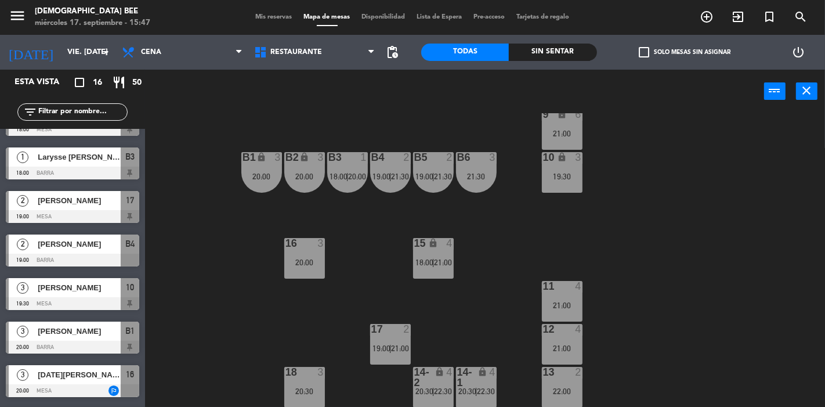
click at [279, 385] on div "7 lock 6 21:00 8 lock 6 21:00 9 lock 6 21:00 B1 lock 3 20:00 B2 lock 3 20:00 B3…" at bounding box center [489, 260] width 672 height 294
click at [313, 389] on div "20:30" at bounding box center [304, 391] width 41 height 8
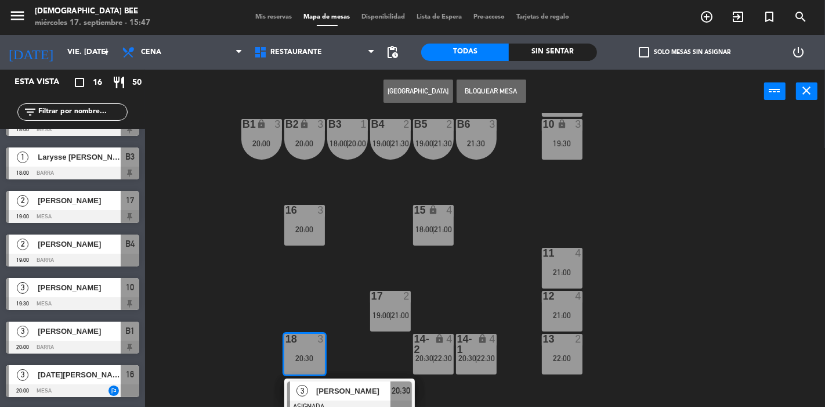
click at [345, 283] on div "7 lock 6 21:00 8 lock 6 21:00 9 lock 6 21:00 B1 lock 3 20:00 B2 lock 3 20:00 B3…" at bounding box center [489, 260] width 672 height 294
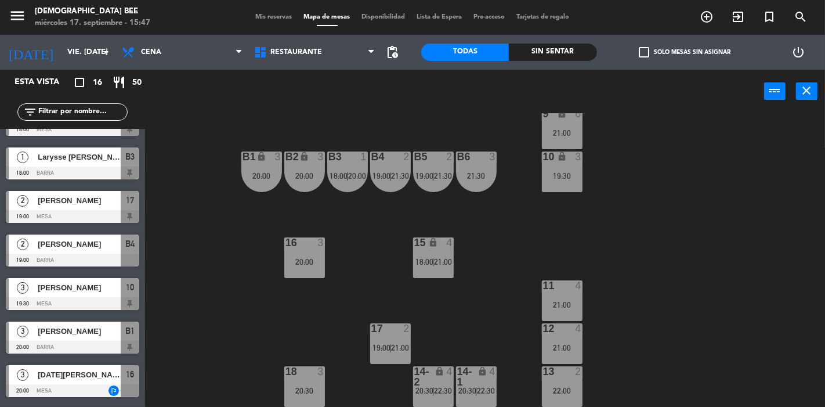
scroll to position [111, 0]
click at [310, 271] on div "16 3 20:00" at bounding box center [304, 258] width 41 height 41
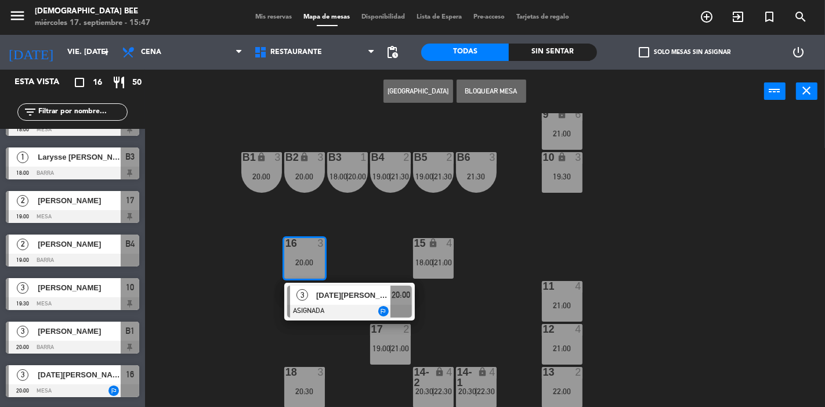
click at [472, 292] on div "7 lock 6 21:00 8 lock 6 21:00 9 lock 6 21:00 B1 lock 3 20:00 B2 lock 3 20:00 B3…" at bounding box center [489, 260] width 672 height 294
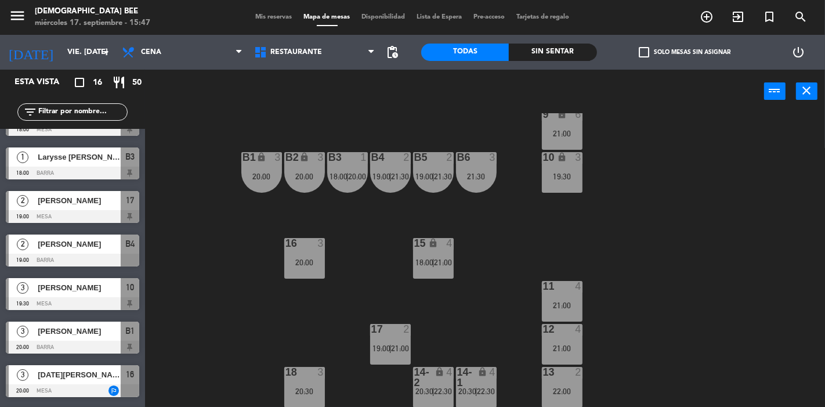
click at [472, 391] on span "20:30" at bounding box center [467, 390] width 18 height 9
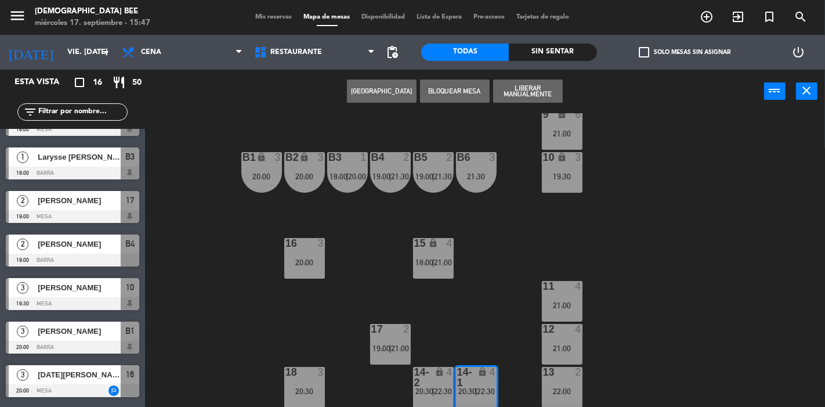
scroll to position [187, 0]
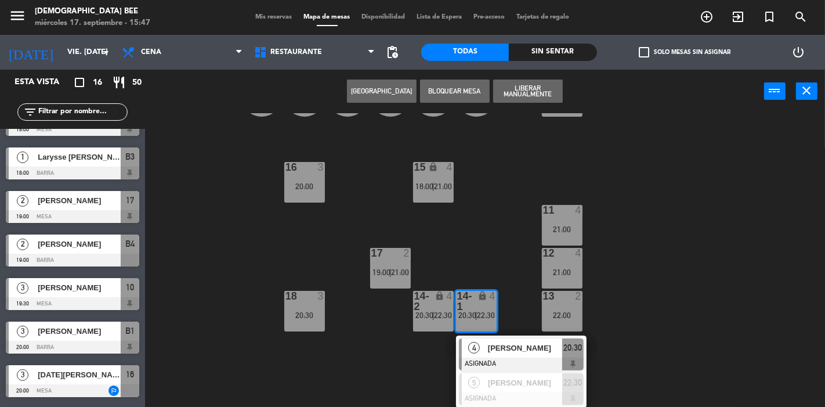
click at [648, 327] on div "7 lock 6 21:00 8 lock 6 21:00 9 lock 6 21:00 B1 lock 3 20:00 B2 lock 3 20:00 B3…" at bounding box center [489, 260] width 672 height 294
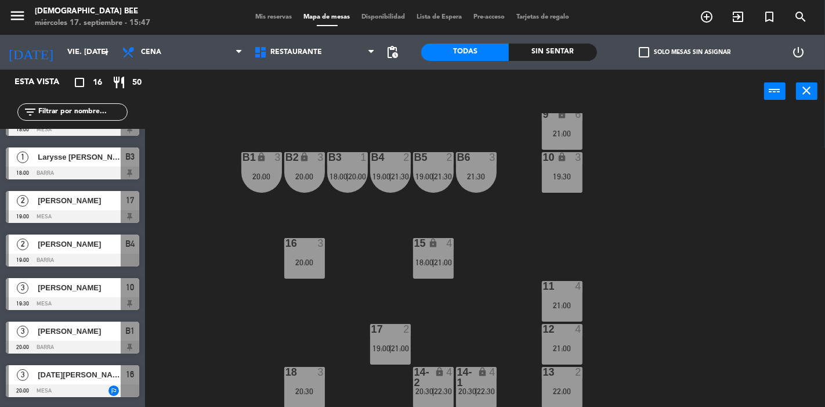
click at [439, 169] on div "B5 2 19:00 | 21:30" at bounding box center [433, 172] width 41 height 41
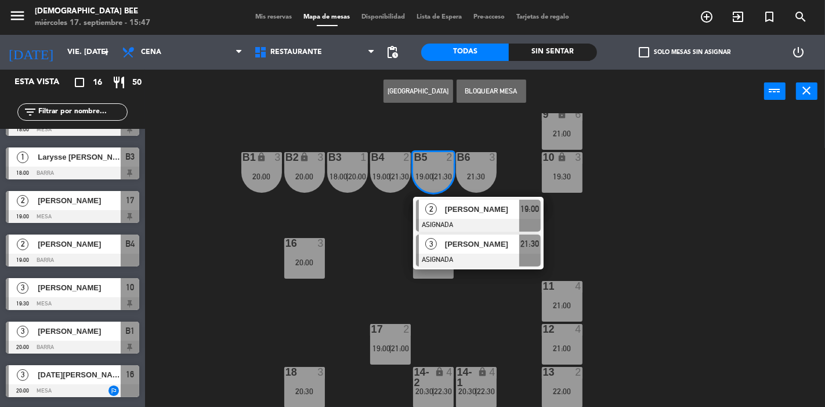
click at [471, 254] on div at bounding box center [478, 260] width 125 height 13
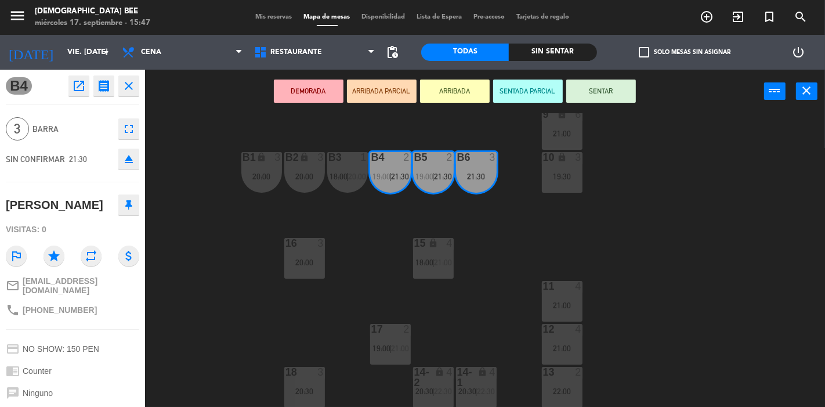
click at [476, 253] on div "7 lock 6 21:00 8 lock 6 21:00 9 lock 6 21:00 B1 lock 3 20:00 B2 lock 3 20:00 B3…" at bounding box center [489, 260] width 672 height 294
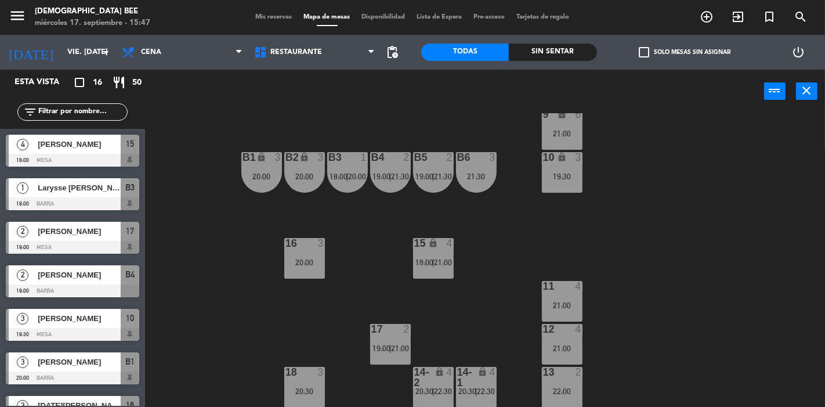
scroll to position [118, 0]
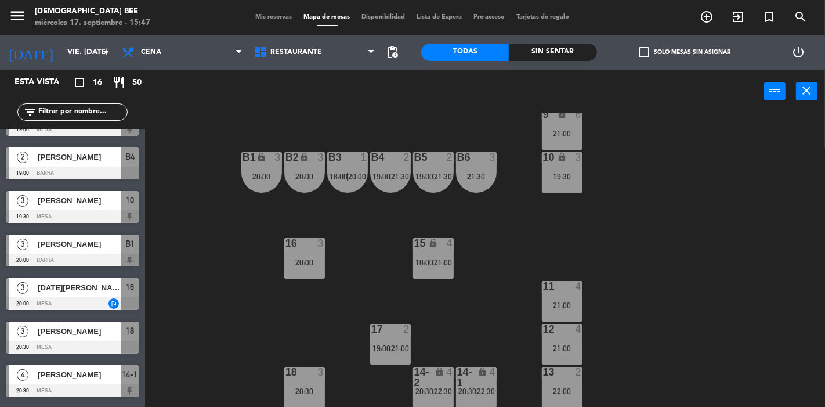
click at [315, 250] on div "16 3 20:00" at bounding box center [304, 258] width 41 height 41
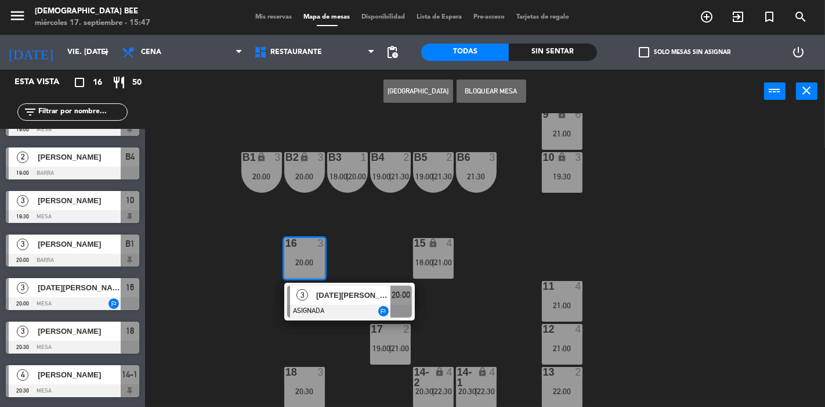
click at [363, 247] on div "7 lock 6 21:00 8 lock 6 21:00 9 lock 6 21:00 B1 lock 3 20:00 B2 lock 3 20:00 B3…" at bounding box center [489, 260] width 672 height 294
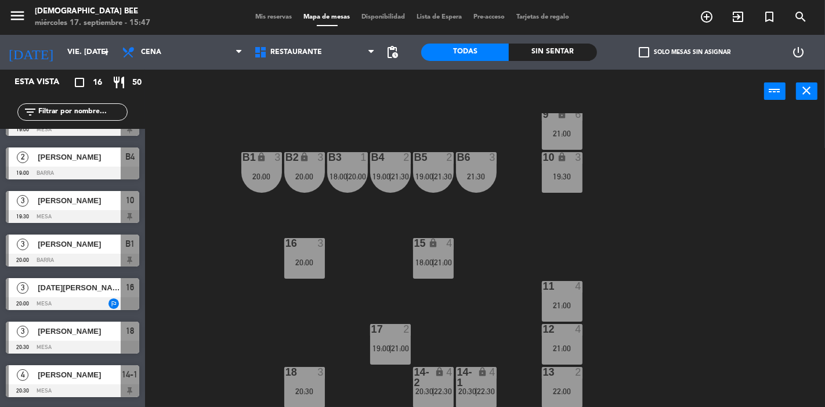
click at [343, 174] on span "18:00" at bounding box center [339, 176] width 18 height 9
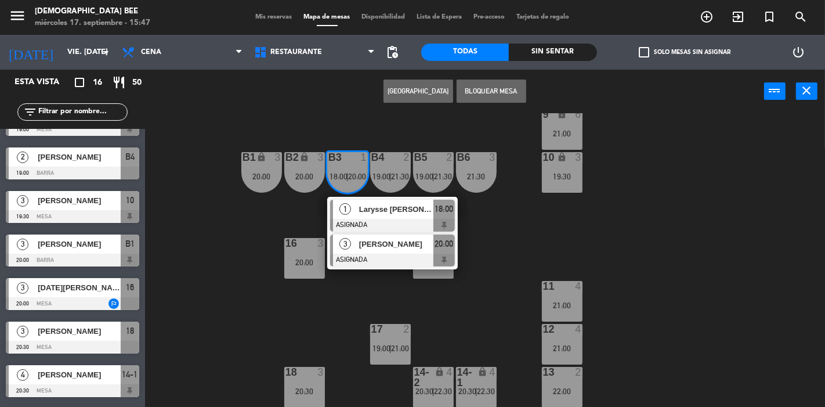
click at [403, 251] on div "Camila Egúsquiza" at bounding box center [395, 243] width 75 height 19
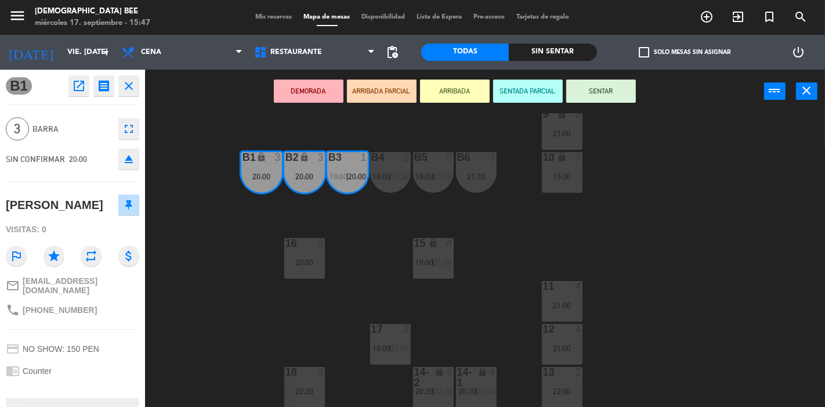
click at [585, 252] on div "7 lock 6 21:00 8 lock 6 21:00 9 lock 6 21:00 B1 lock 3 20:00 B2 lock 3 20:00 B3…" at bounding box center [489, 260] width 672 height 294
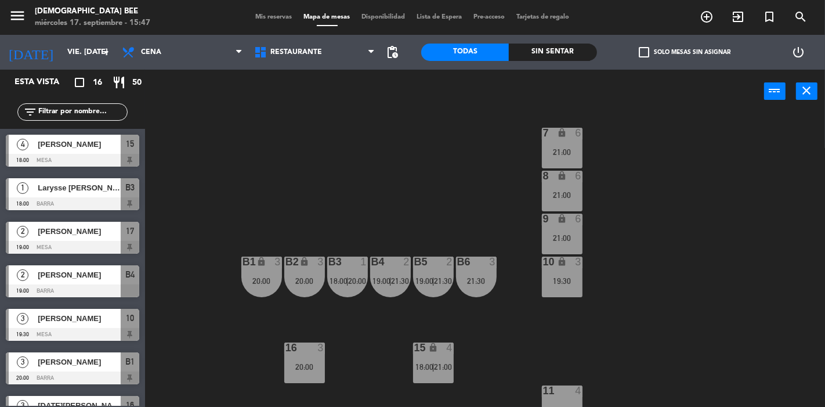
scroll to position [6, 0]
click at [572, 144] on div "7 lock 6 21:00" at bounding box center [562, 148] width 41 height 41
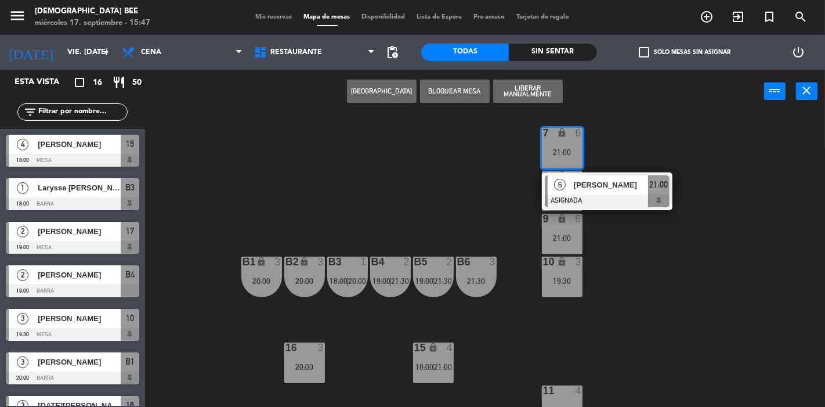
click at [471, 183] on div "7 lock 6 21:00 6 JUAN ALONSO CHECA ASIGNADA 21:00 8 lock 6 21:00 9 lock 6 21:00…" at bounding box center [489, 260] width 672 height 294
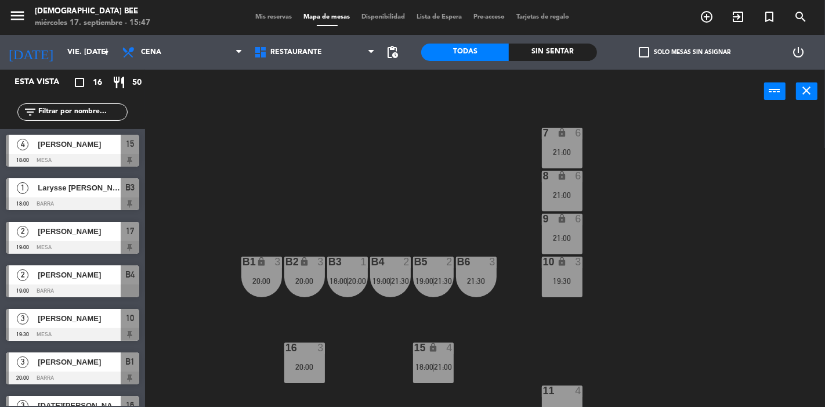
click at [476, 283] on div "21:30" at bounding box center [476, 281] width 41 height 8
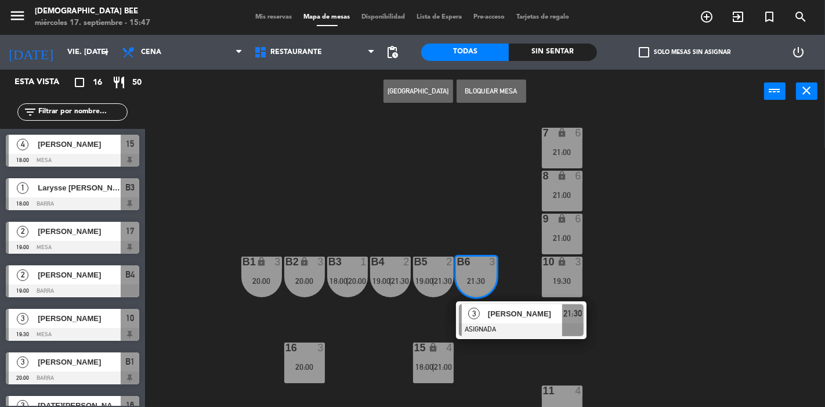
click at [620, 334] on div "7 lock 6 21:00 8 lock 6 21:00 9 lock 6 21:00 B1 lock 3 20:00 B2 lock 3 20:00 B3…" at bounding box center [489, 260] width 672 height 294
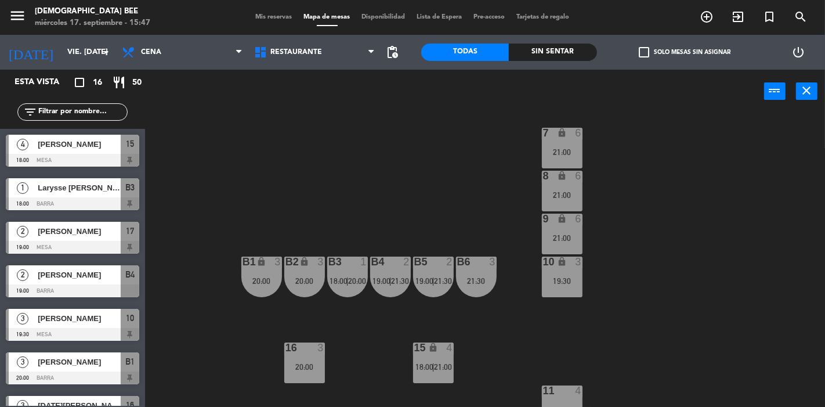
scroll to position [111, 0]
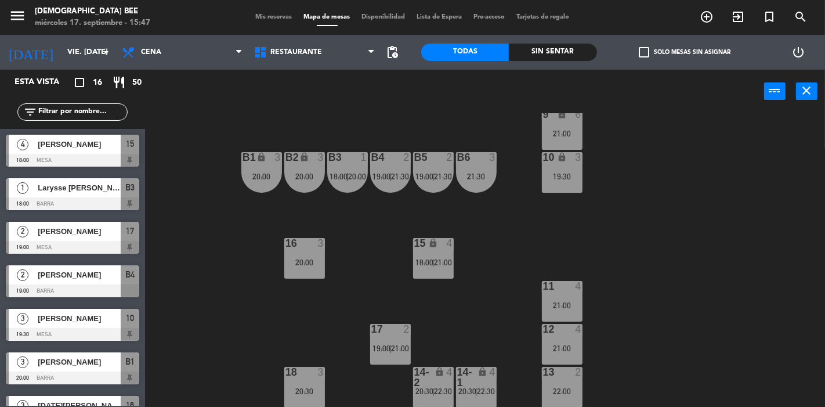
click at [562, 301] on div "21:00" at bounding box center [562, 305] width 41 height 8
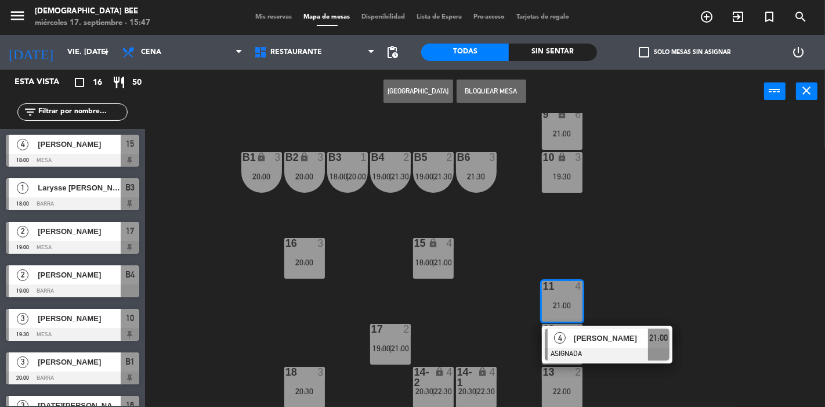
click at [608, 353] on div at bounding box center [607, 354] width 125 height 13
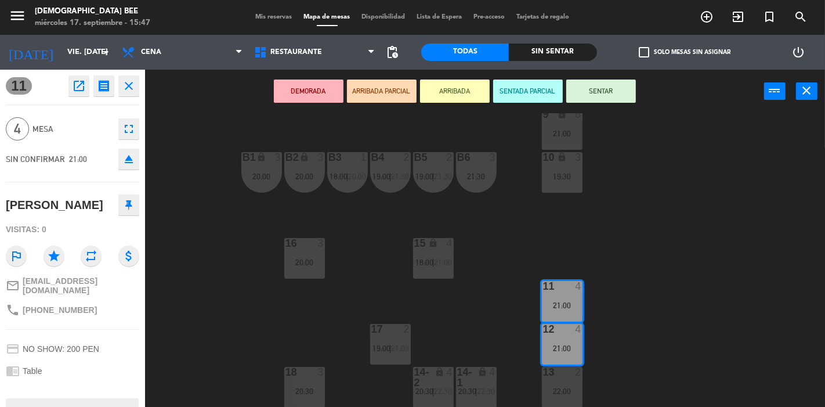
click at [608, 353] on div "7 lock 6 21:00 8 lock 6 21:00 9 lock 6 21:00 B1 lock 3 20:00 B2 lock 3 20:00 B3…" at bounding box center [489, 260] width 672 height 294
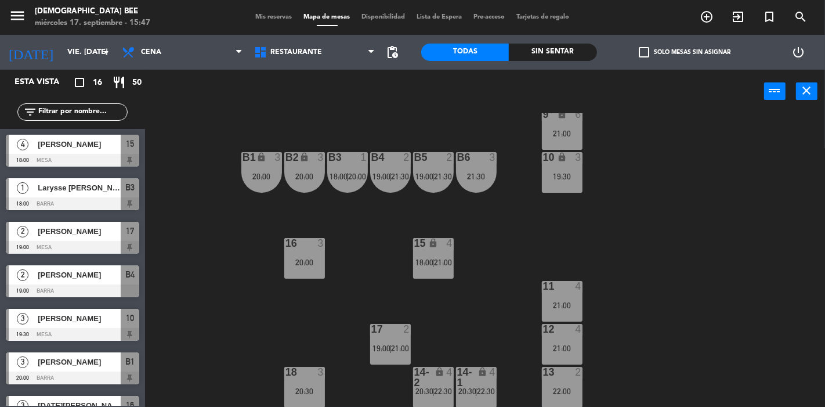
scroll to position [31, 0]
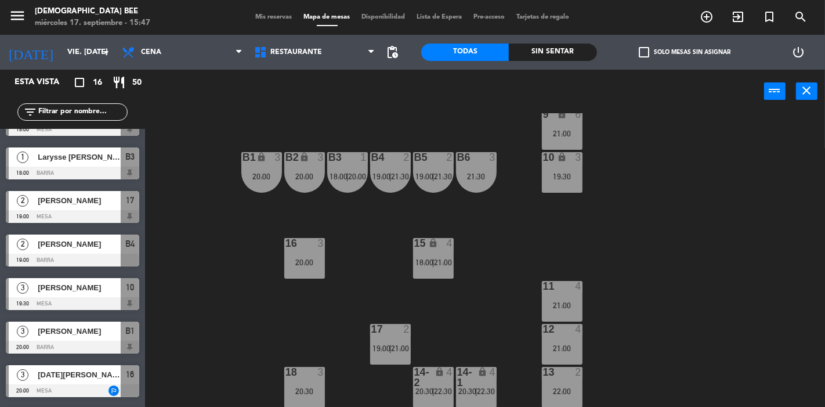
click at [576, 375] on div "2" at bounding box center [578, 372] width 7 height 10
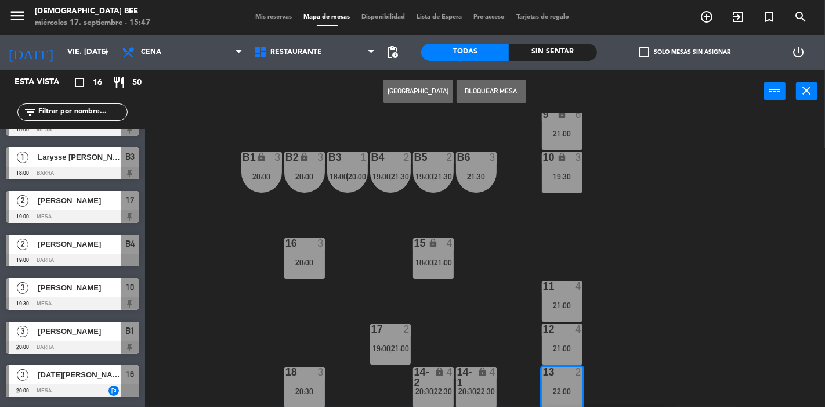
scroll to position [152, 0]
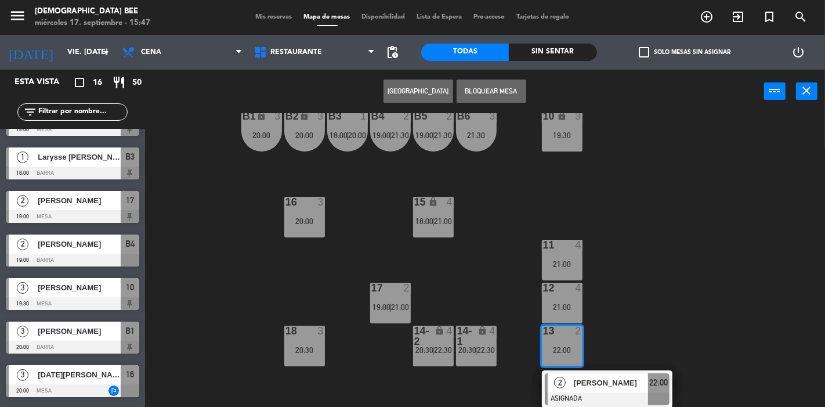
click at [680, 337] on div "7 lock 6 21:00 8 lock 6 21:00 9 lock 6 21:00 B1 lock 3 20:00 B2 lock 3 20:00 B3…" at bounding box center [489, 260] width 672 height 294
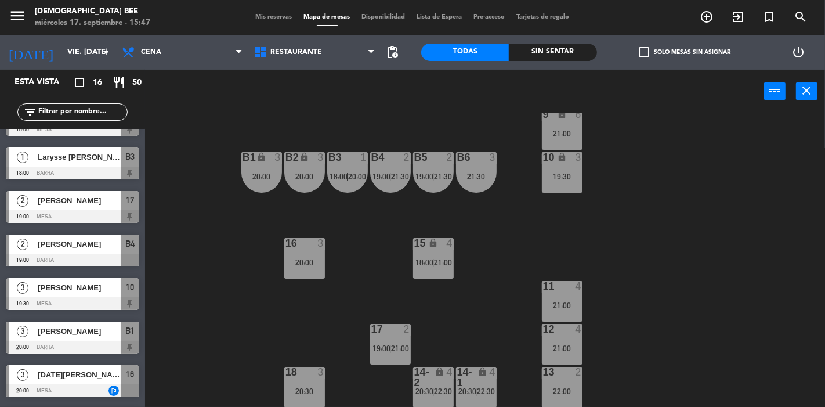
scroll to position [111, 0]
click at [566, 392] on div "22:00" at bounding box center [562, 391] width 41 height 8
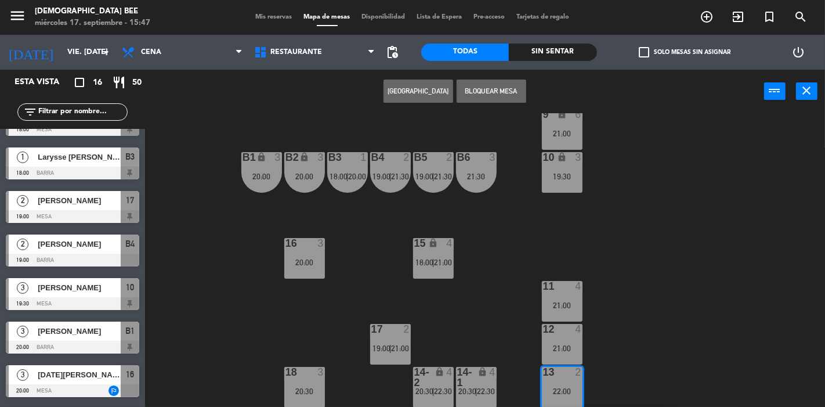
scroll to position [152, 0]
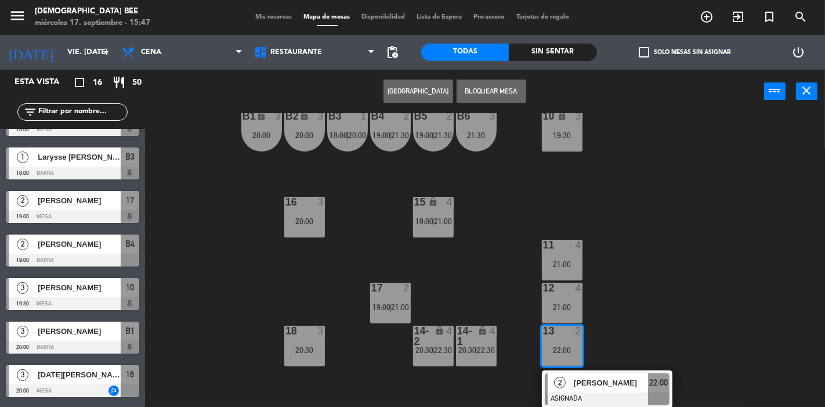
click at [604, 380] on span "Bryan Saldivar" at bounding box center [611, 383] width 74 height 12
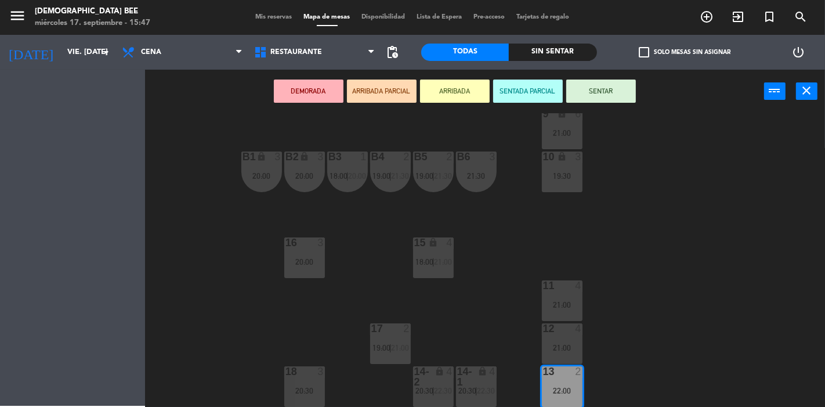
scroll to position [111, 0]
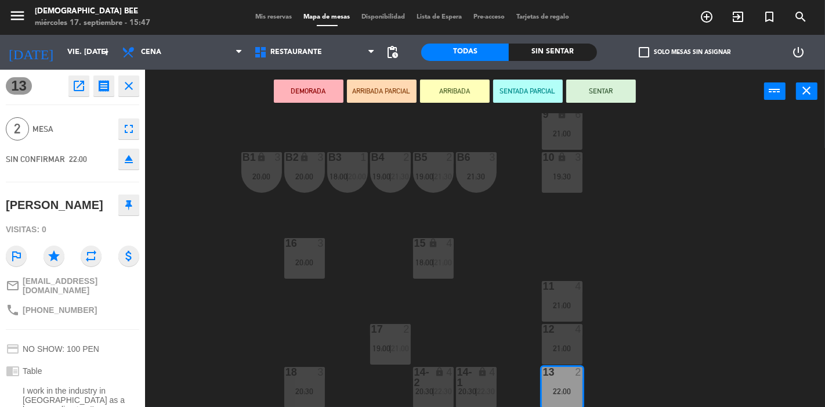
click at [680, 266] on div "7 lock 6 21:00 8 lock 6 21:00 9 lock 6 21:00 B1 lock 3 20:00 B2 lock 3 20:00 B3…" at bounding box center [489, 260] width 672 height 294
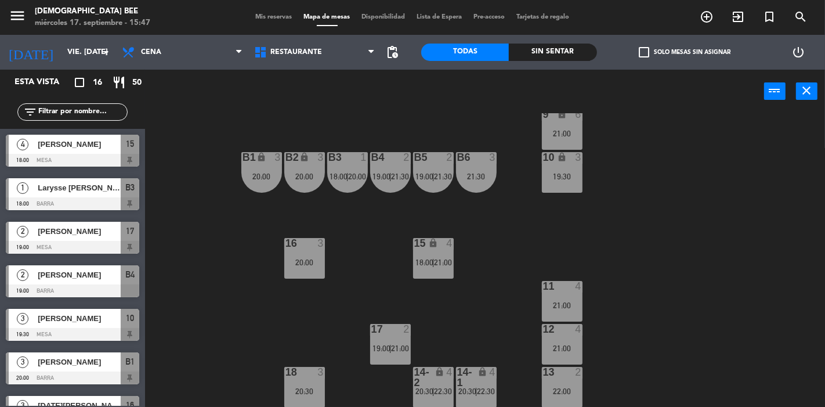
scroll to position [161, 0]
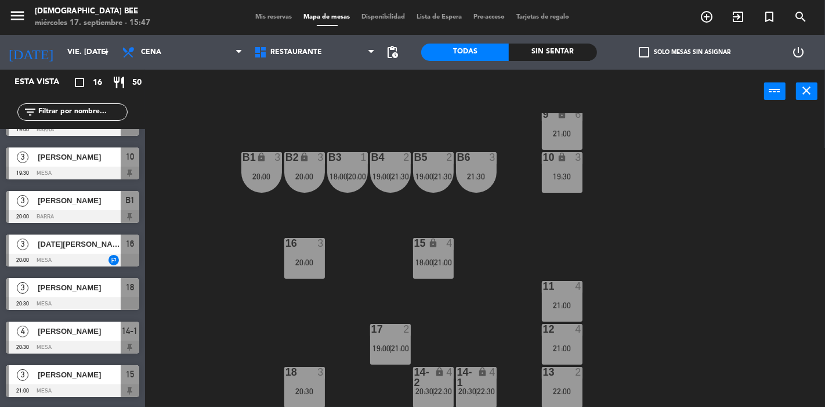
click at [557, 368] on div at bounding box center [561, 372] width 19 height 10
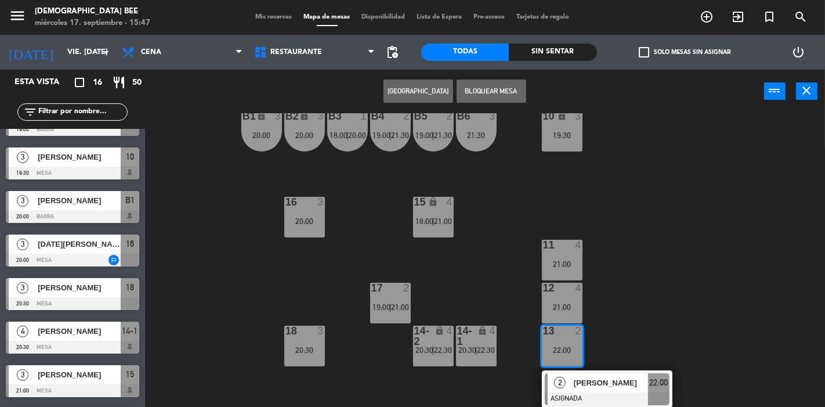
click at [584, 383] on span "Bryan Saldivar" at bounding box center [611, 383] width 74 height 12
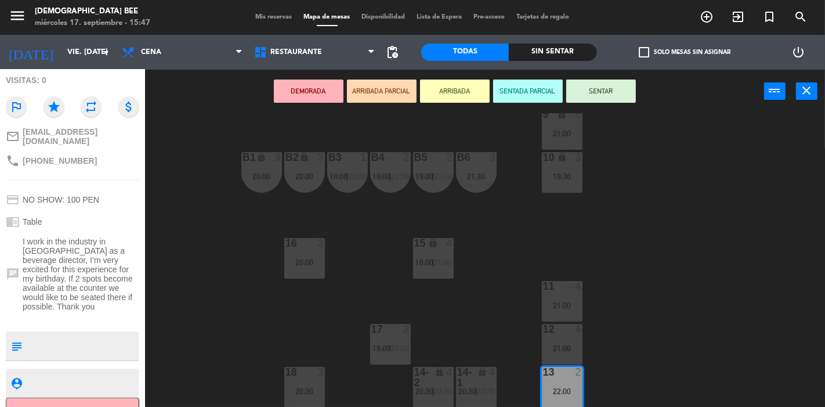
scroll to position [158, 0]
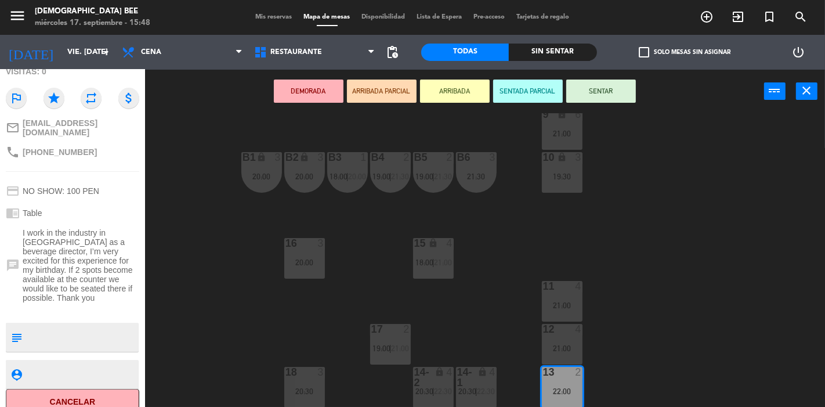
click at [299, 176] on div "20:00" at bounding box center [304, 176] width 41 height 8
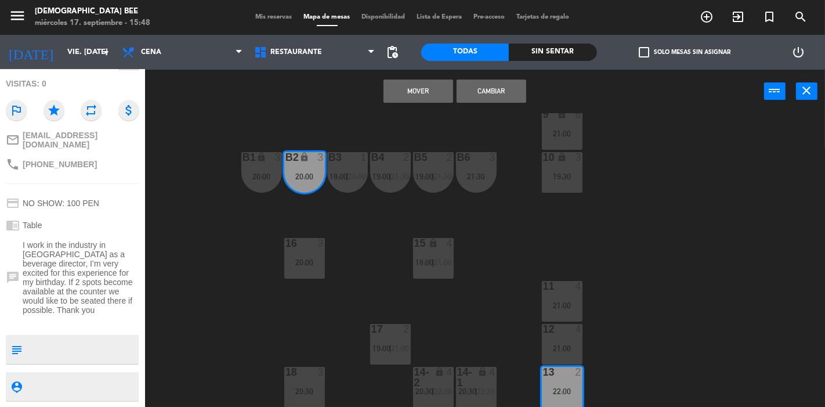
scroll to position [132, 0]
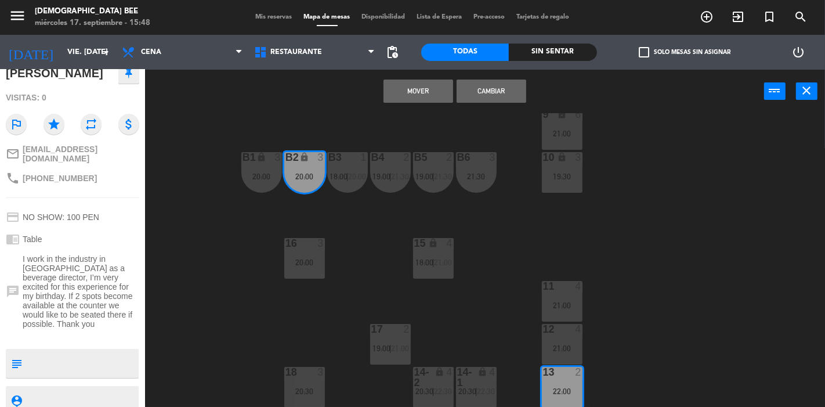
click at [261, 172] on div "20:00" at bounding box center [261, 176] width 41 height 8
click at [421, 89] on button "Mover y Unir" at bounding box center [419, 91] width 70 height 23
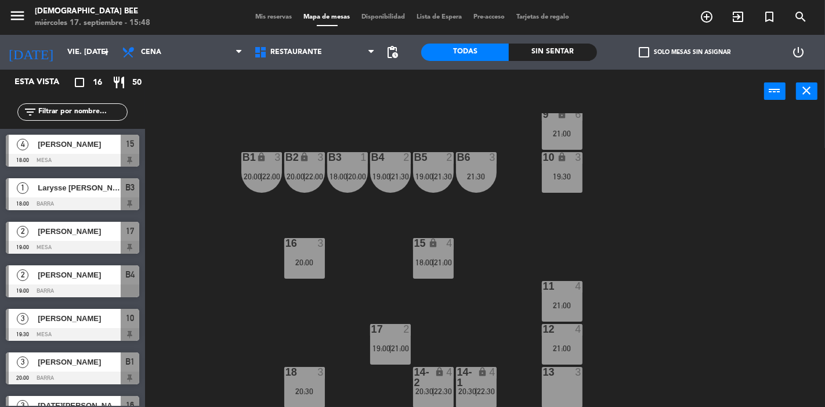
scroll to position [161, 0]
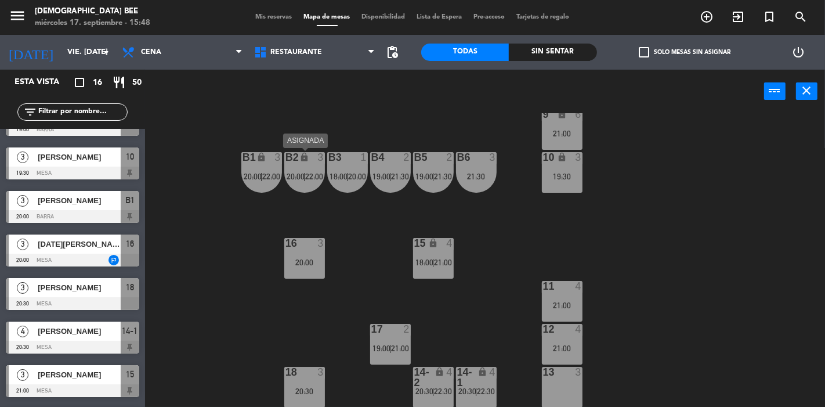
click at [298, 168] on div "B2 lock 3 20:00 | 22:00" at bounding box center [304, 172] width 41 height 41
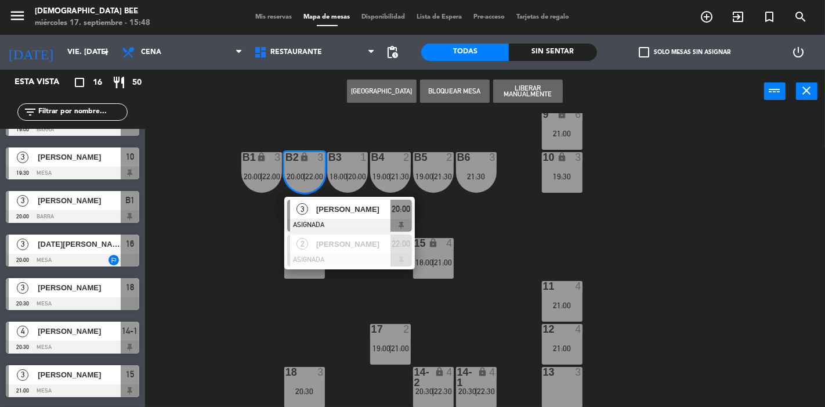
click at [244, 312] on div "7 lock 6 21:00 8 lock 6 21:00 9 lock 6 21:00 B1 lock 3 20:00 | 22:00 B2 lock 3 …" at bounding box center [489, 260] width 672 height 294
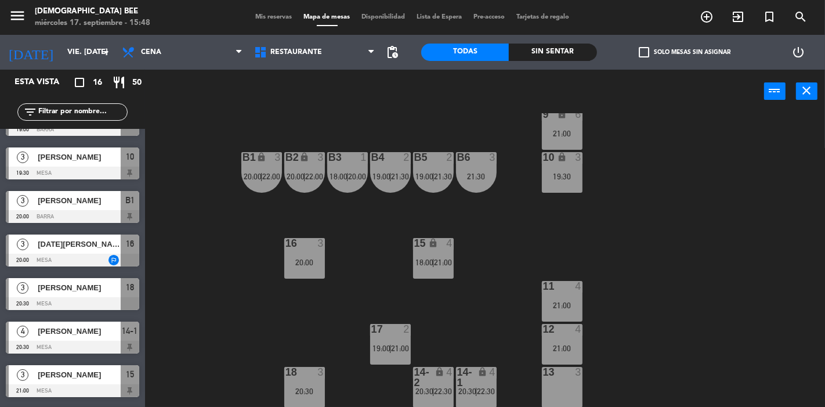
scroll to position [111, 0]
click at [765, 230] on div "7 lock 6 21:00 8 lock 6 21:00 9 lock 6 21:00 B1 lock 3 20:00 | 22:00 B2 lock 3 …" at bounding box center [489, 260] width 672 height 294
click at [302, 258] on div "20:00" at bounding box center [304, 262] width 41 height 8
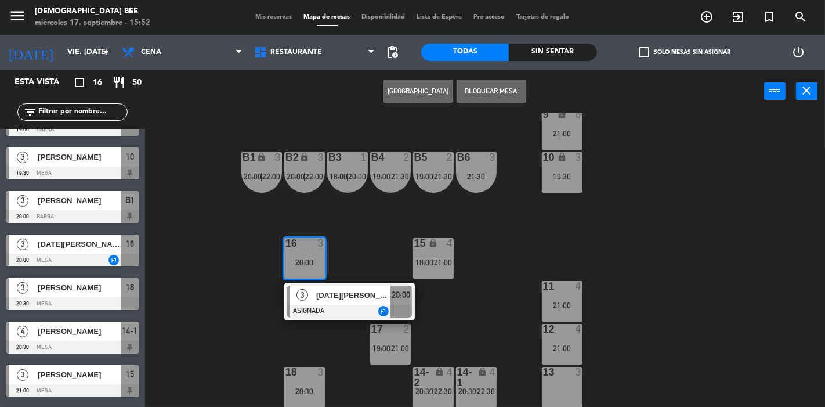
click at [372, 252] on div "7 lock 6 21:00 8 lock 6 21:00 9 lock 6 21:00 B1 lock 3 20:00 | 22:00 B2 lock 3 …" at bounding box center [489, 260] width 672 height 294
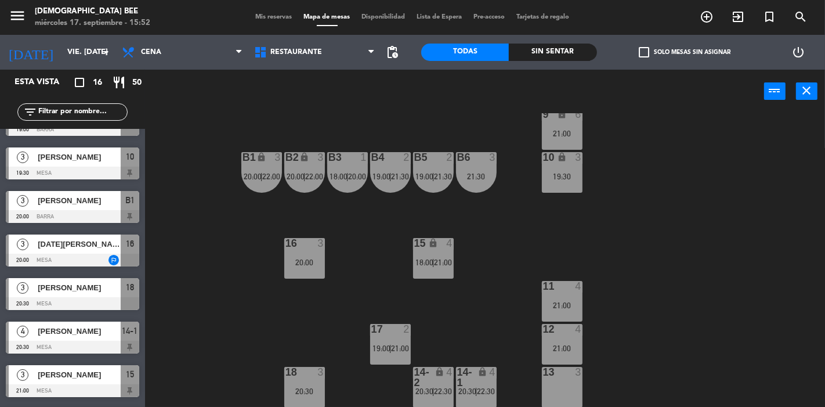
click at [308, 400] on div "18 3 20:30" at bounding box center [304, 387] width 41 height 41
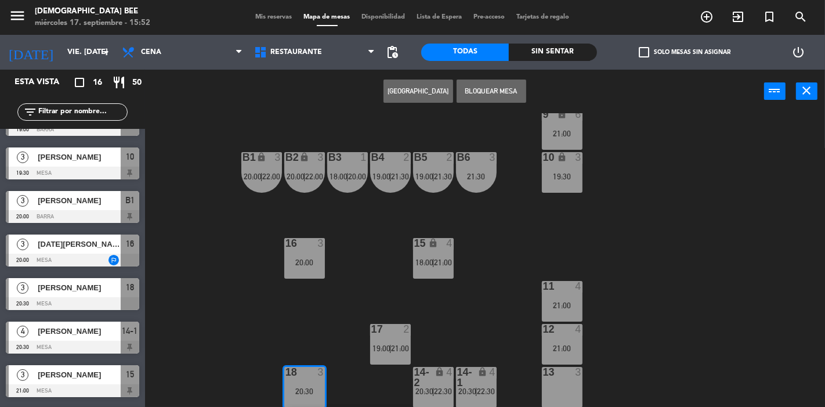
scroll to position [152, 0]
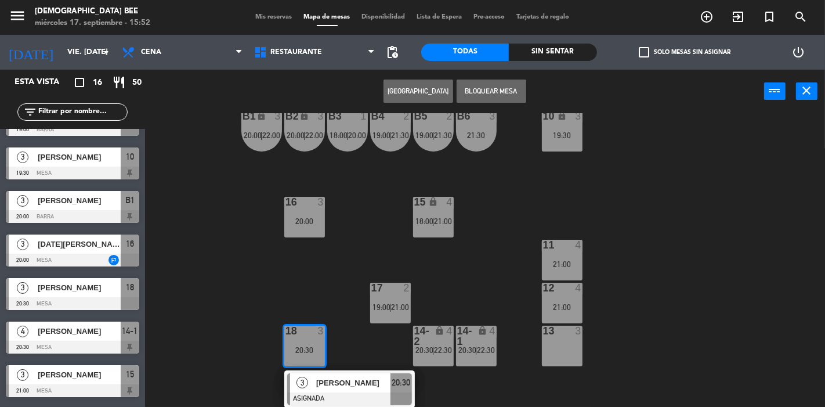
click at [250, 273] on div "7 lock 6 21:00 8 lock 6 21:00 9 lock 6 21:00 B1 lock 3 20:00 | 22:00 B2 lock 3 …" at bounding box center [489, 260] width 672 height 294
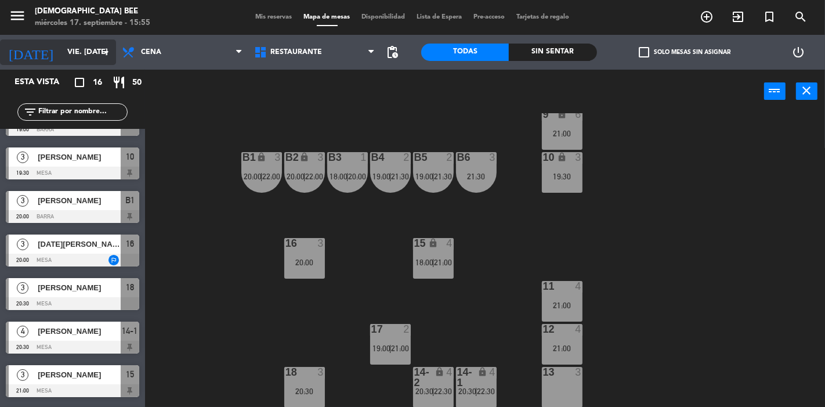
click at [73, 42] on input "vie. 19 sep." at bounding box center [112, 52] width 101 height 21
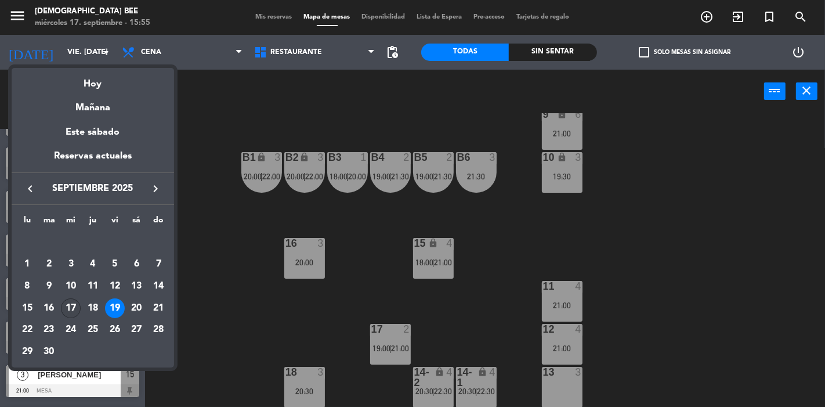
click at [75, 318] on td "17" at bounding box center [71, 308] width 22 height 22
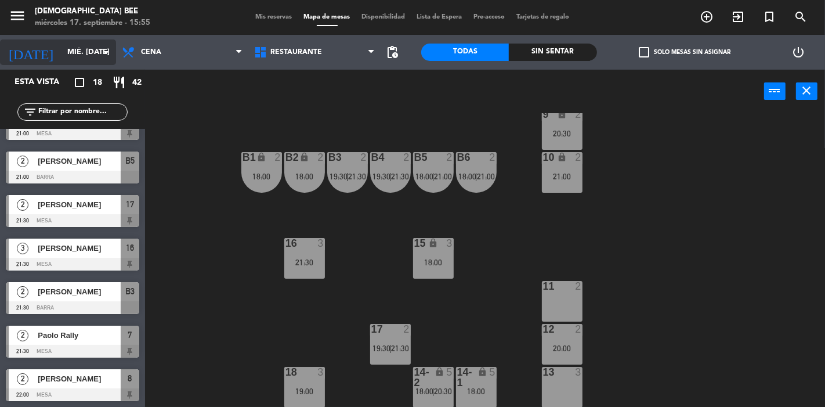
click at [94, 53] on input "mié. [DATE]" at bounding box center [112, 52] width 101 height 21
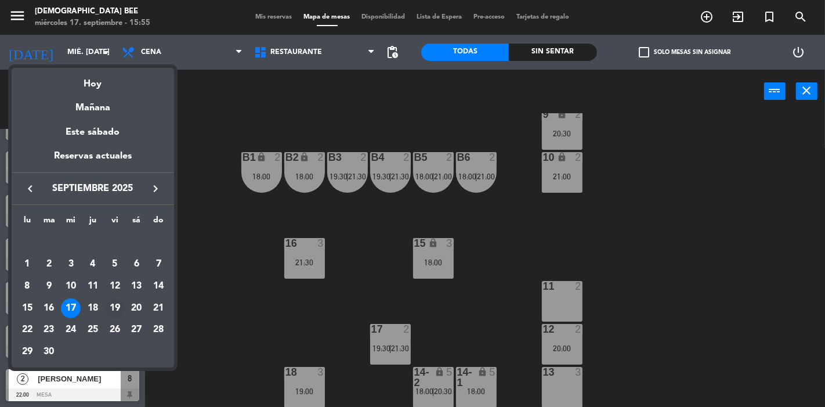
click at [117, 310] on div "19" at bounding box center [115, 308] width 20 height 20
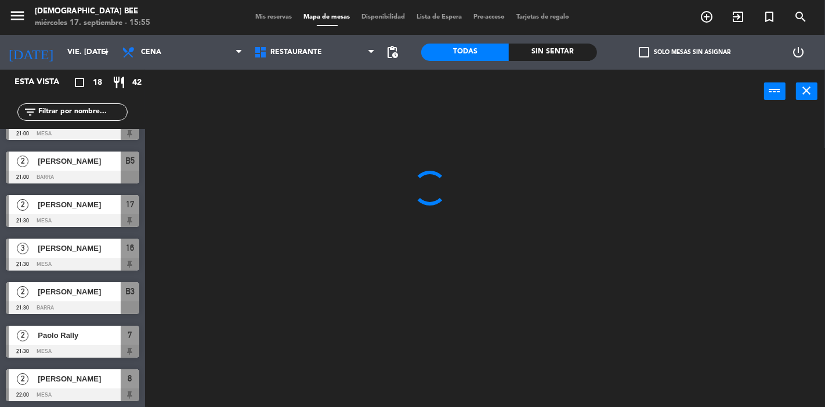
scroll to position [419, 0]
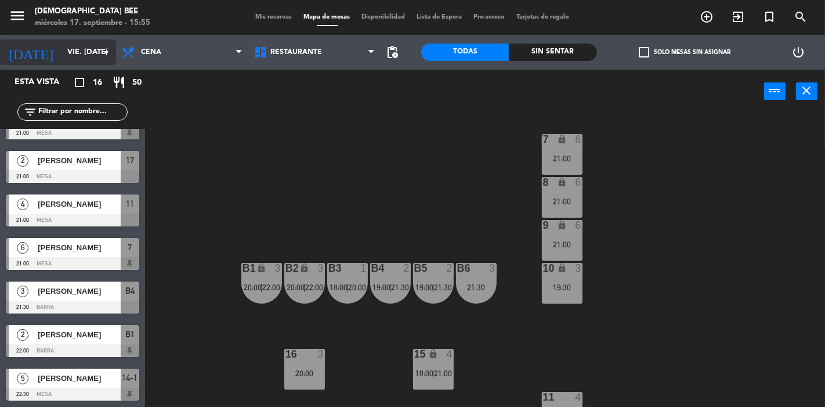
click at [69, 55] on input "vie. 19 sep." at bounding box center [112, 52] width 101 height 21
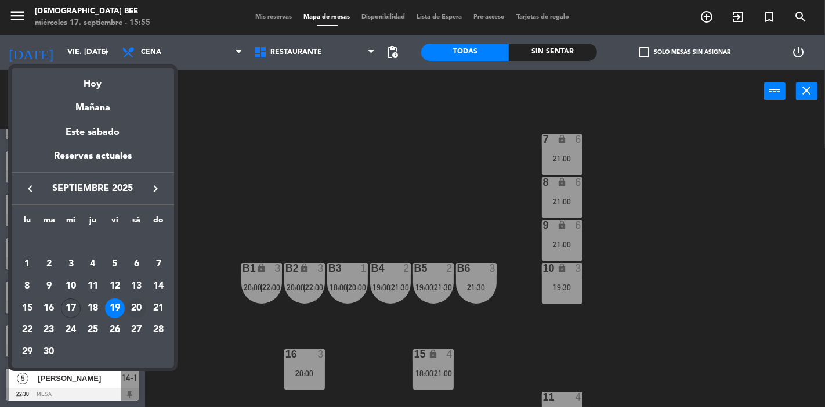
click at [133, 312] on div "20" at bounding box center [137, 308] width 20 height 20
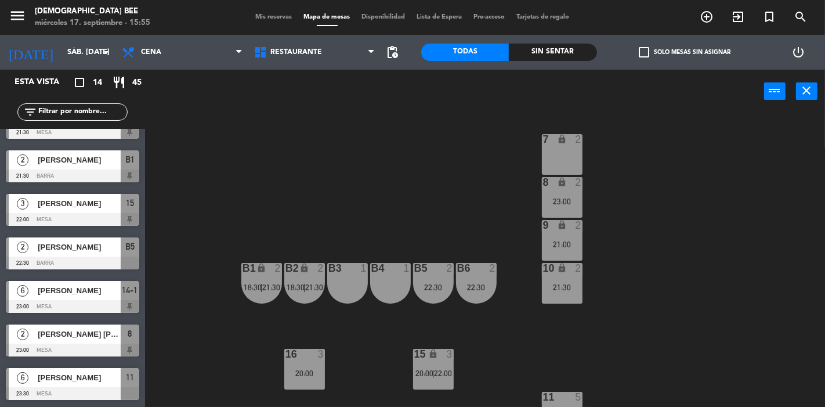
scroll to position [332, 0]
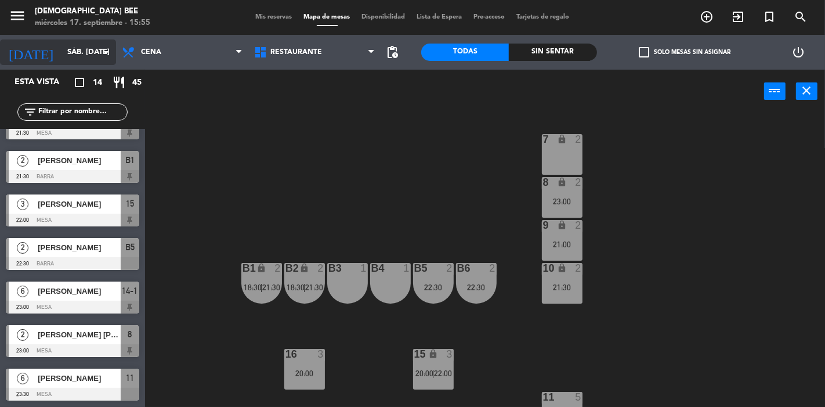
click at [62, 53] on input "sáb. 20 sep." at bounding box center [112, 52] width 101 height 21
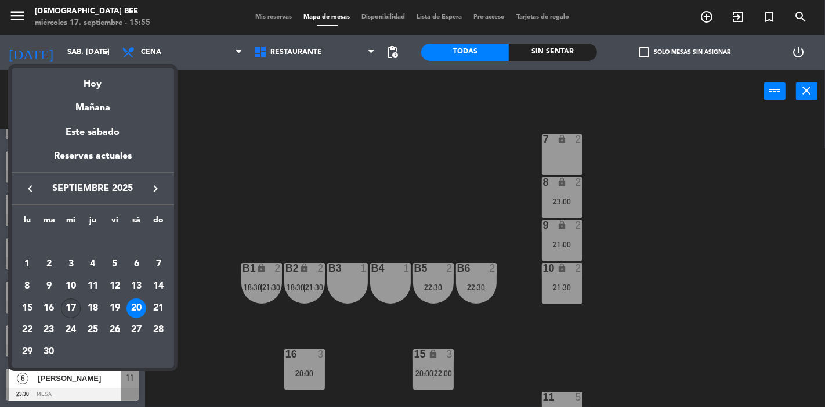
click at [76, 309] on div "17" at bounding box center [71, 308] width 20 height 20
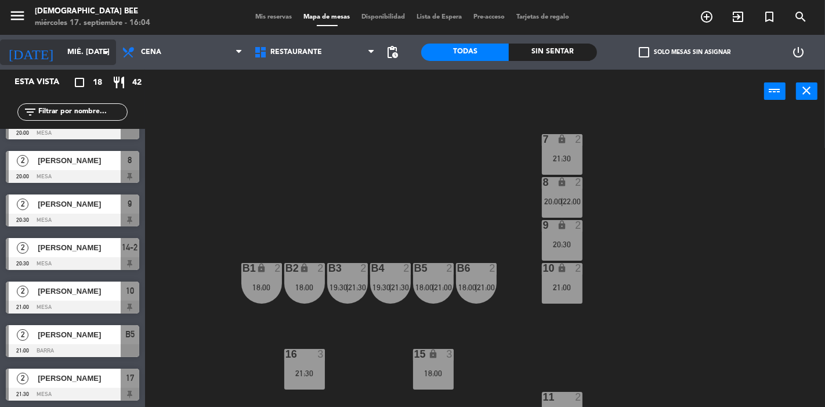
click at [63, 49] on input "mié. [DATE]" at bounding box center [112, 52] width 101 height 21
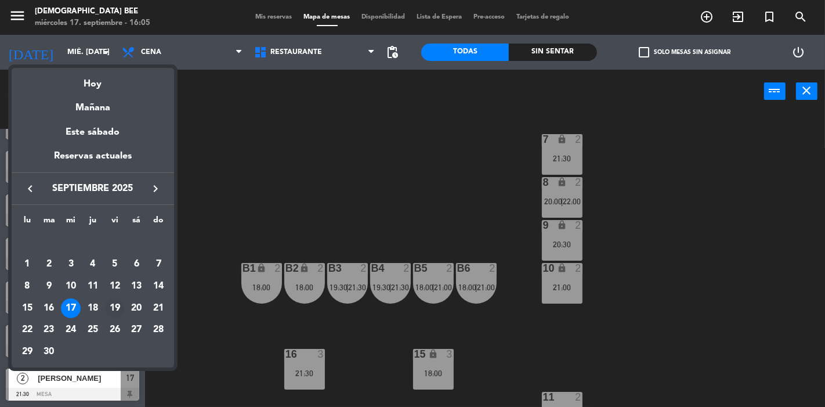
click at [120, 306] on div "19" at bounding box center [115, 308] width 20 height 20
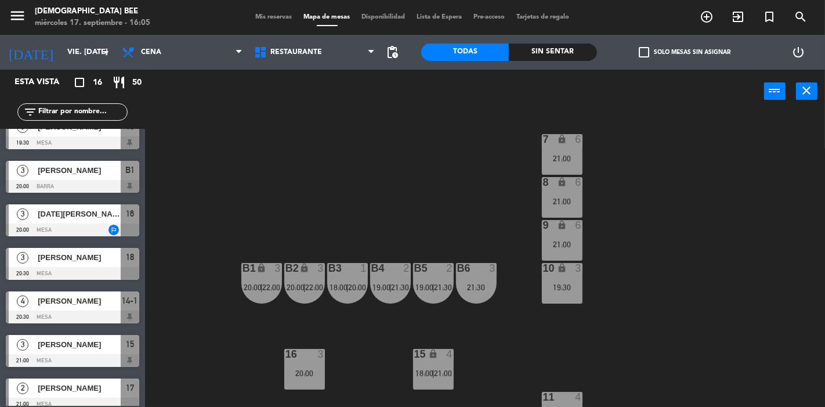
scroll to position [190, 0]
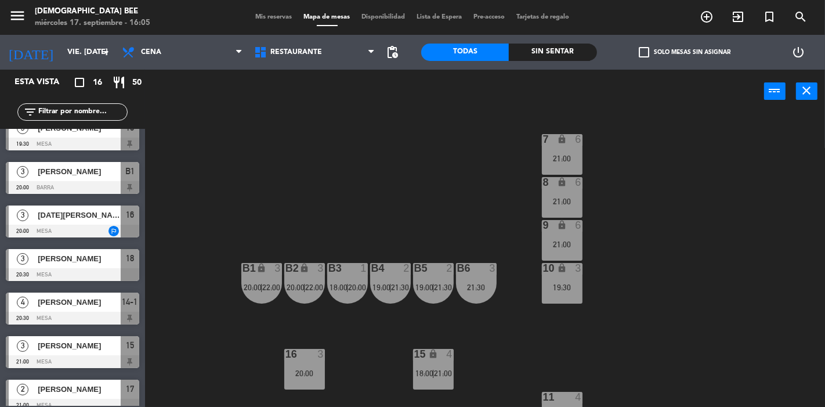
click at [326, 179] on div "7 lock 6 21:00 8 lock 6 21:00 9 lock 6 21:00 B1 lock 3 20:00 | 22:00 B2 lock 3 …" at bounding box center [489, 260] width 672 height 294
click at [81, 53] on input "vie. 19 sep." at bounding box center [112, 52] width 101 height 21
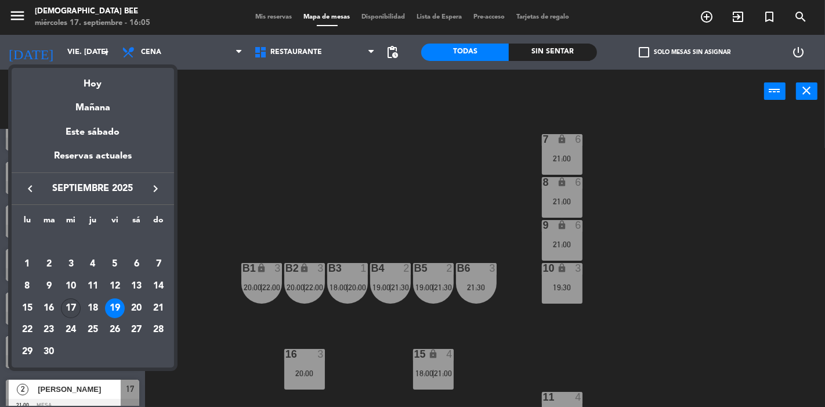
click at [70, 308] on div "17" at bounding box center [71, 308] width 20 height 20
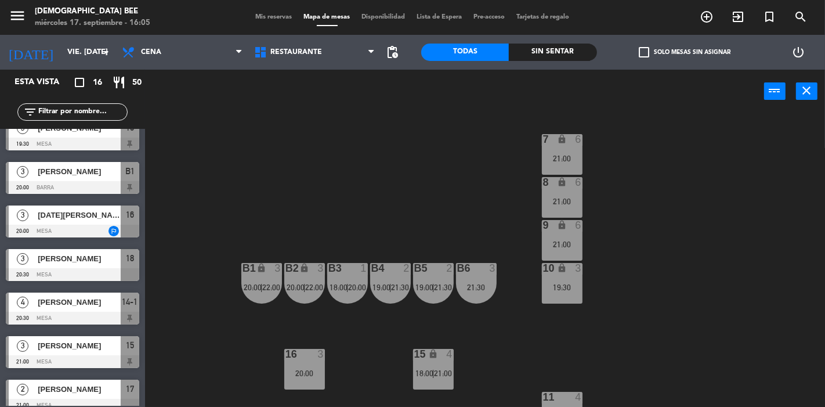
type input "mié. [DATE]"
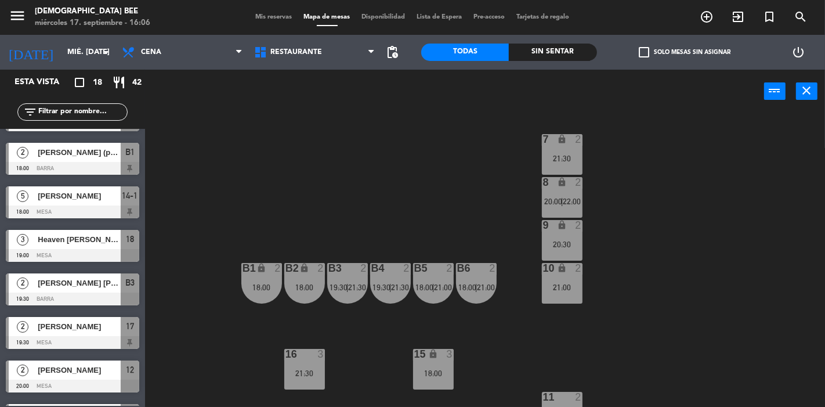
scroll to position [0, 0]
